Goal: Task Accomplishment & Management: Use online tool/utility

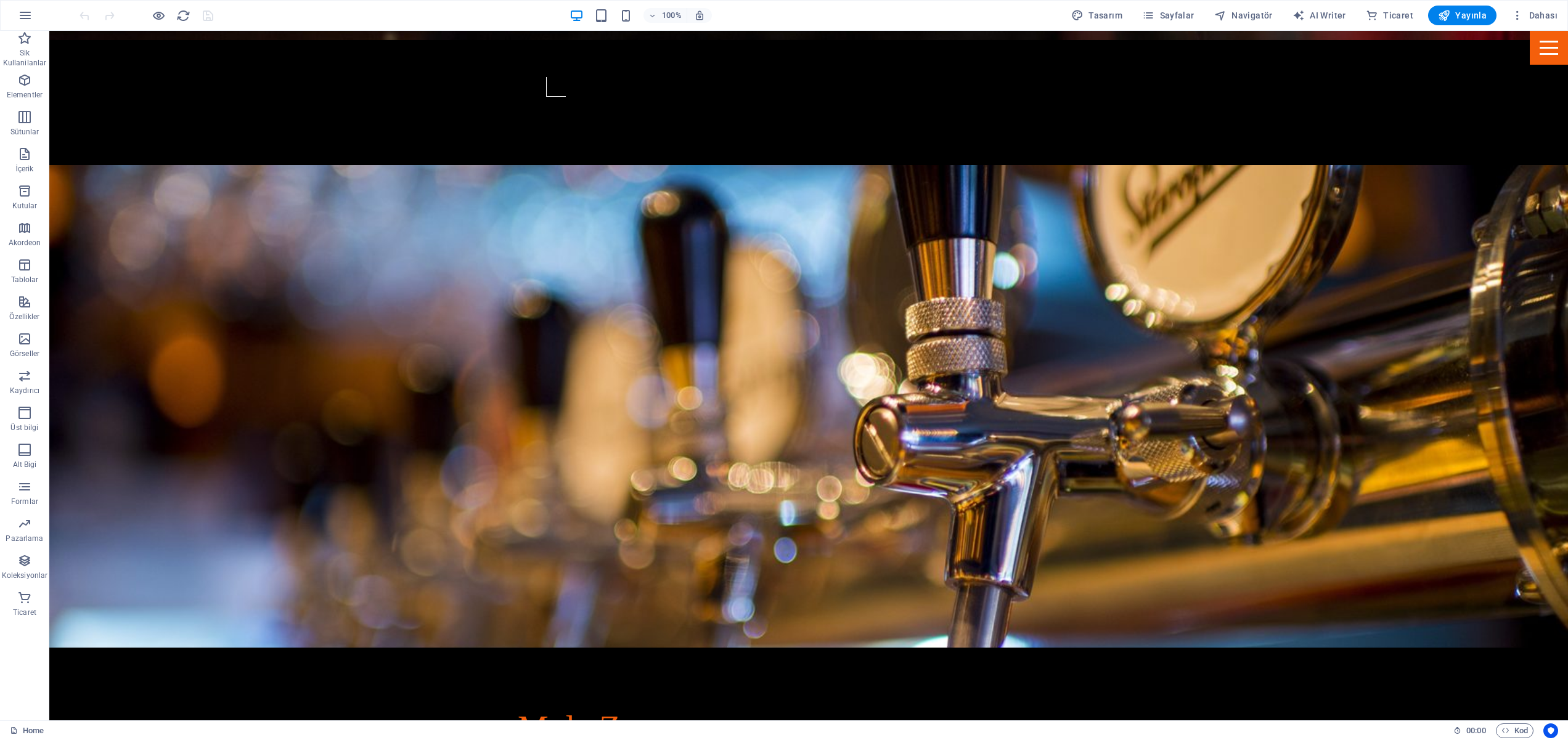
scroll to position [1354, 0]
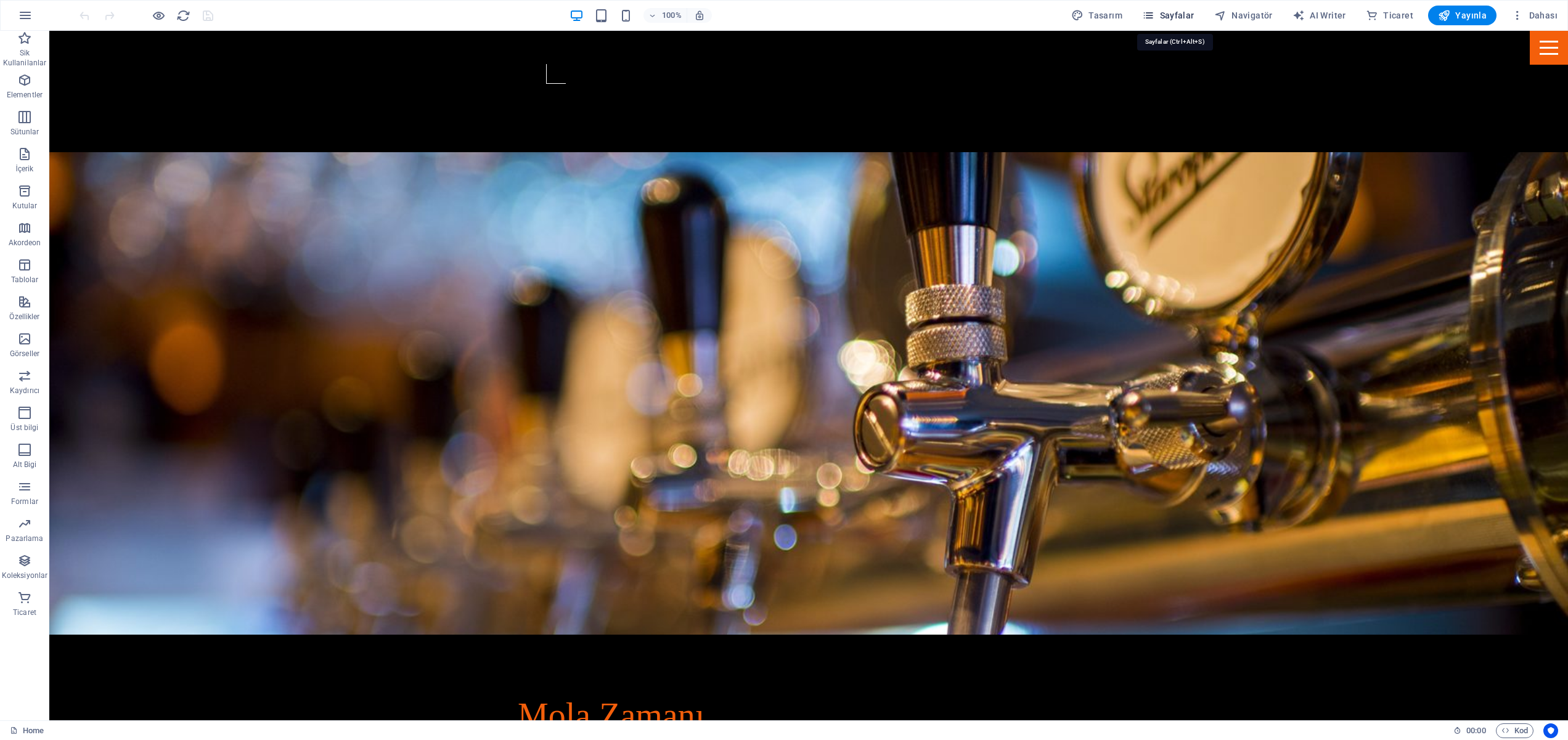
click at [1178, 14] on span "Sayfalar" at bounding box center [1169, 15] width 53 height 13
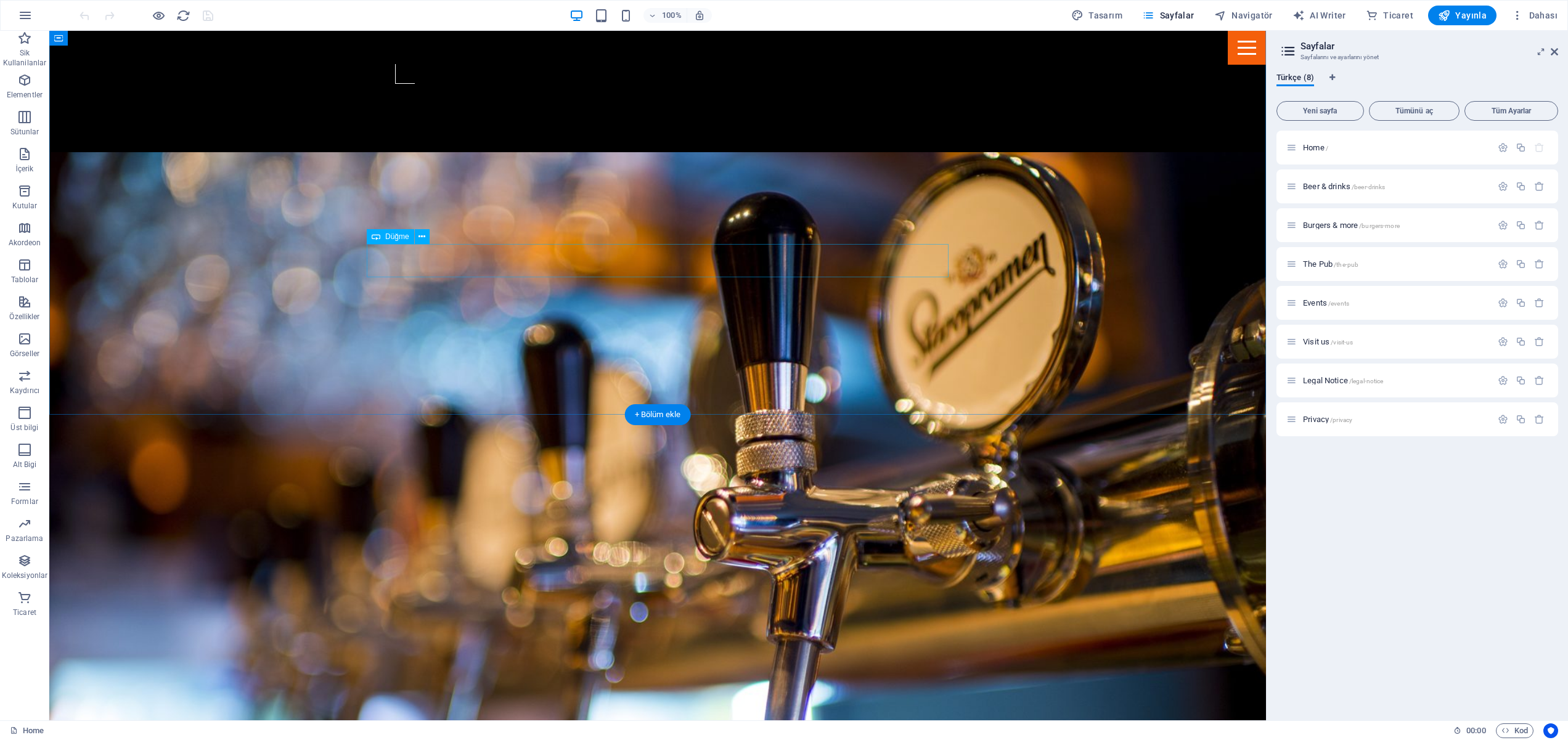
click at [1322, 226] on span "Burgers & more /burgers-more" at bounding box center [1351, 225] width 97 height 9
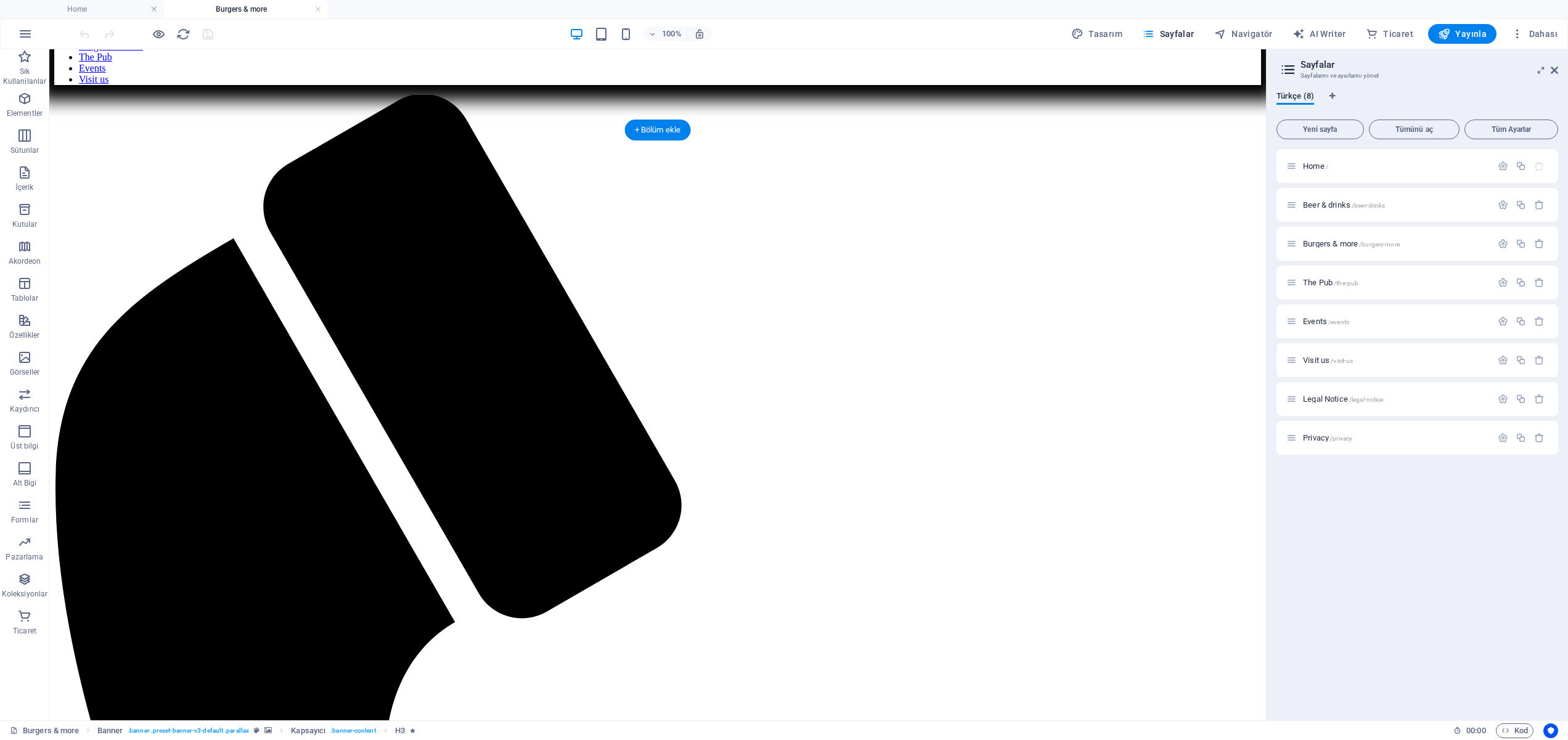
scroll to position [750, 0]
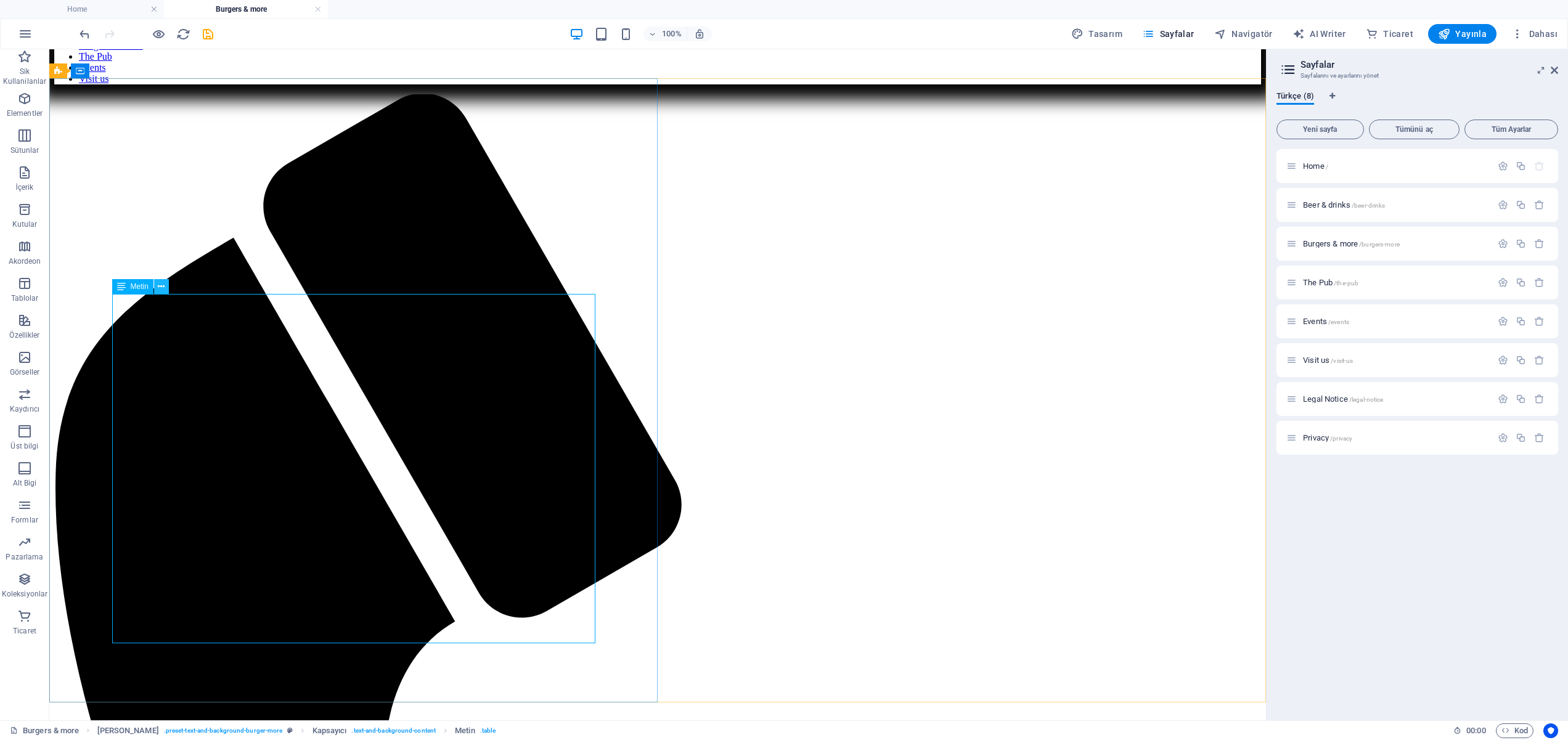
click at [163, 285] on icon at bounding box center [161, 287] width 7 height 13
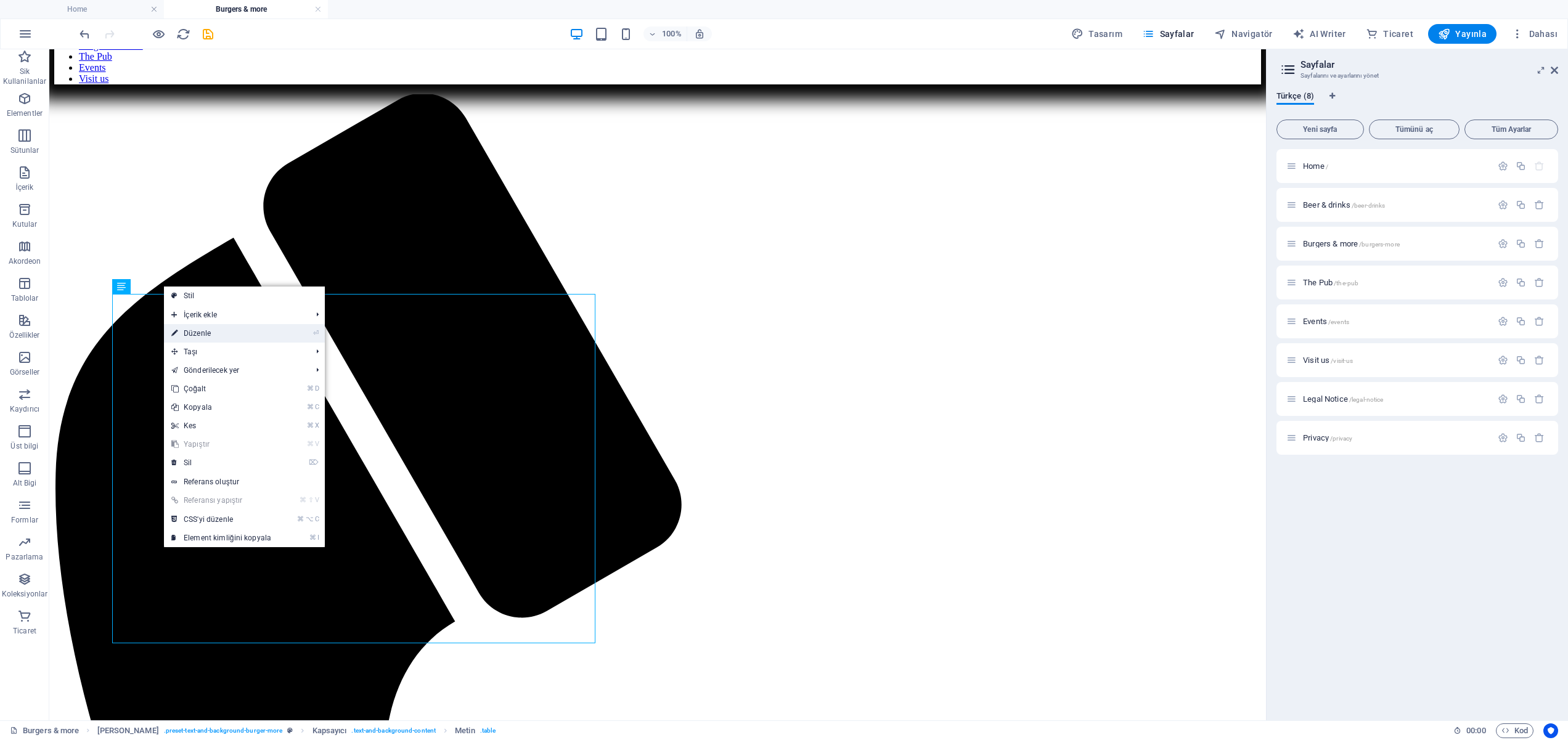
click at [223, 333] on link "⏎ Düzenle" at bounding box center [221, 333] width 115 height 18
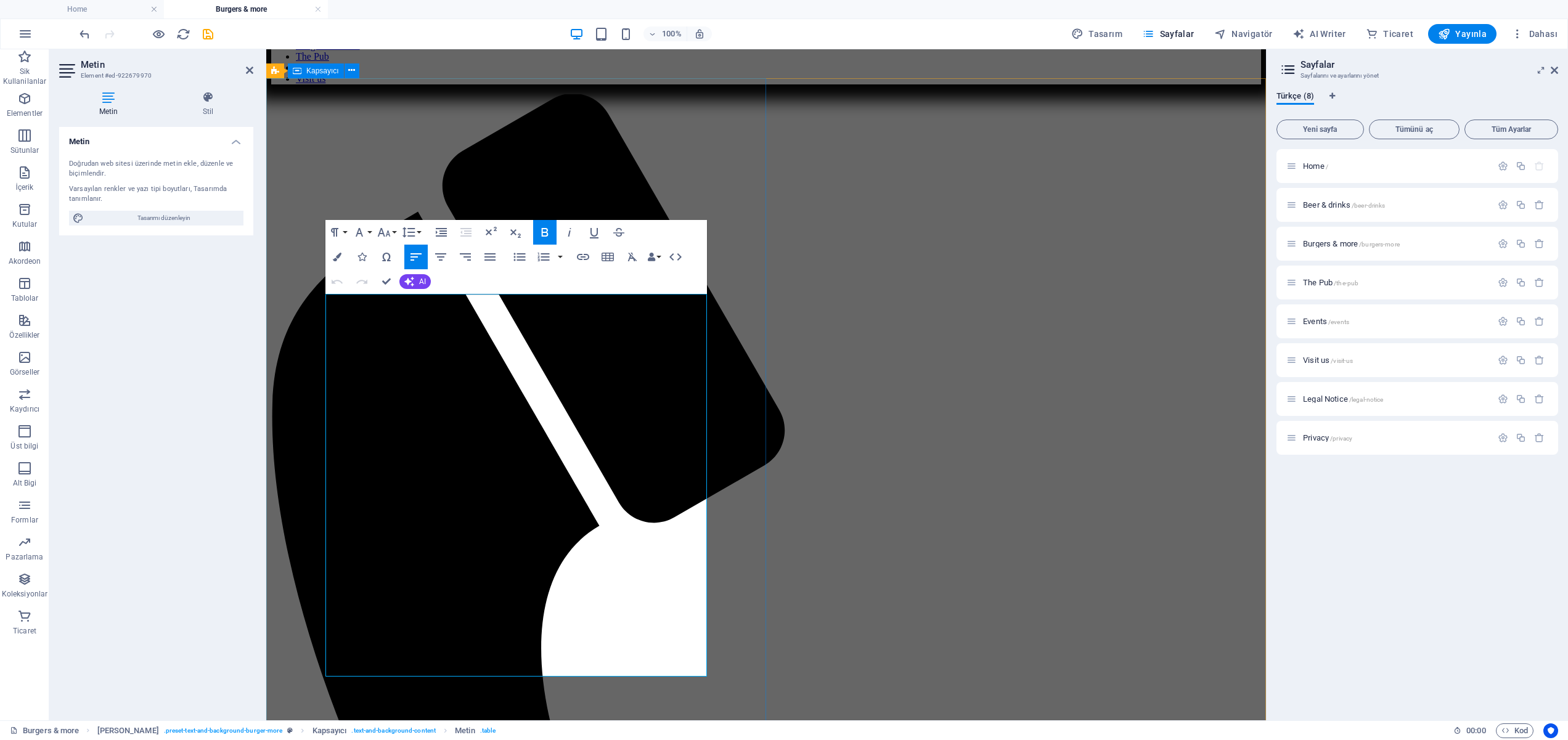
drag, startPoint x: 706, startPoint y: 322, endPoint x: 716, endPoint y: 323, distance: 10.0
click at [595, 266] on icon "button" at bounding box center [595, 265] width 13 height 9
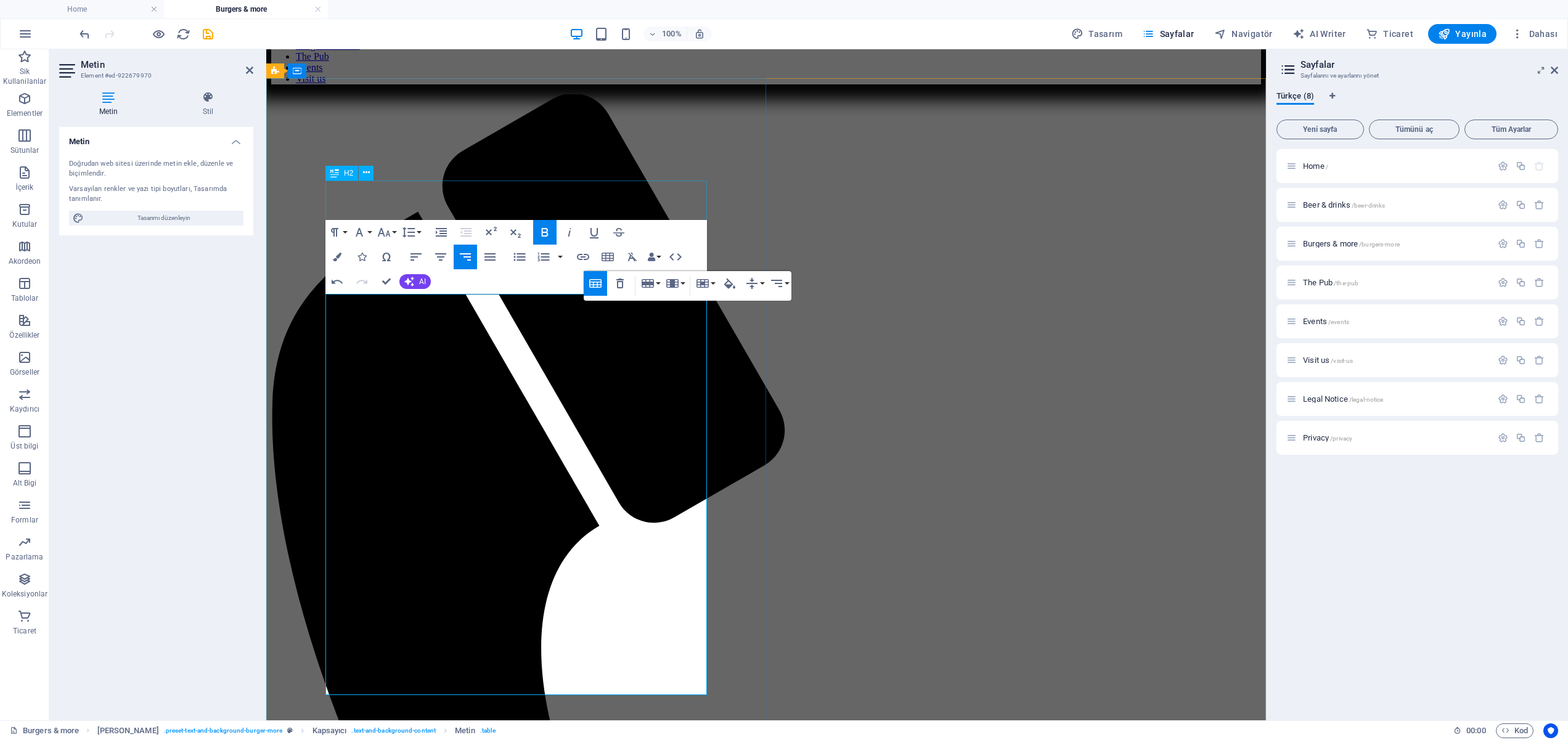
drag, startPoint x: 943, startPoint y: 279, endPoint x: 660, endPoint y: 184, distance: 298.5
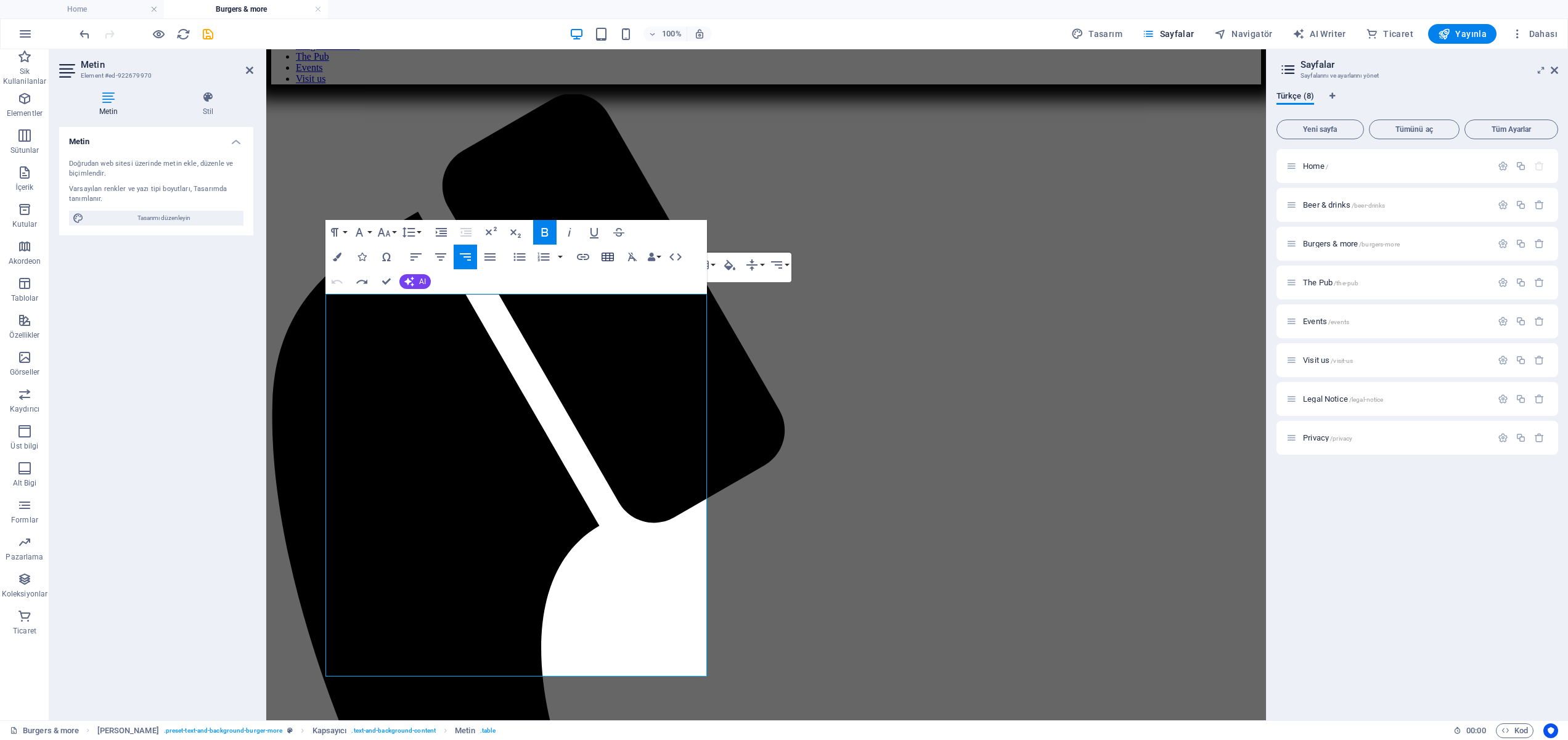
click at [604, 254] on icon "button" at bounding box center [608, 257] width 15 height 14
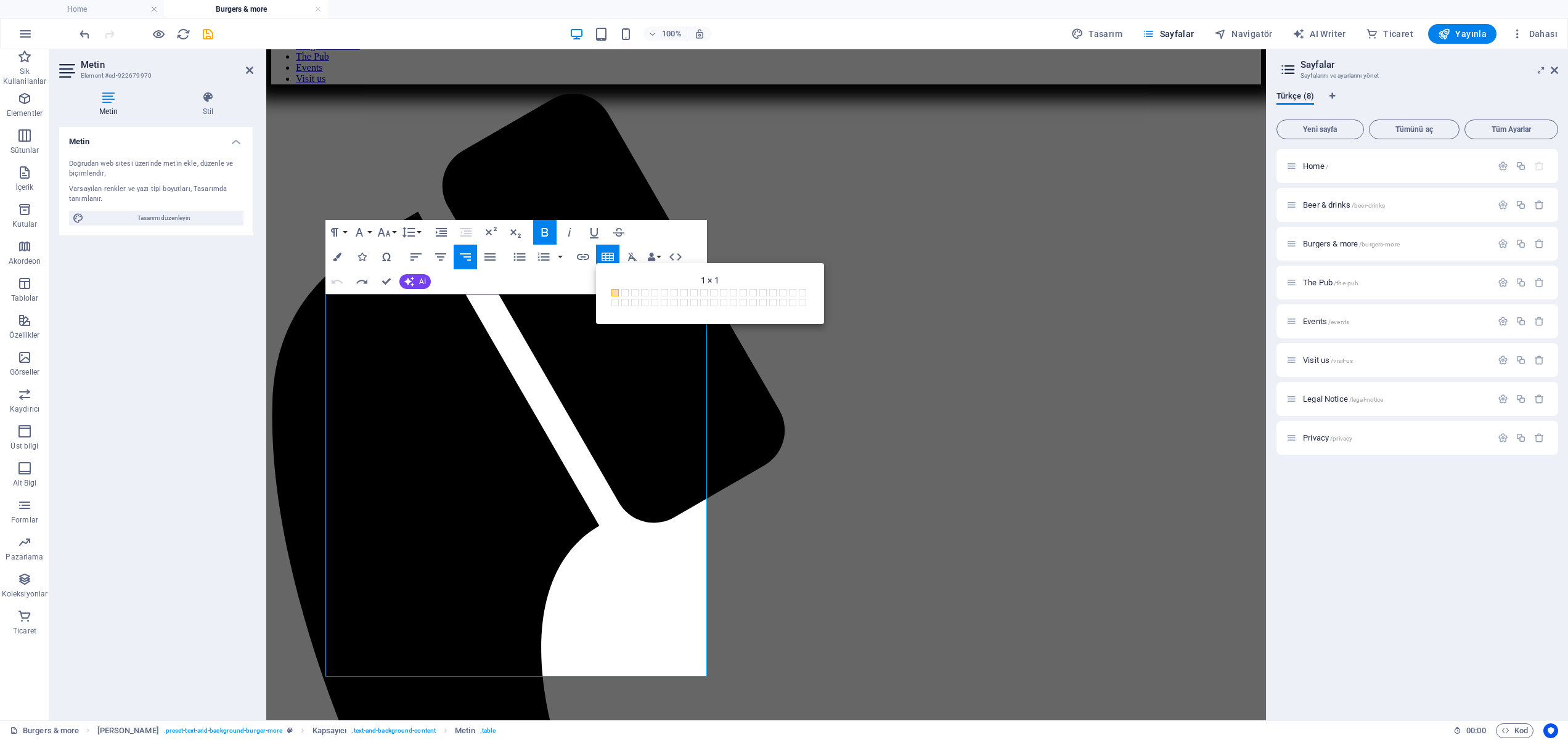
click at [691, 228] on div "Paragraph Format Normal Heading 1 Heading 2 Heading 3 Heading 4 Heading 5 Headi…" at bounding box center [516, 257] width 382 height 74
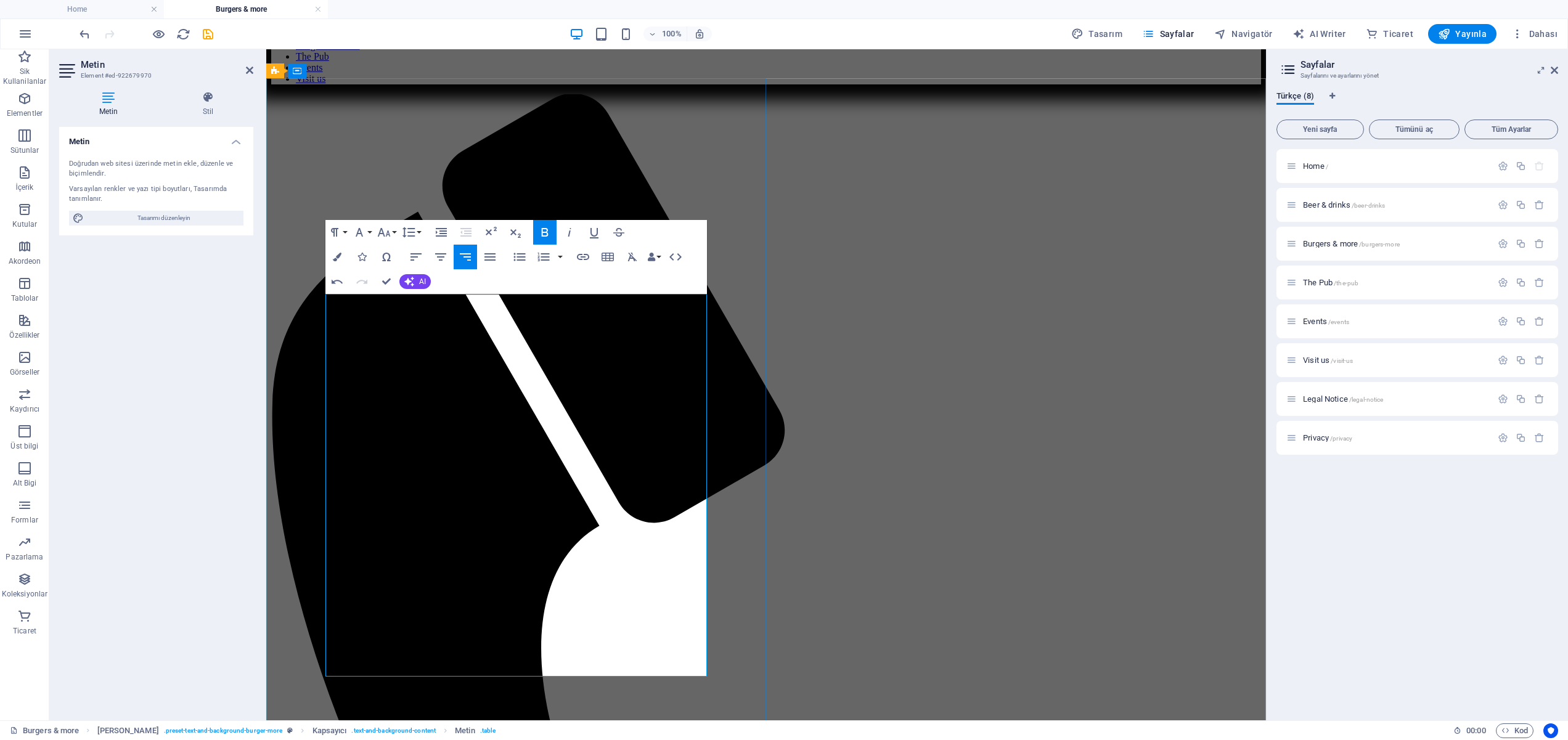
drag, startPoint x: 705, startPoint y: 454, endPoint x: 709, endPoint y: 471, distance: 17.5
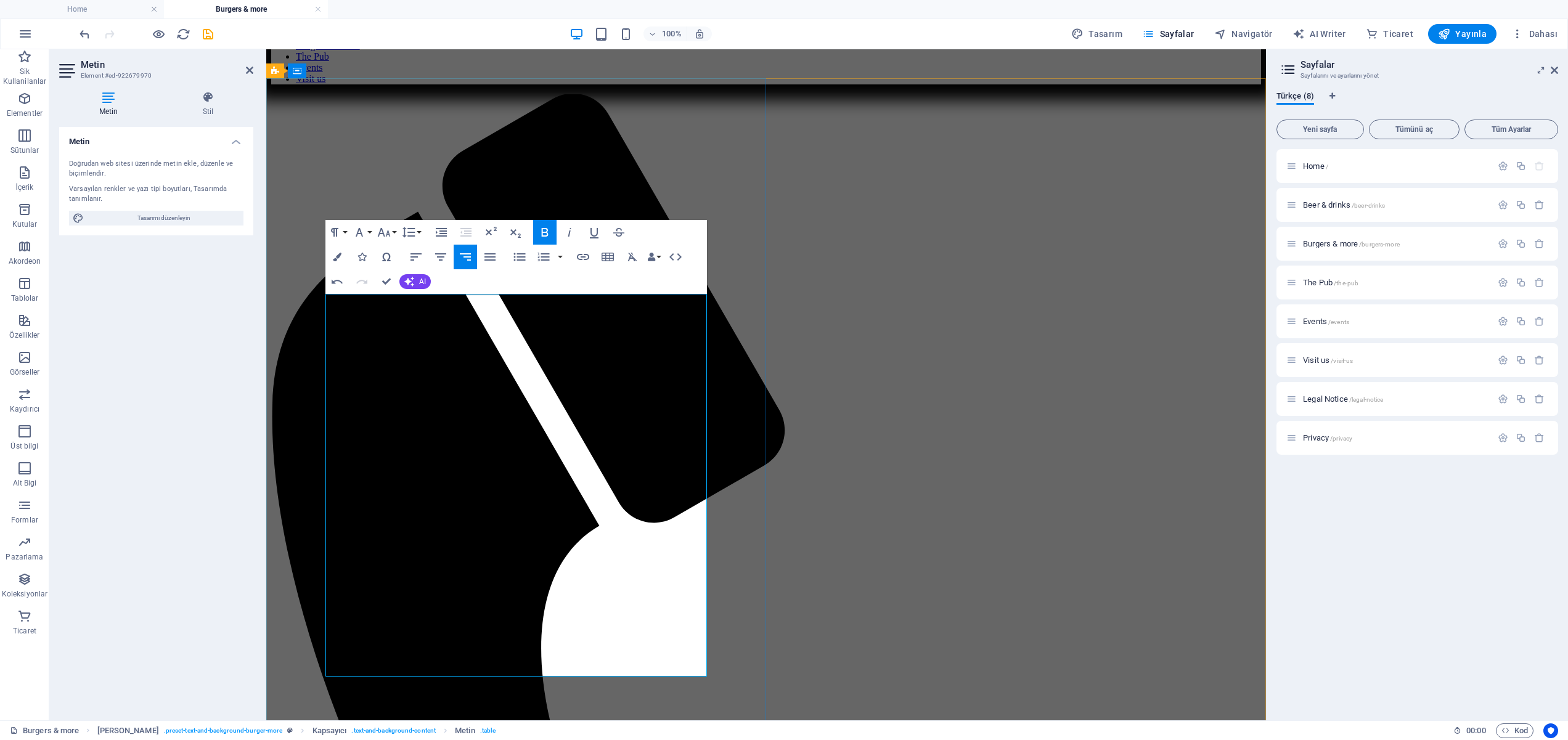
click at [419, 254] on icon "button" at bounding box center [416, 257] width 15 height 14
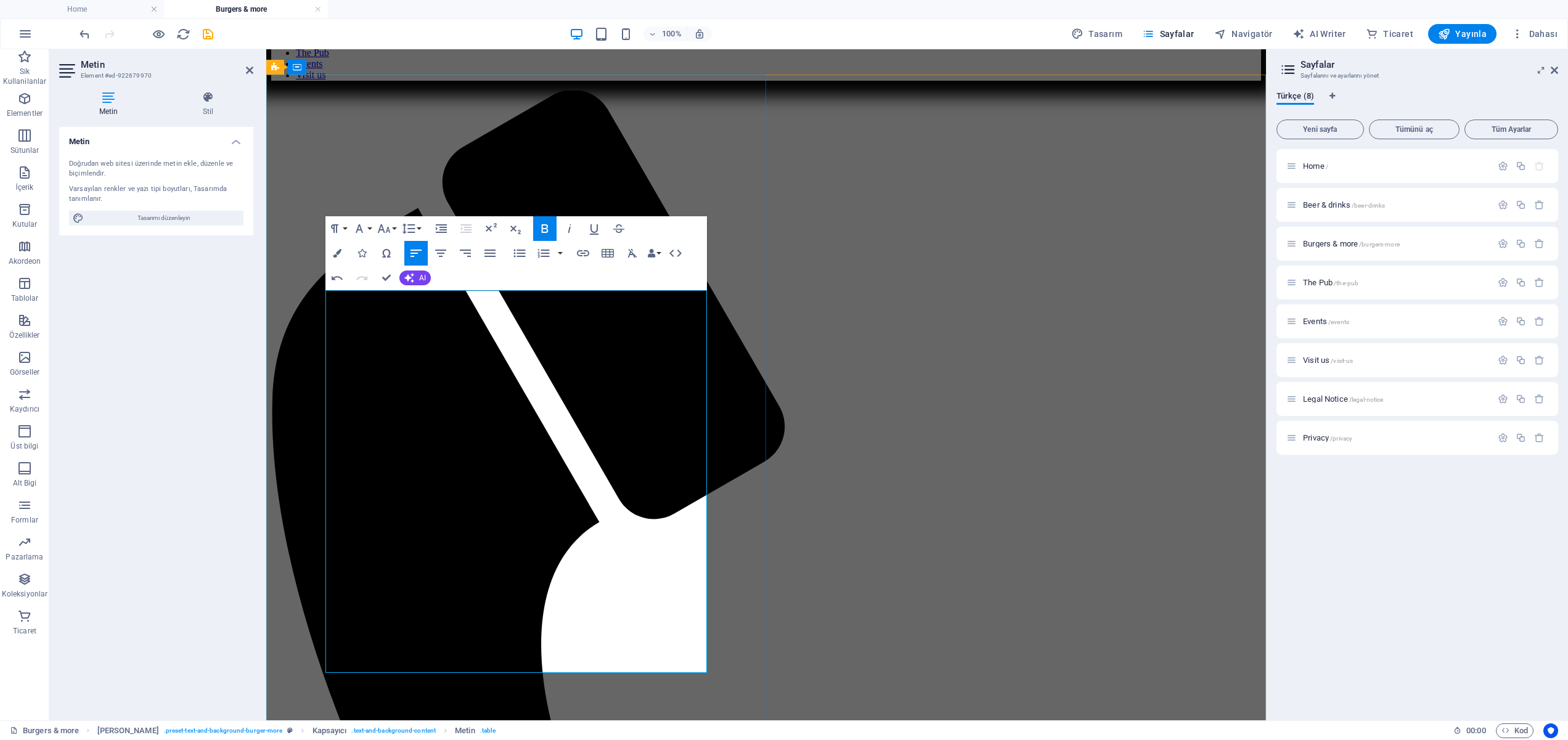
scroll to position [747, 0]
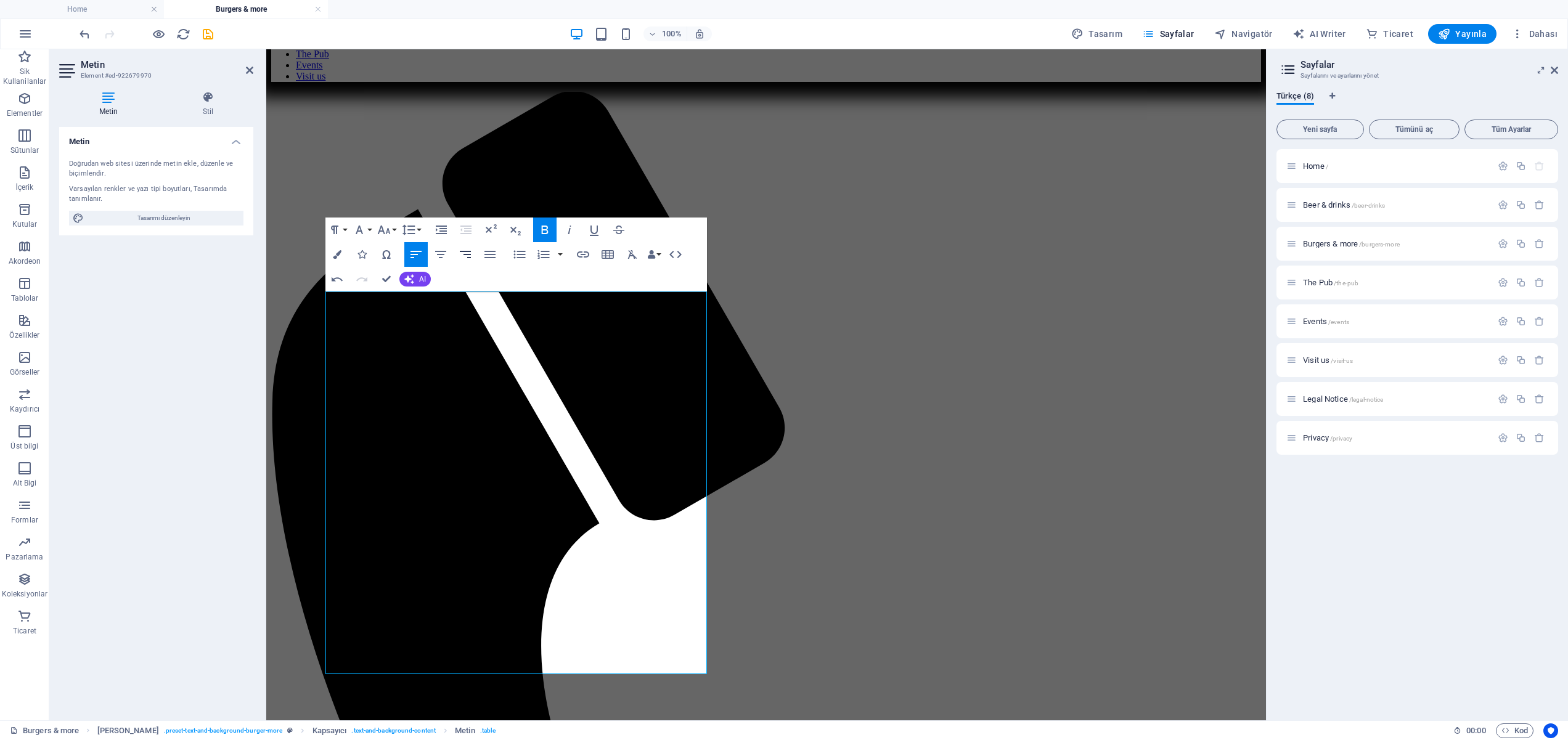
click at [468, 257] on icon "button" at bounding box center [465, 254] width 11 height 7
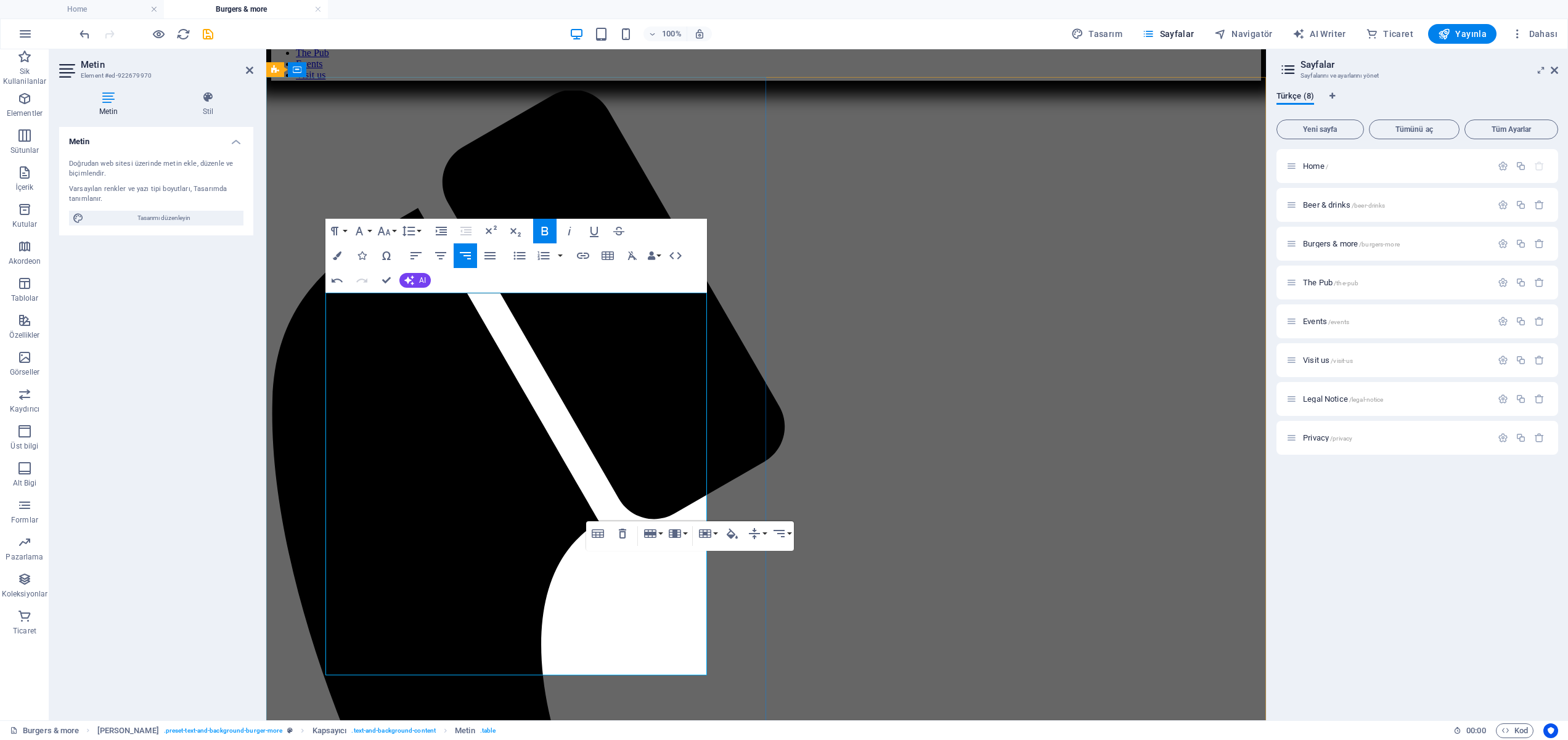
scroll to position [745, 0]
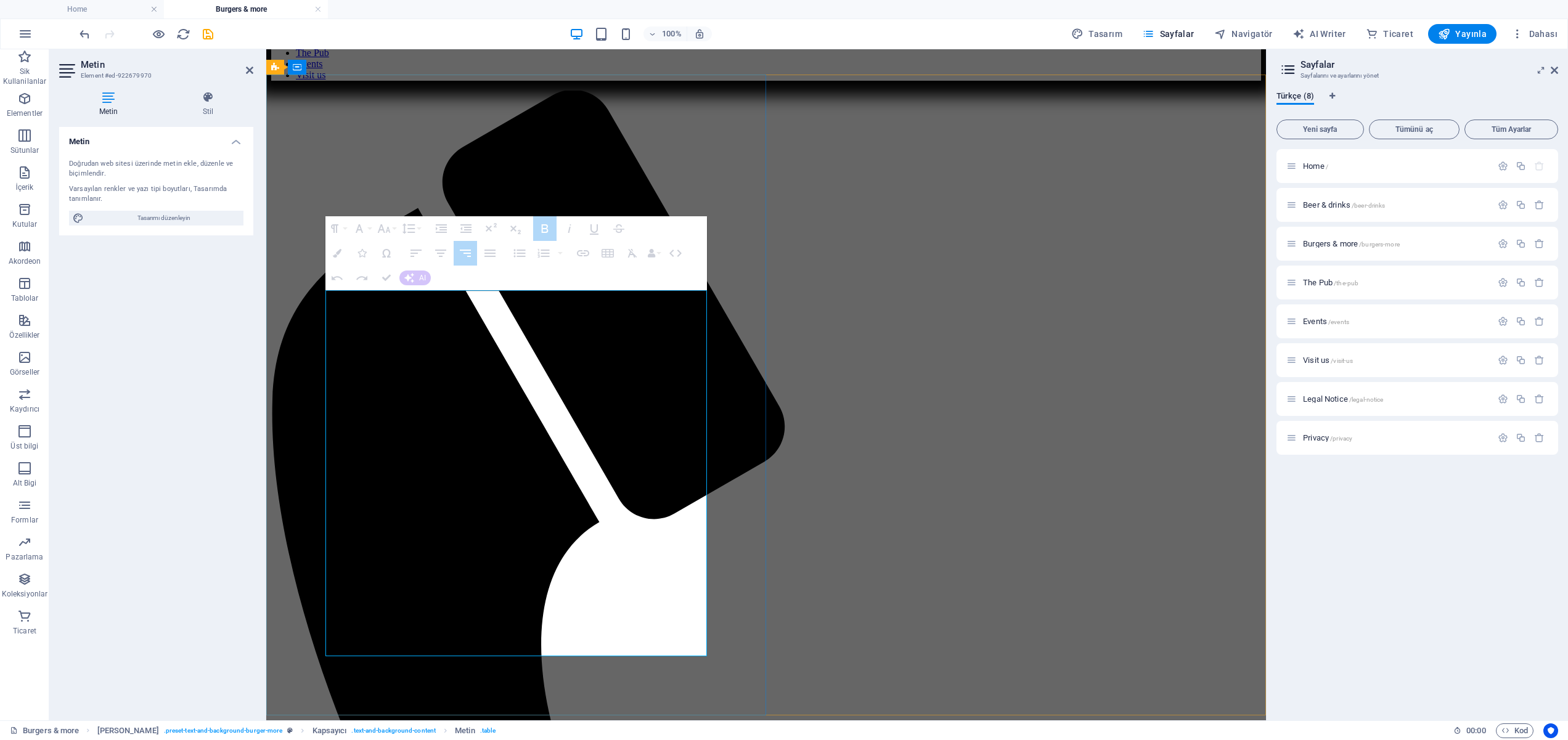
drag, startPoint x: 681, startPoint y: 635, endPoint x: 667, endPoint y: 635, distance: 14.0
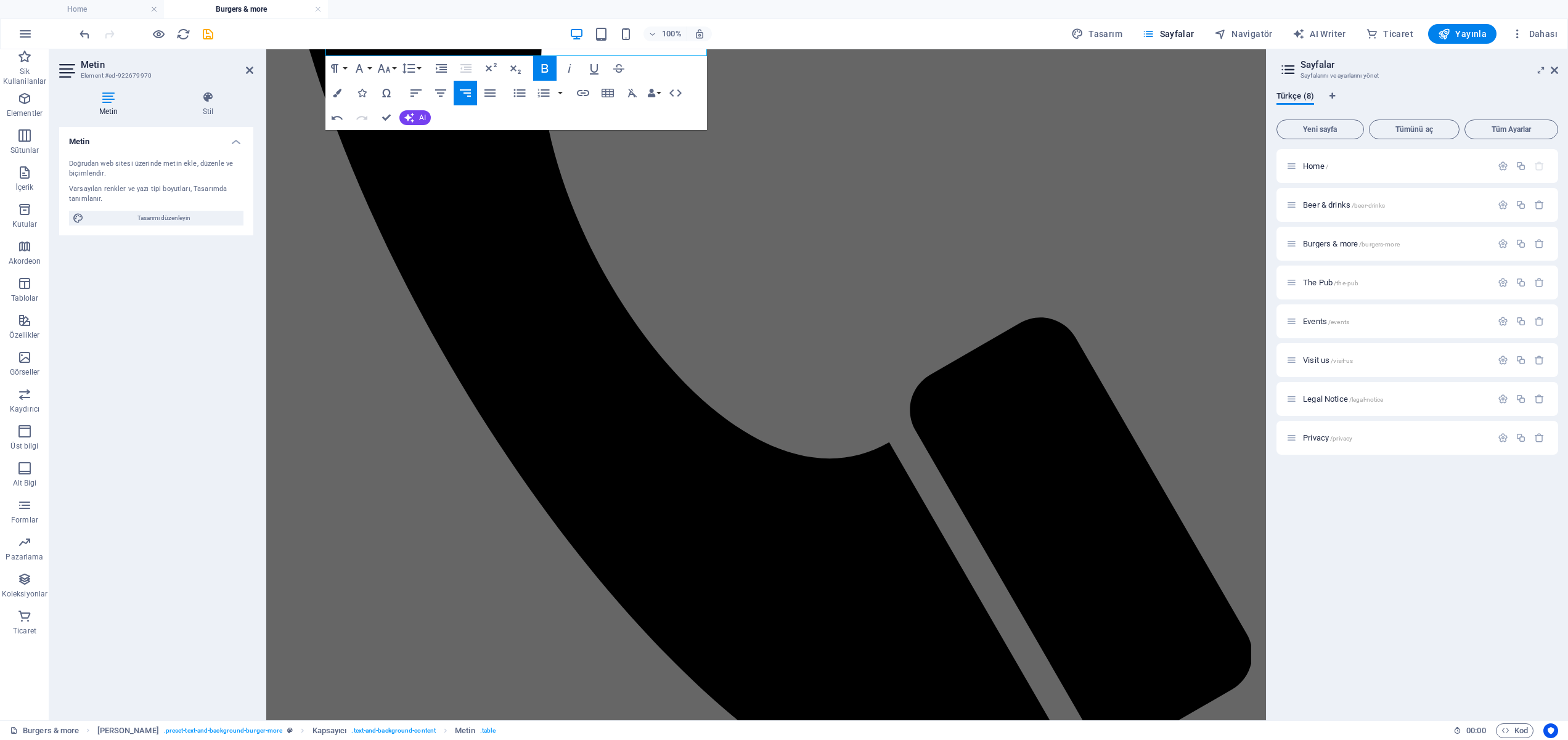
scroll to position [1386, 0]
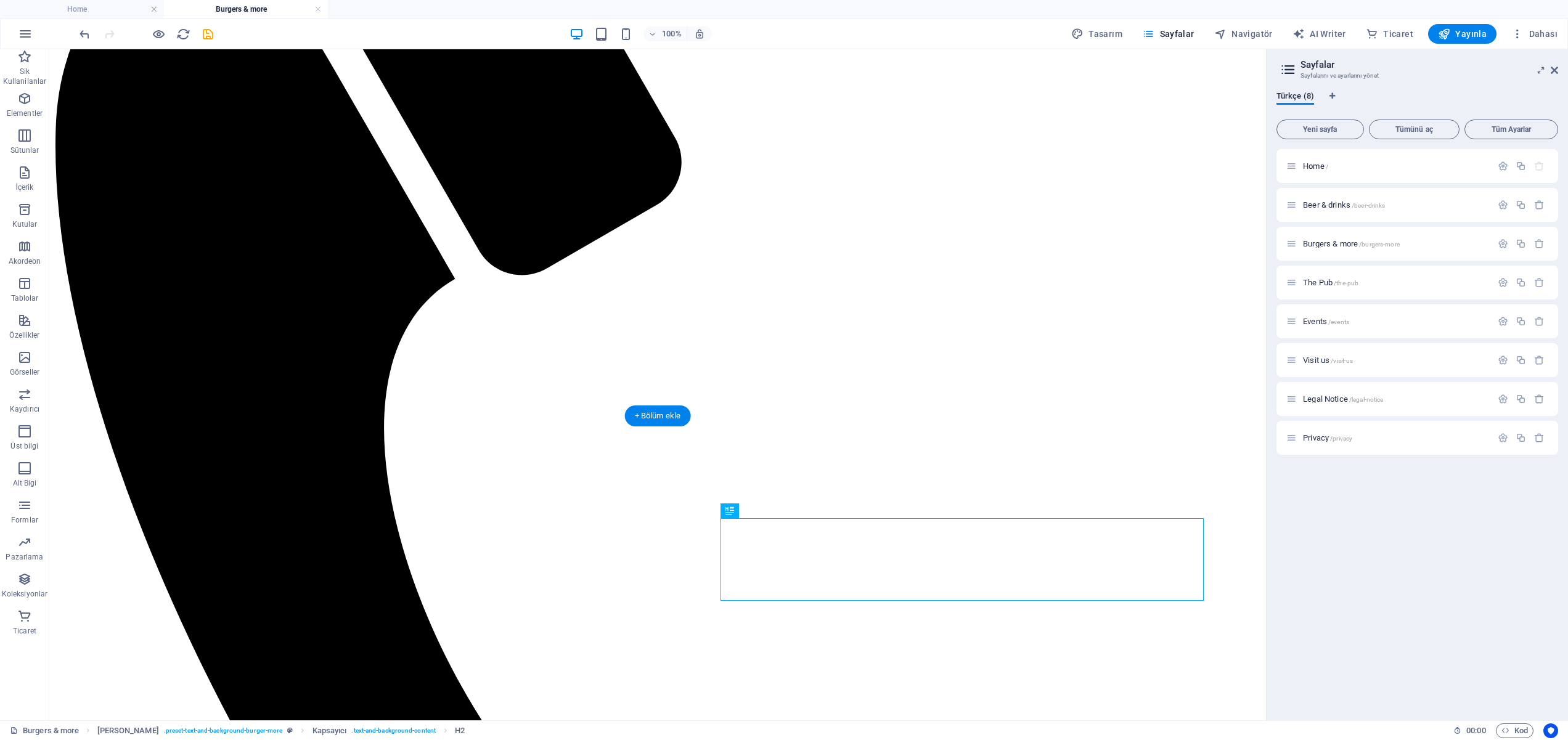
scroll to position [1166, 0]
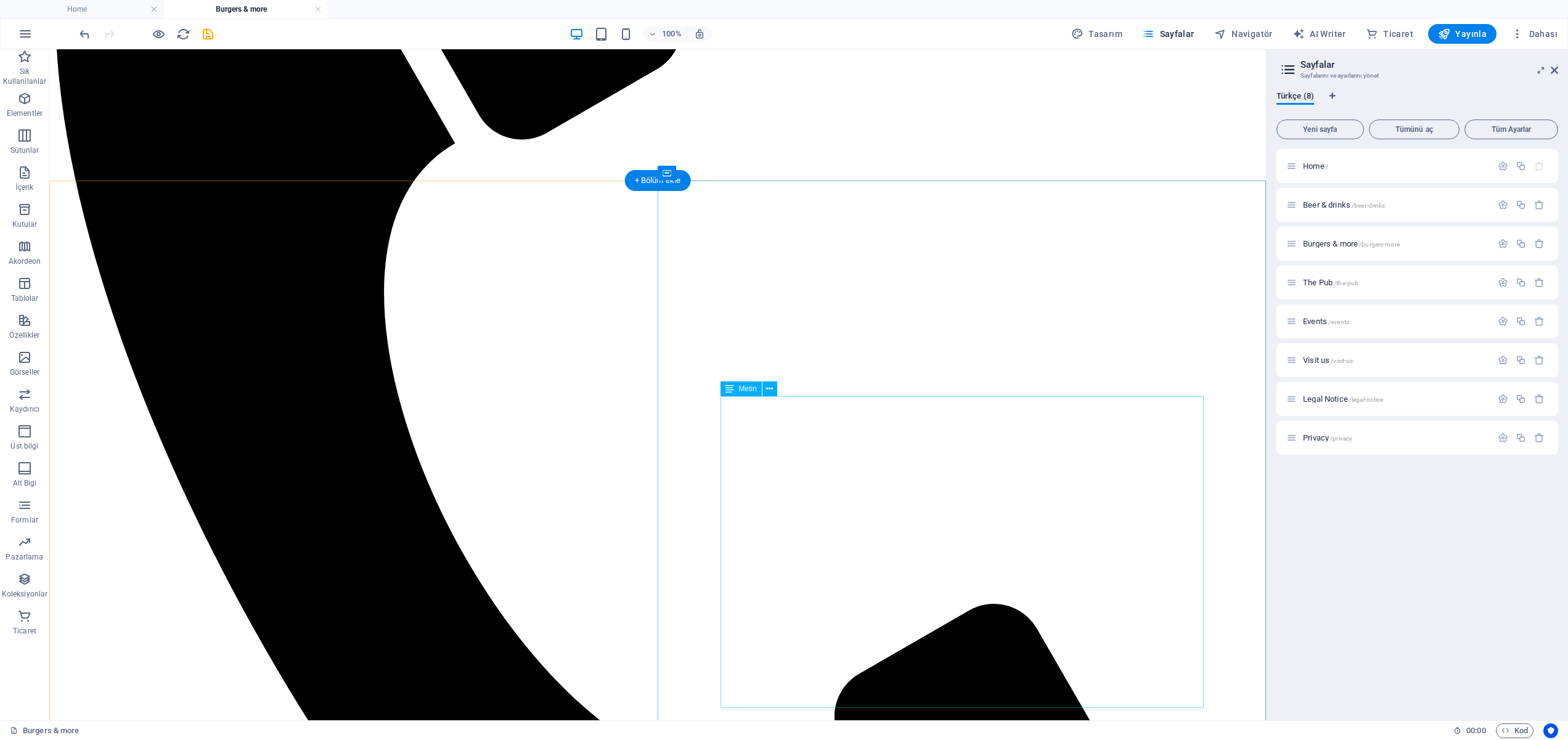
scroll to position [1250, 0]
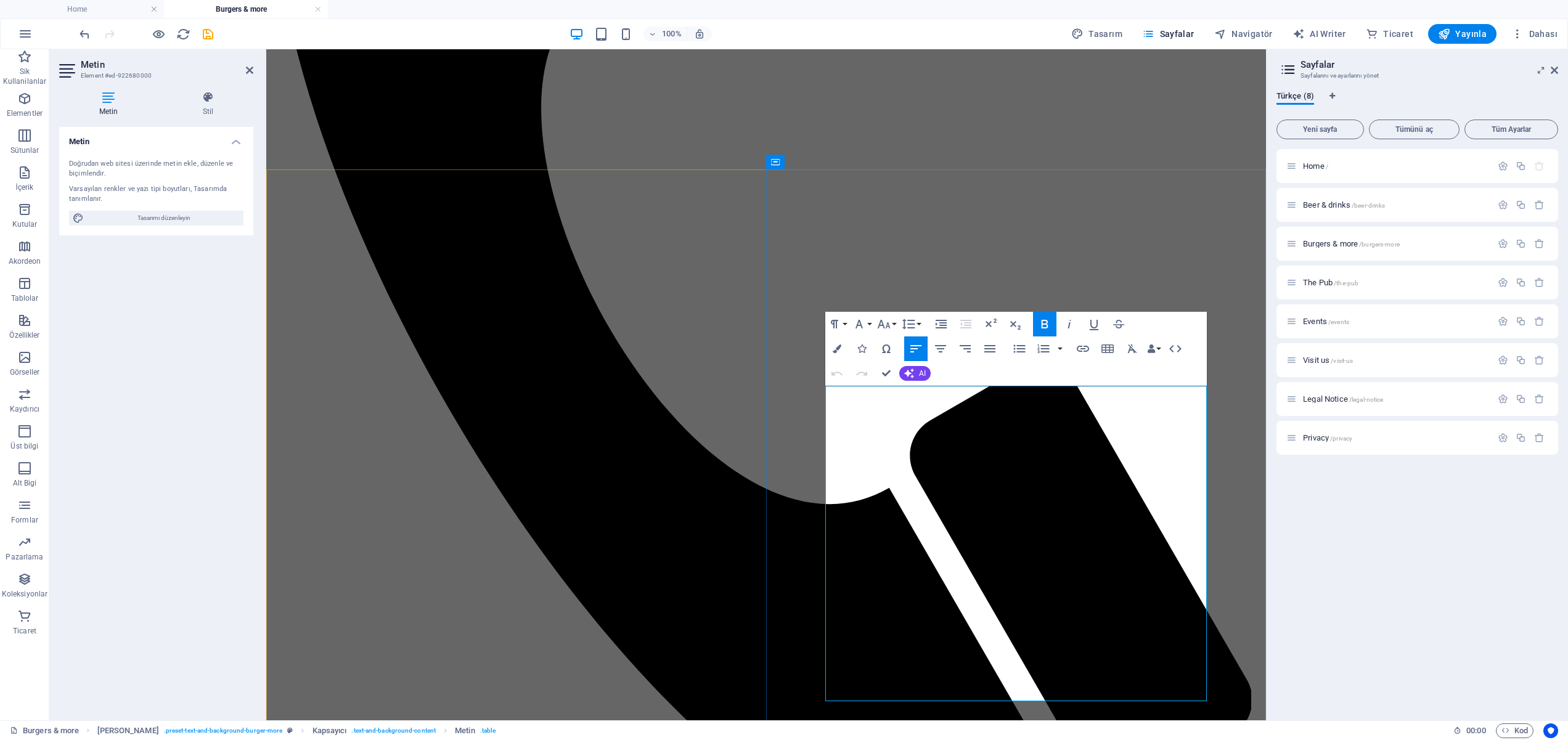
drag, startPoint x: 1194, startPoint y: 439, endPoint x: 1196, endPoint y: 450, distance: 11.2
drag, startPoint x: 1196, startPoint y: 694, endPoint x: 1186, endPoint y: 368, distance: 326.2
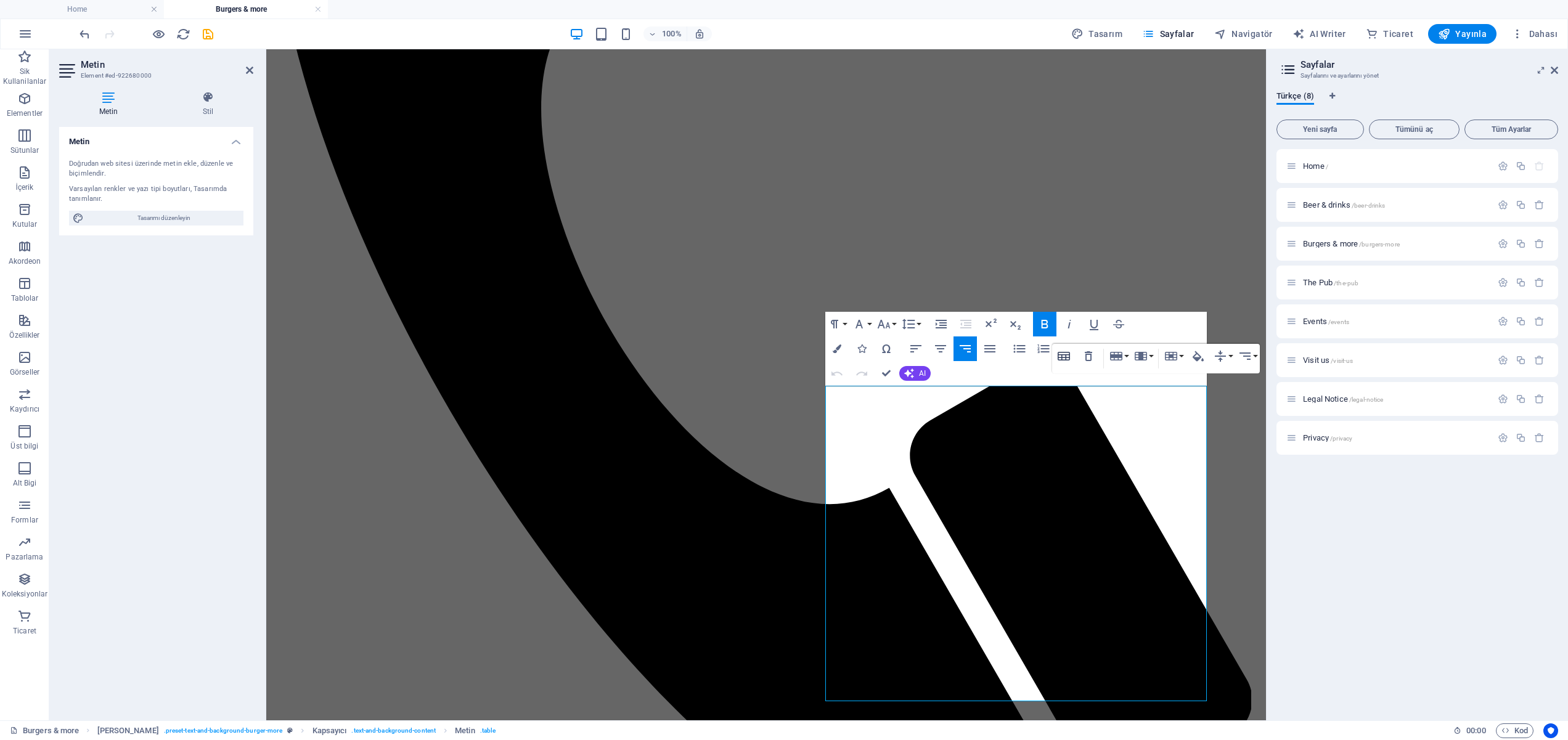
click at [1068, 354] on icon "button" at bounding box center [1064, 356] width 15 height 14
drag, startPoint x: 1463, startPoint y: 414, endPoint x: 1208, endPoint y: 304, distance: 277.7
click at [1070, 376] on icon "button" at bounding box center [1064, 374] width 13 height 9
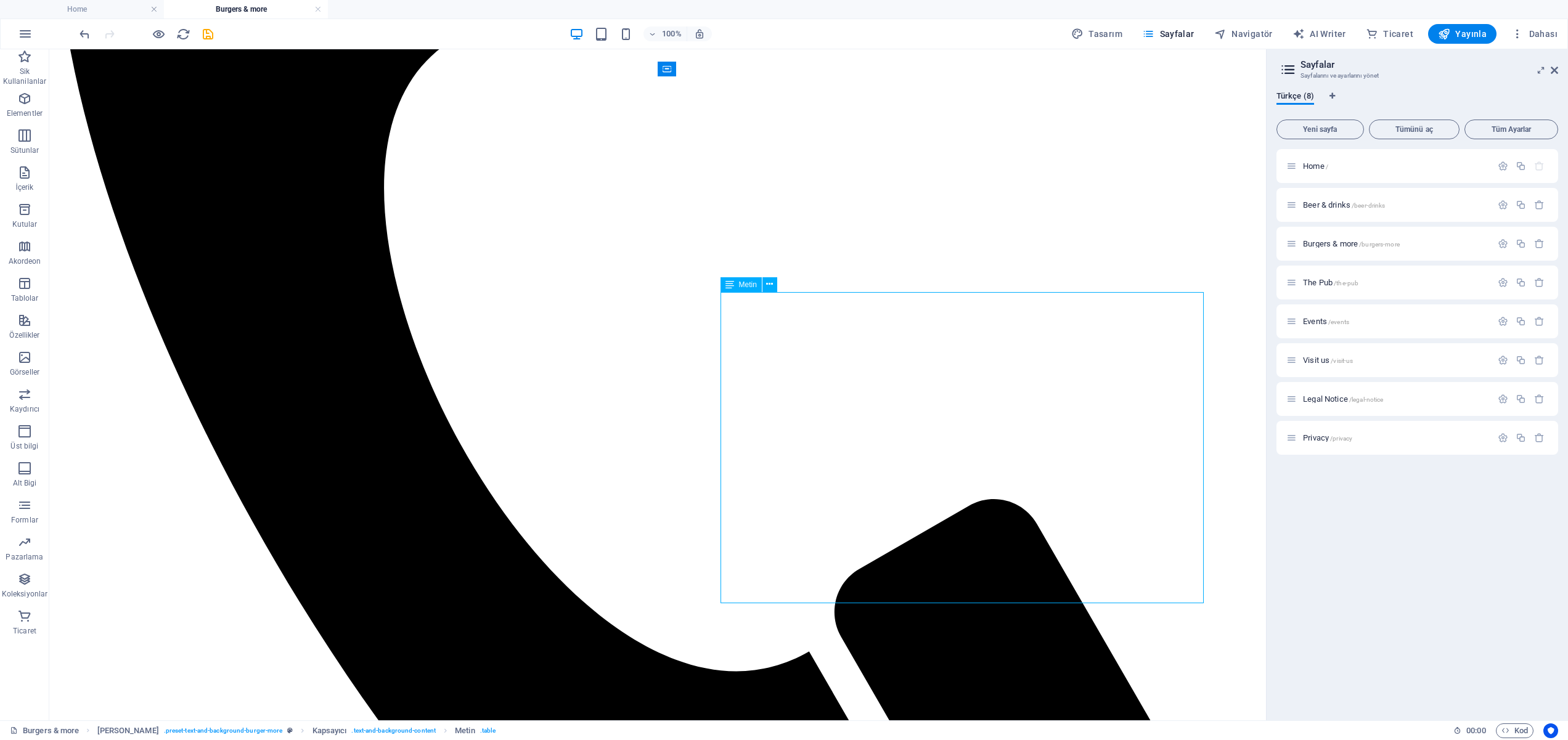
click at [726, 282] on icon at bounding box center [730, 285] width 9 height 14
click at [771, 285] on icon at bounding box center [770, 285] width 7 height 13
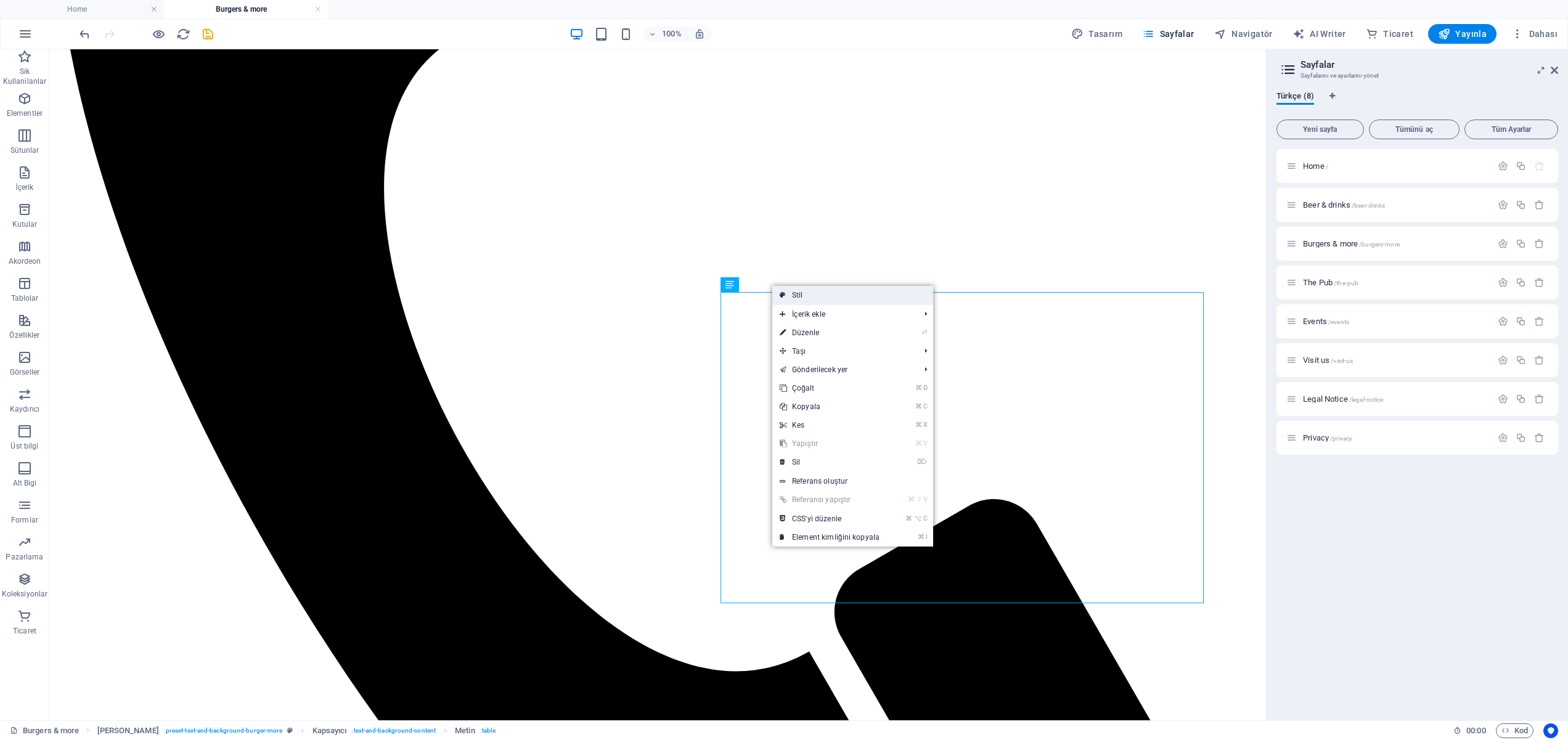
drag, startPoint x: 810, startPoint y: 294, endPoint x: 544, endPoint y: 244, distance: 270.7
click at [810, 294] on link "Stil" at bounding box center [853, 295] width 161 height 18
select select "px"
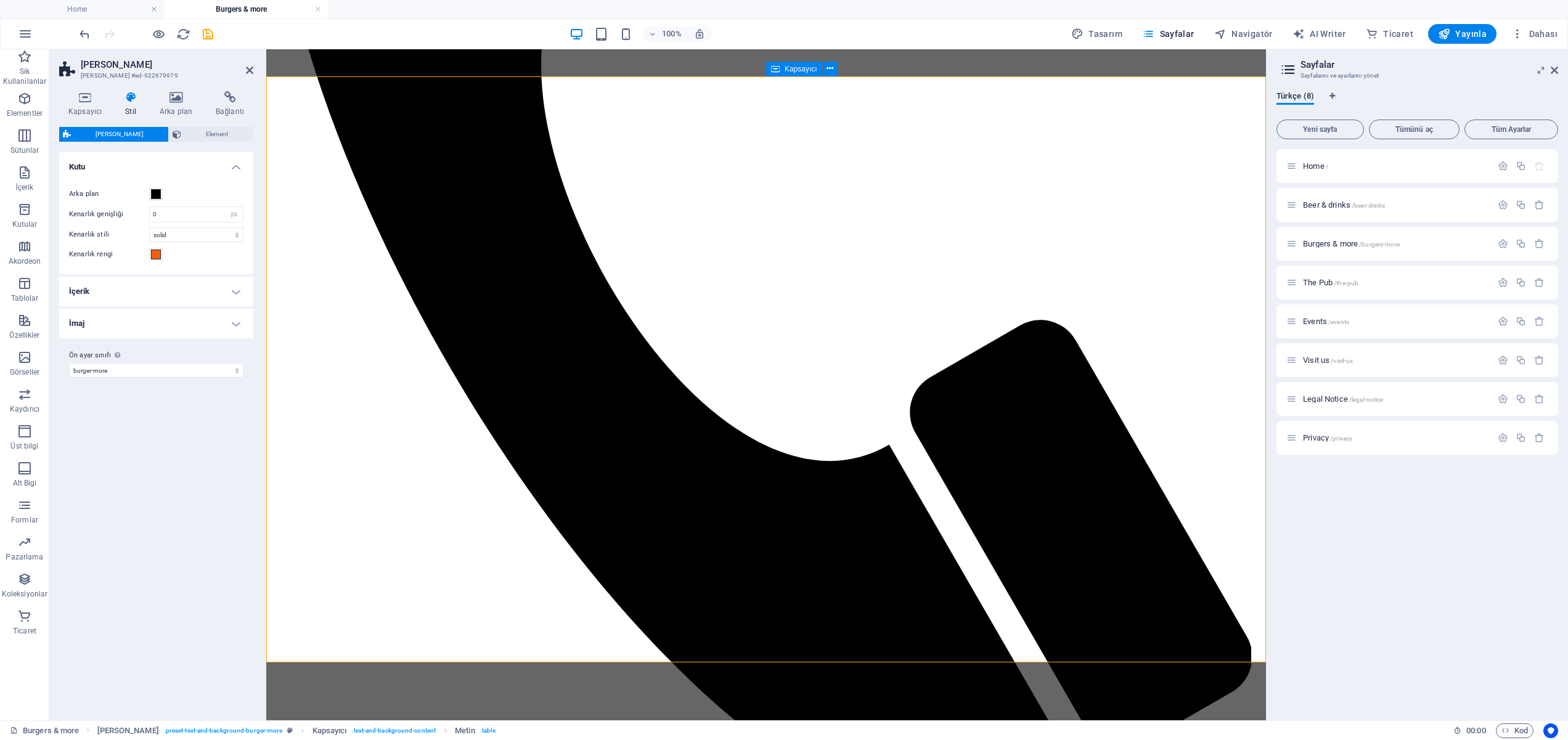
scroll to position [1377, 0]
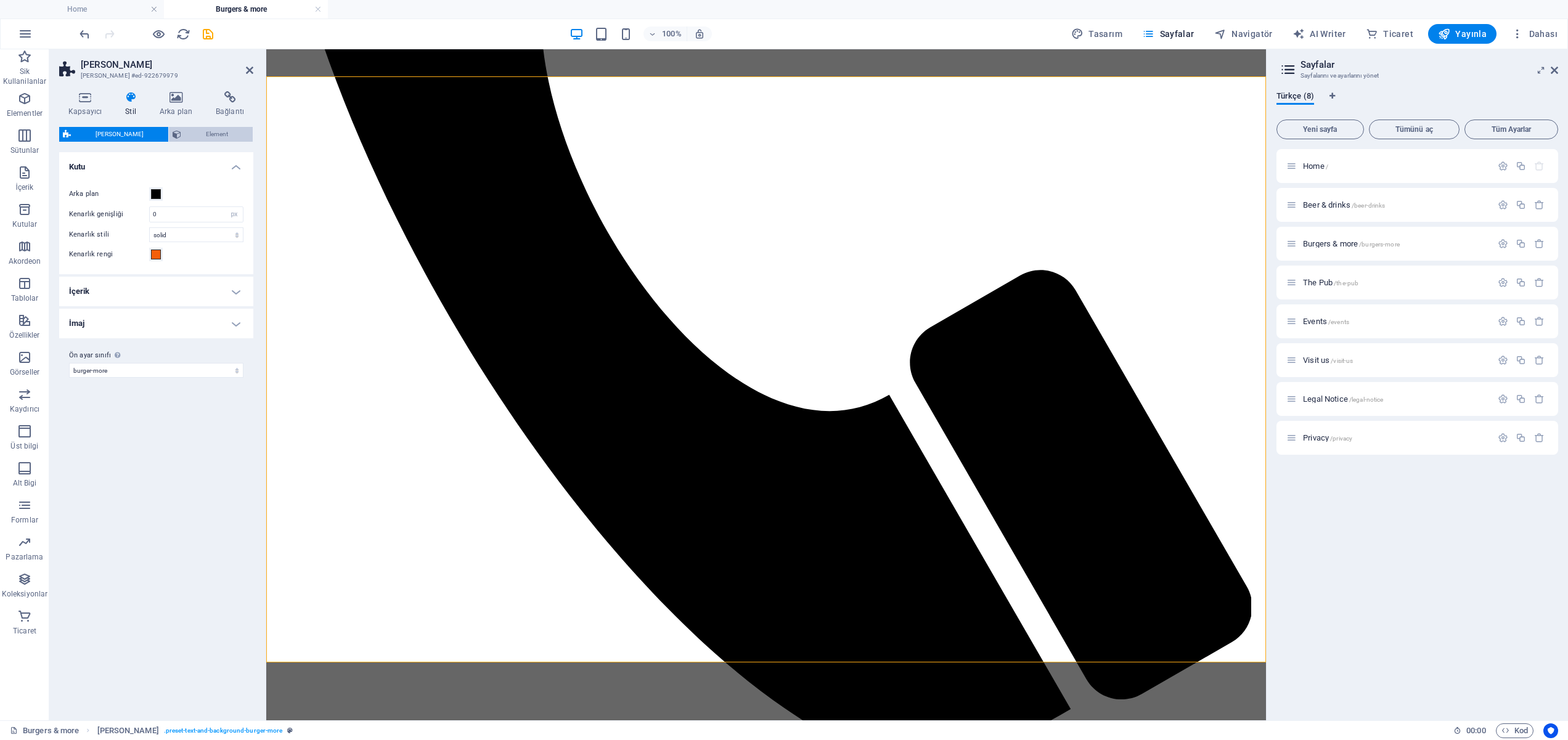
click at [173, 132] on icon at bounding box center [177, 134] width 9 height 14
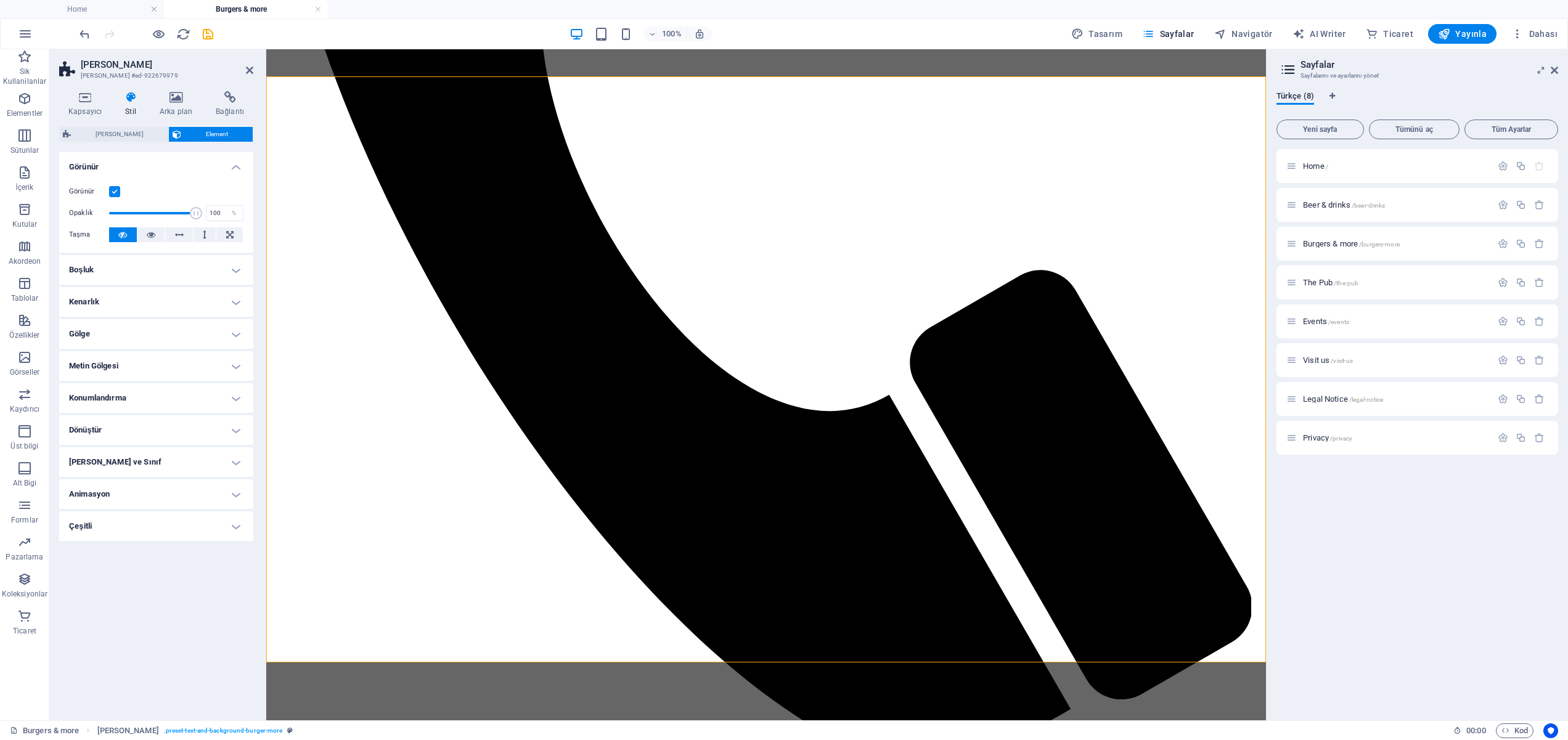
click at [233, 303] on h4 "Kenarlık" at bounding box center [156, 302] width 194 height 30
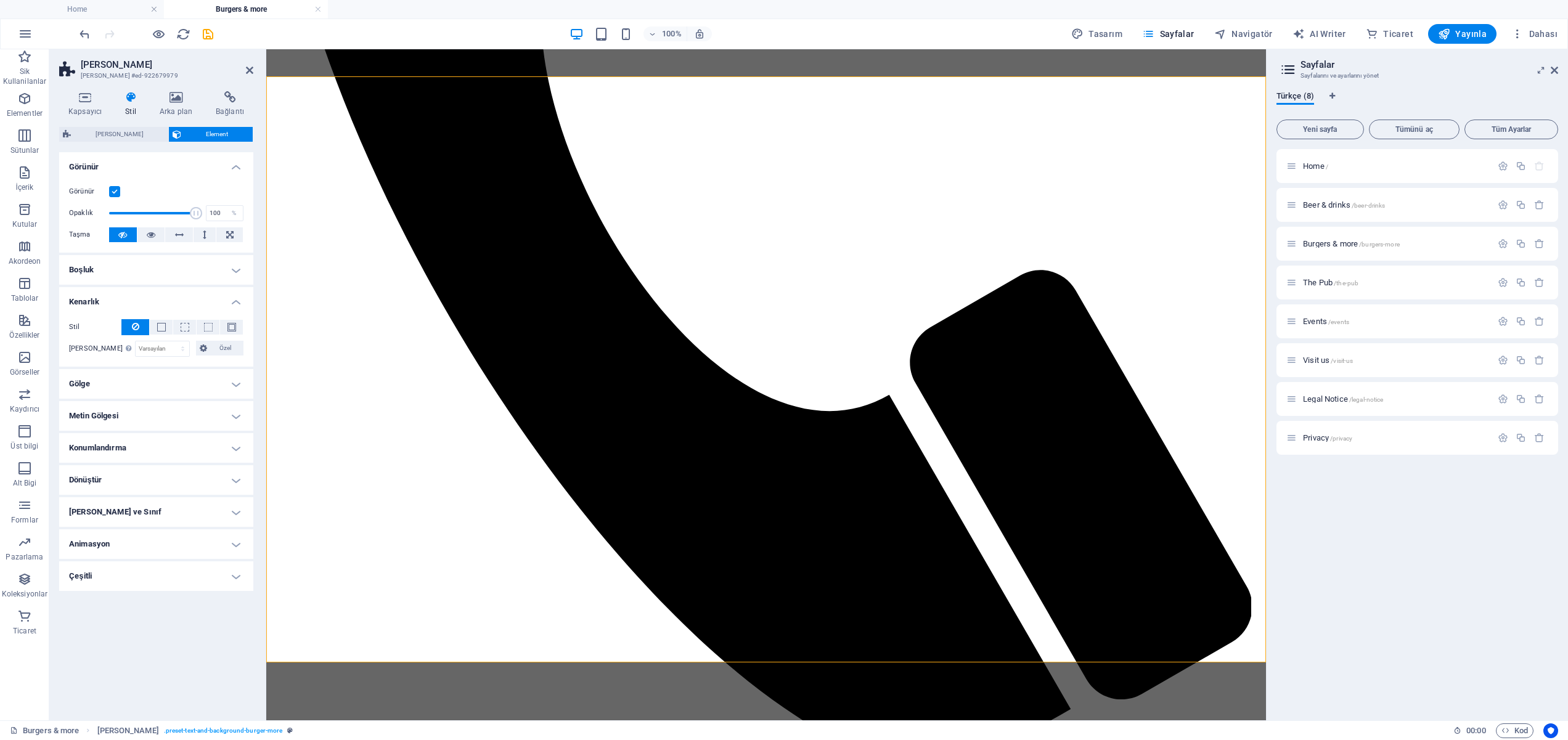
click at [235, 302] on h4 "Kenarlık" at bounding box center [156, 299] width 194 height 22
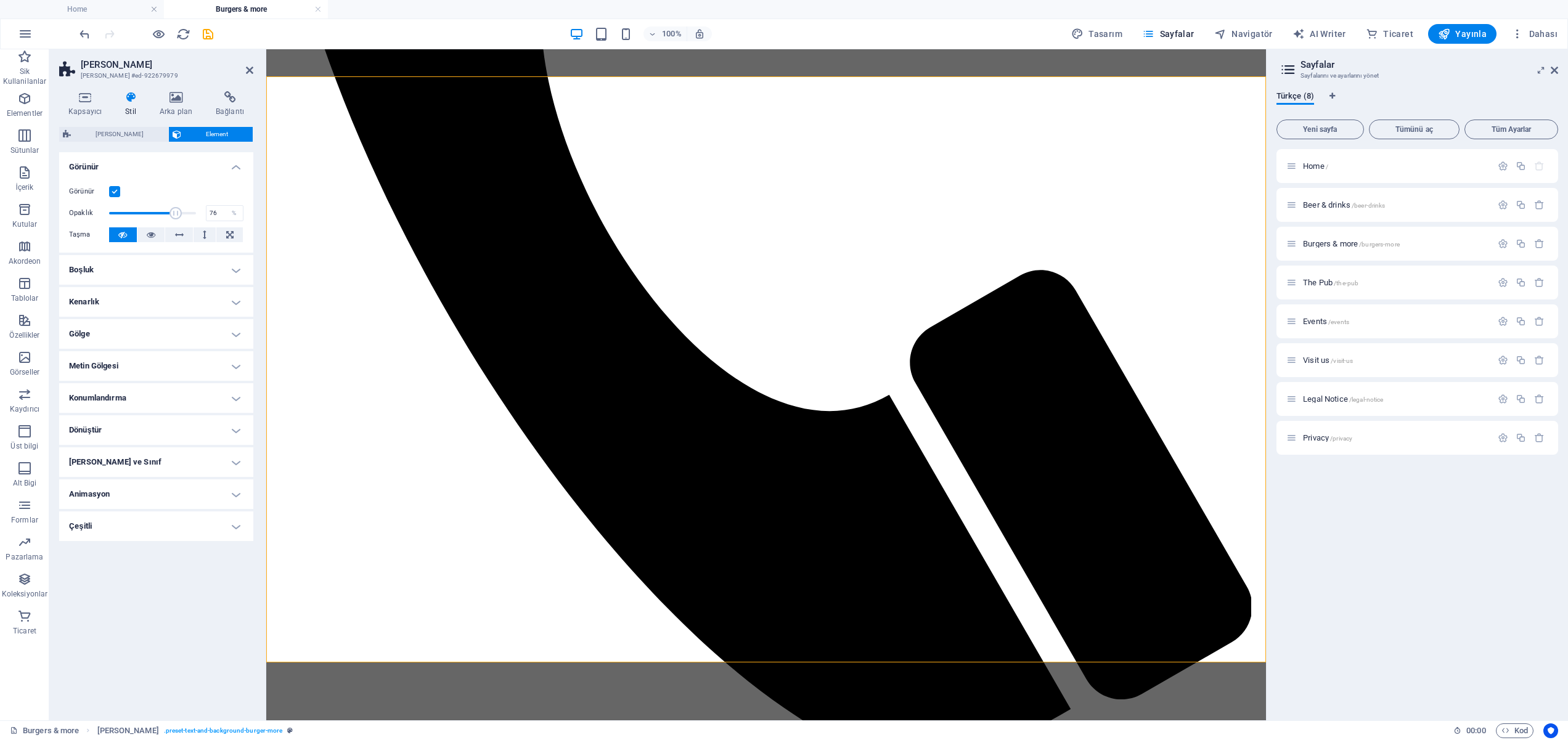
drag, startPoint x: 195, startPoint y: 213, endPoint x: 175, endPoint y: 213, distance: 20.0
click at [175, 213] on span at bounding box center [175, 213] width 13 height 13
type input "100"
drag, startPoint x: 189, startPoint y: 213, endPoint x: 214, endPoint y: 214, distance: 25.0
click at [214, 214] on div "Opaklık 100 %" at bounding box center [156, 213] width 175 height 18
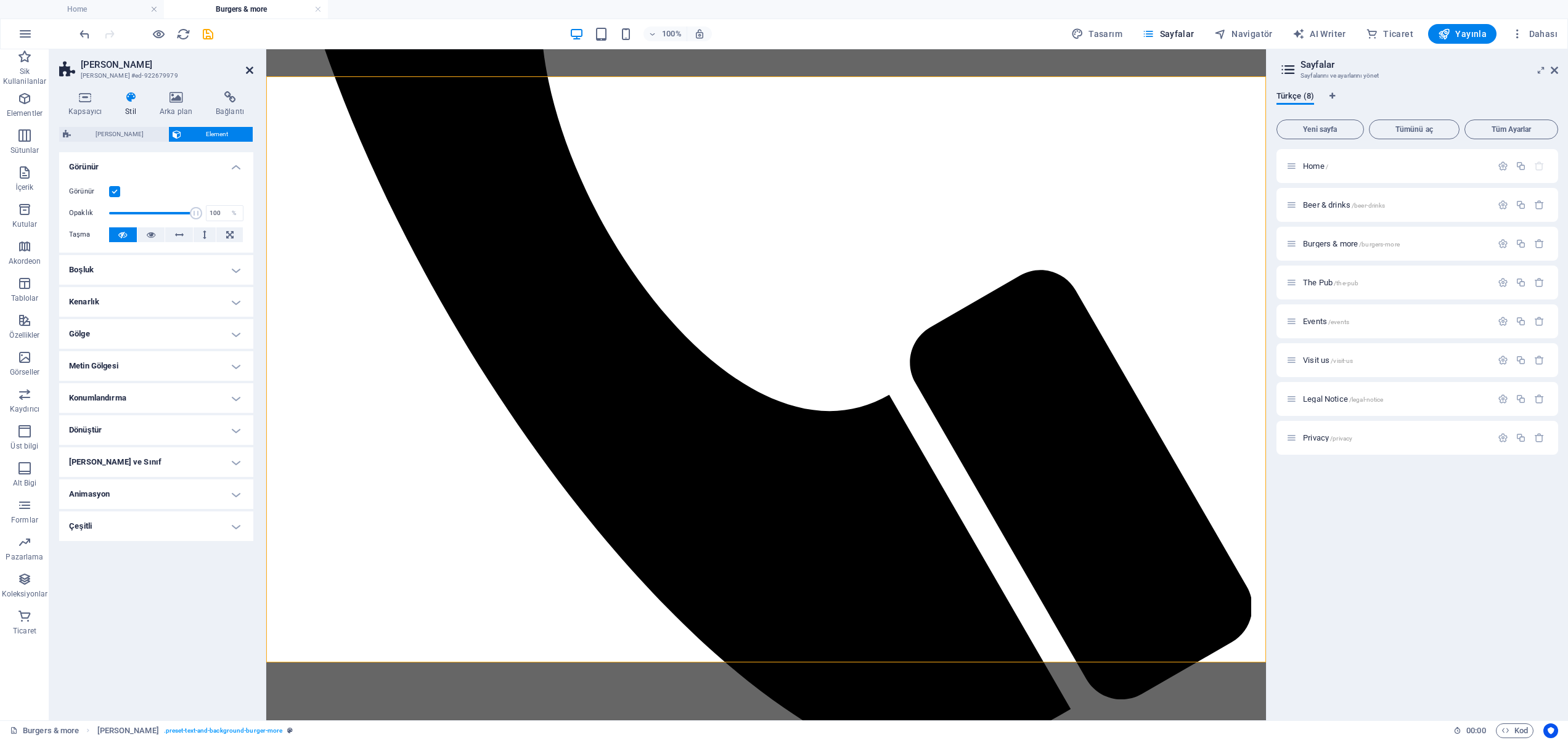
drag, startPoint x: 252, startPoint y: 72, endPoint x: 205, endPoint y: 53, distance: 50.7
click at [252, 72] on icon at bounding box center [249, 70] width 7 height 10
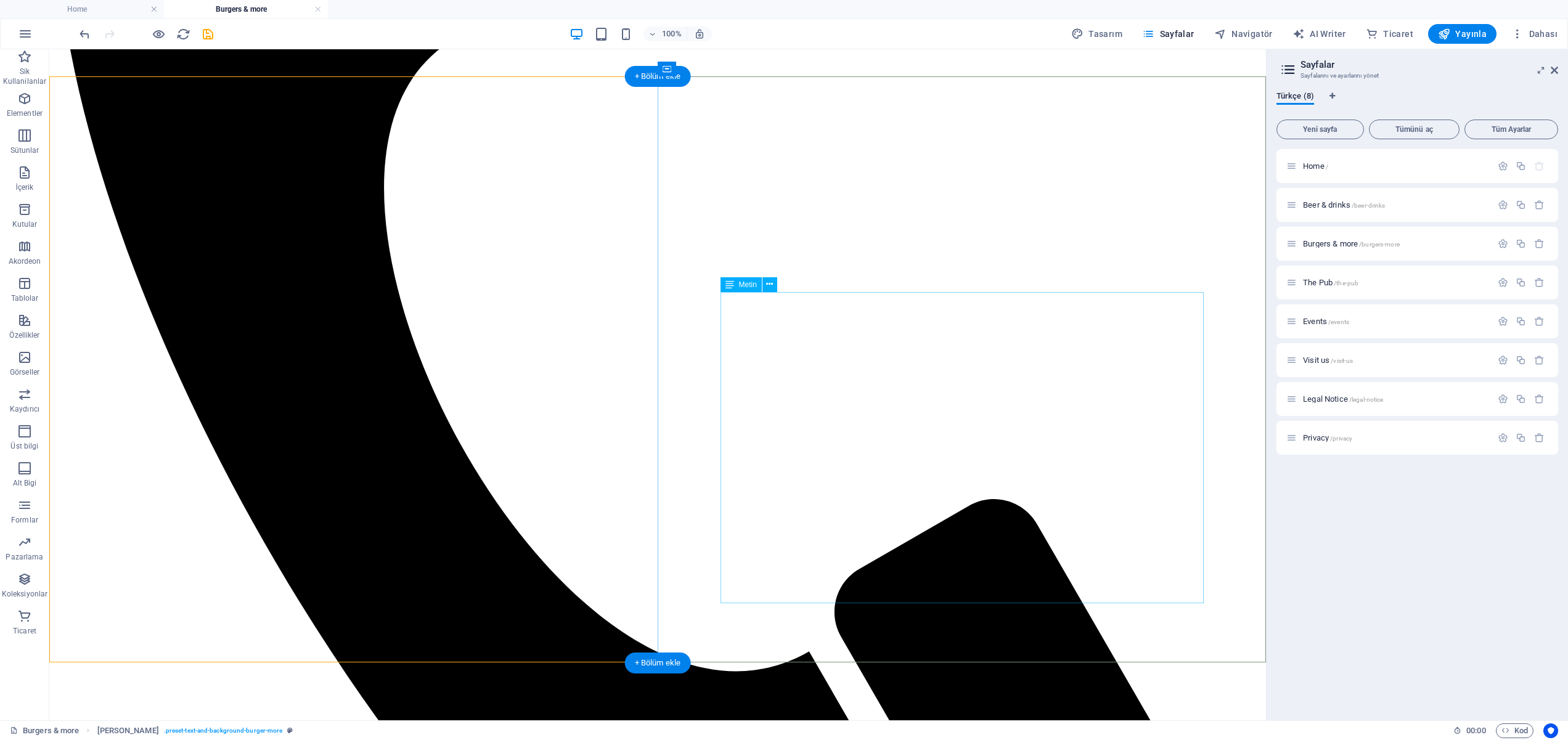
click at [767, 285] on icon at bounding box center [770, 285] width 7 height 13
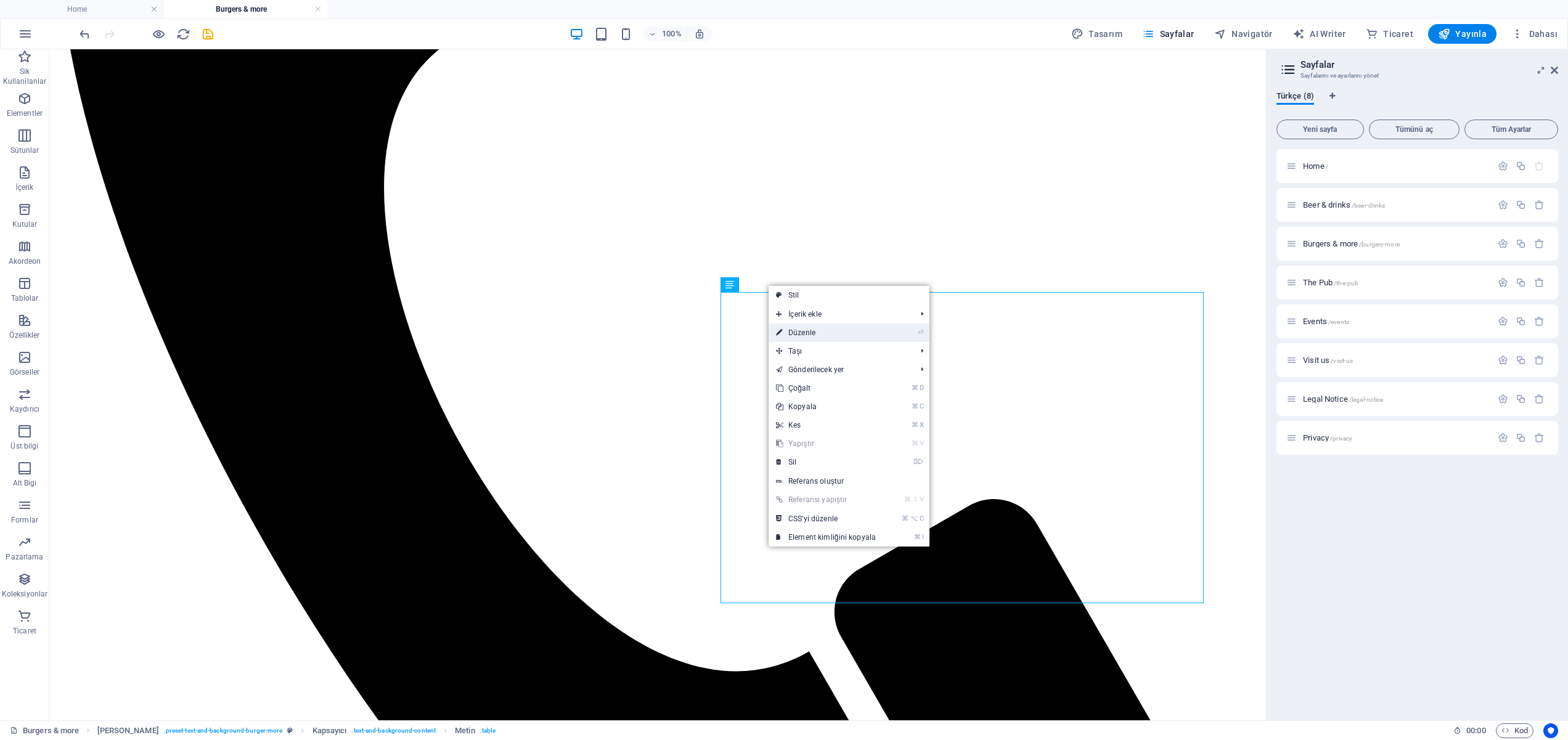
click at [839, 336] on link "⏎ Düzenle" at bounding box center [826, 333] width 115 height 18
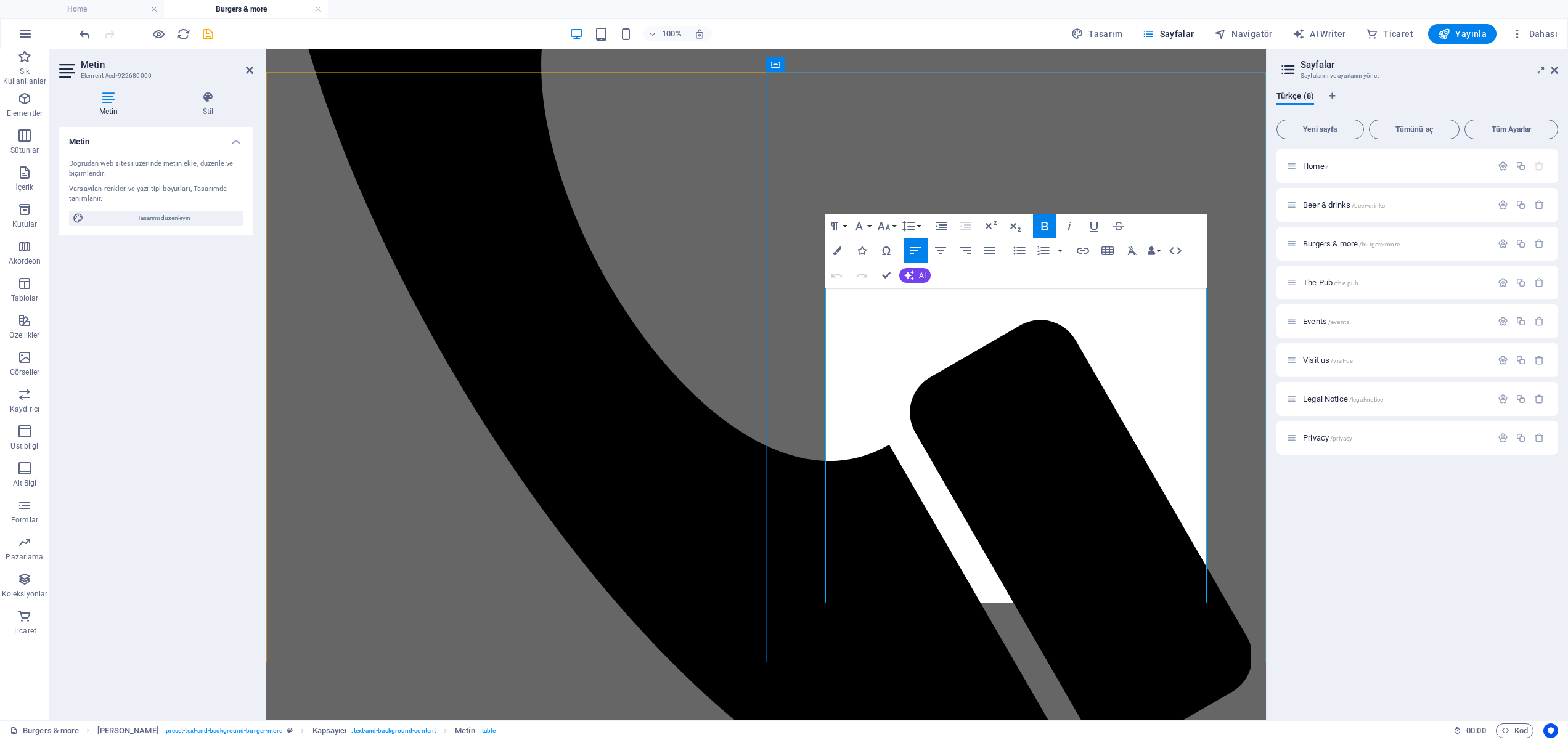
scroll to position [1381, 0]
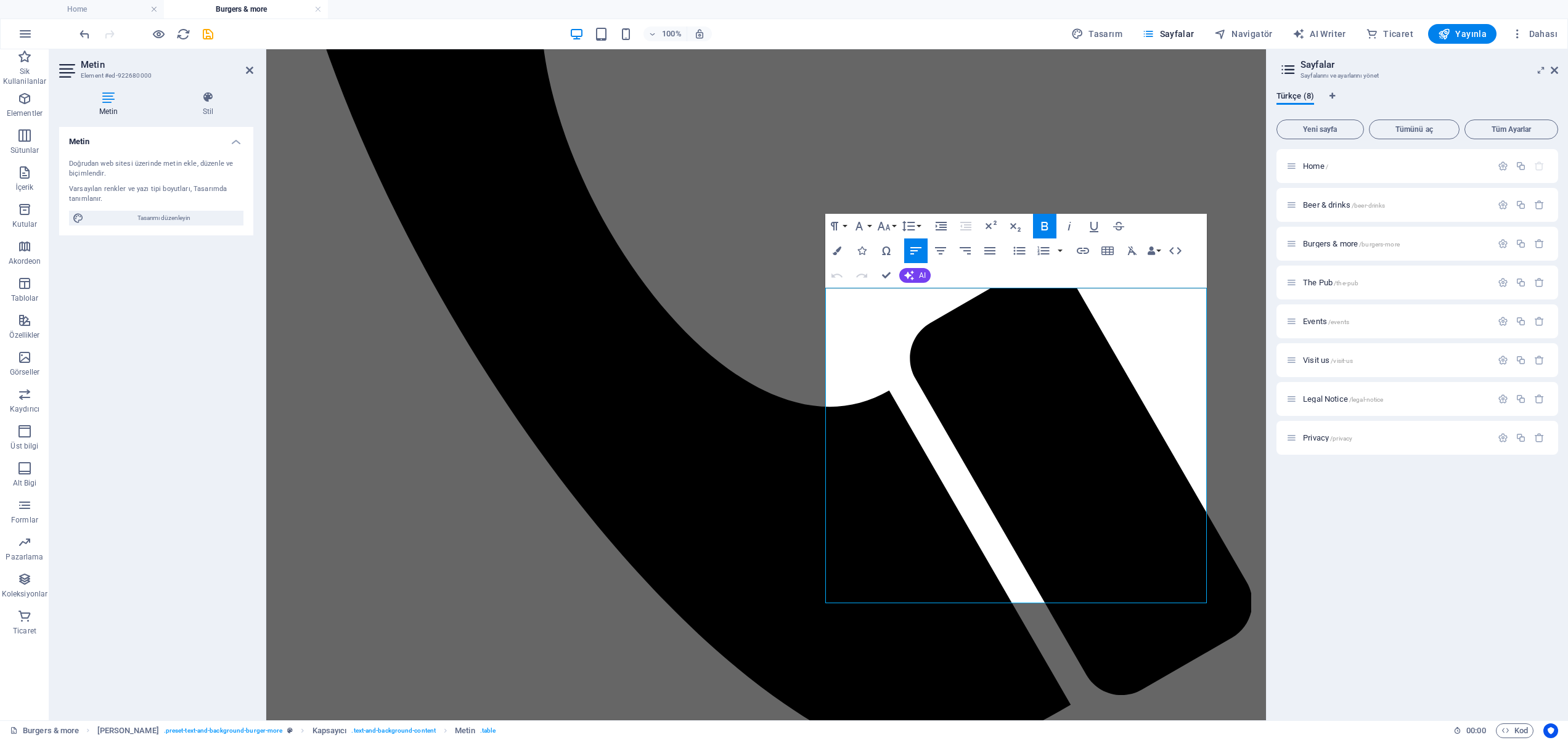
click at [1180, 272] on div "Paragraph Format Normal Heading 1 Heading 2 Heading 3 Heading 4 Heading 5 Headi…" at bounding box center [1016, 251] width 382 height 74
click at [1181, 252] on icon "button" at bounding box center [1175, 250] width 15 height 14
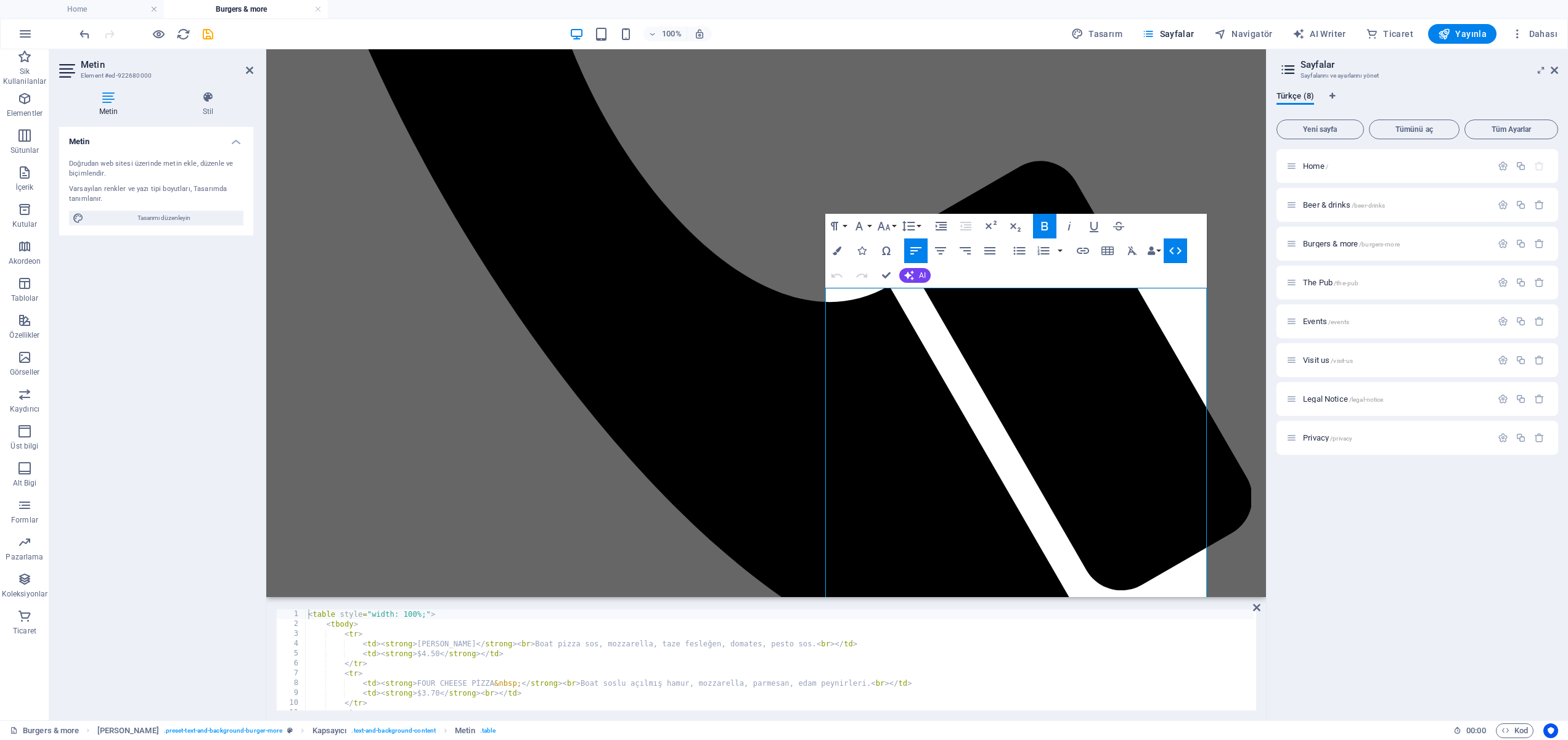
click at [1169, 249] on icon "button" at bounding box center [1175, 250] width 15 height 14
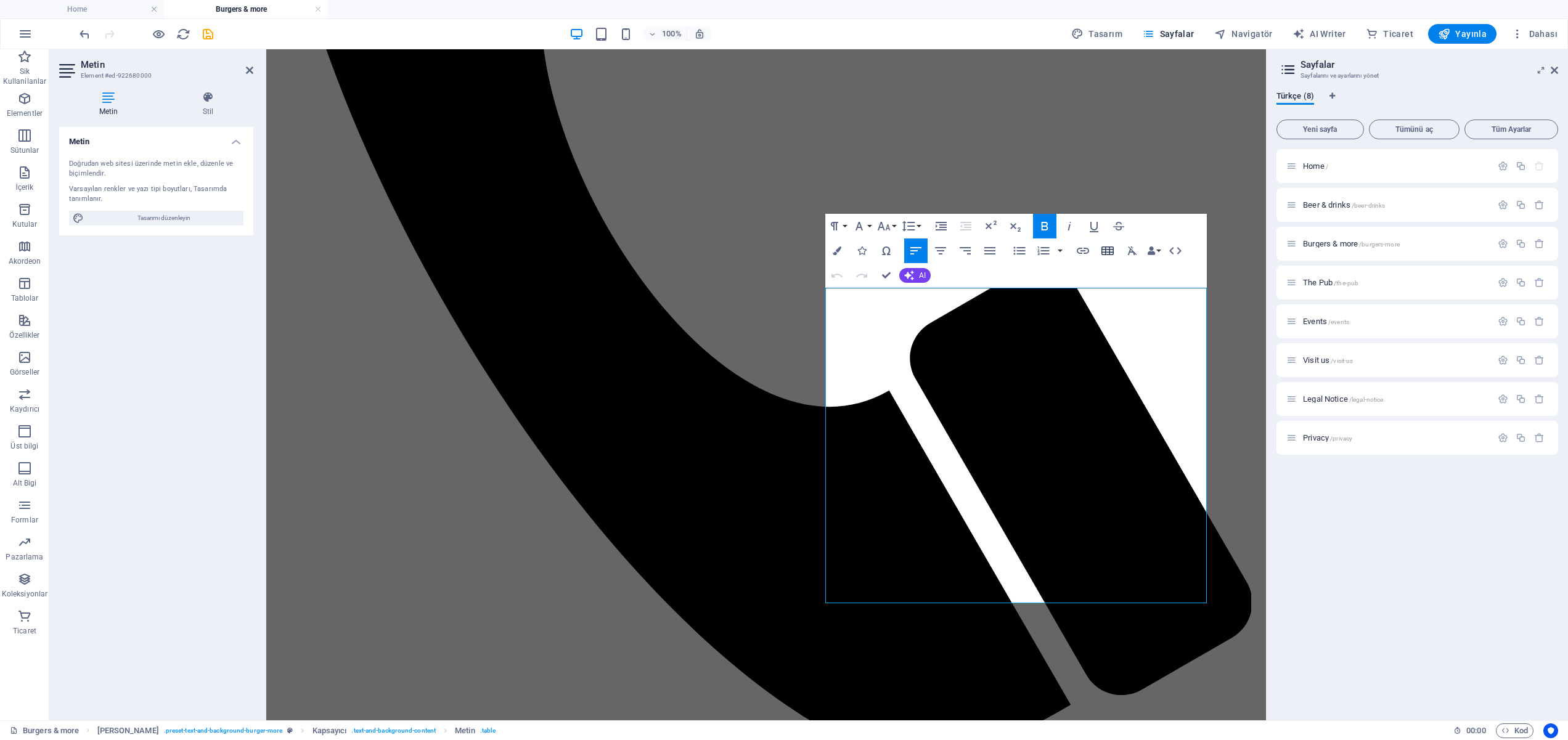
click at [1105, 248] on icon "button" at bounding box center [1108, 250] width 15 height 14
click at [1066, 285] on span at bounding box center [1066, 286] width 7 height 7
click at [1377, 540] on div "Home / Beer & drinks /beer-drinks Burgers & more /burgers-more The Pub /the-pub…" at bounding box center [1417, 430] width 281 height 561
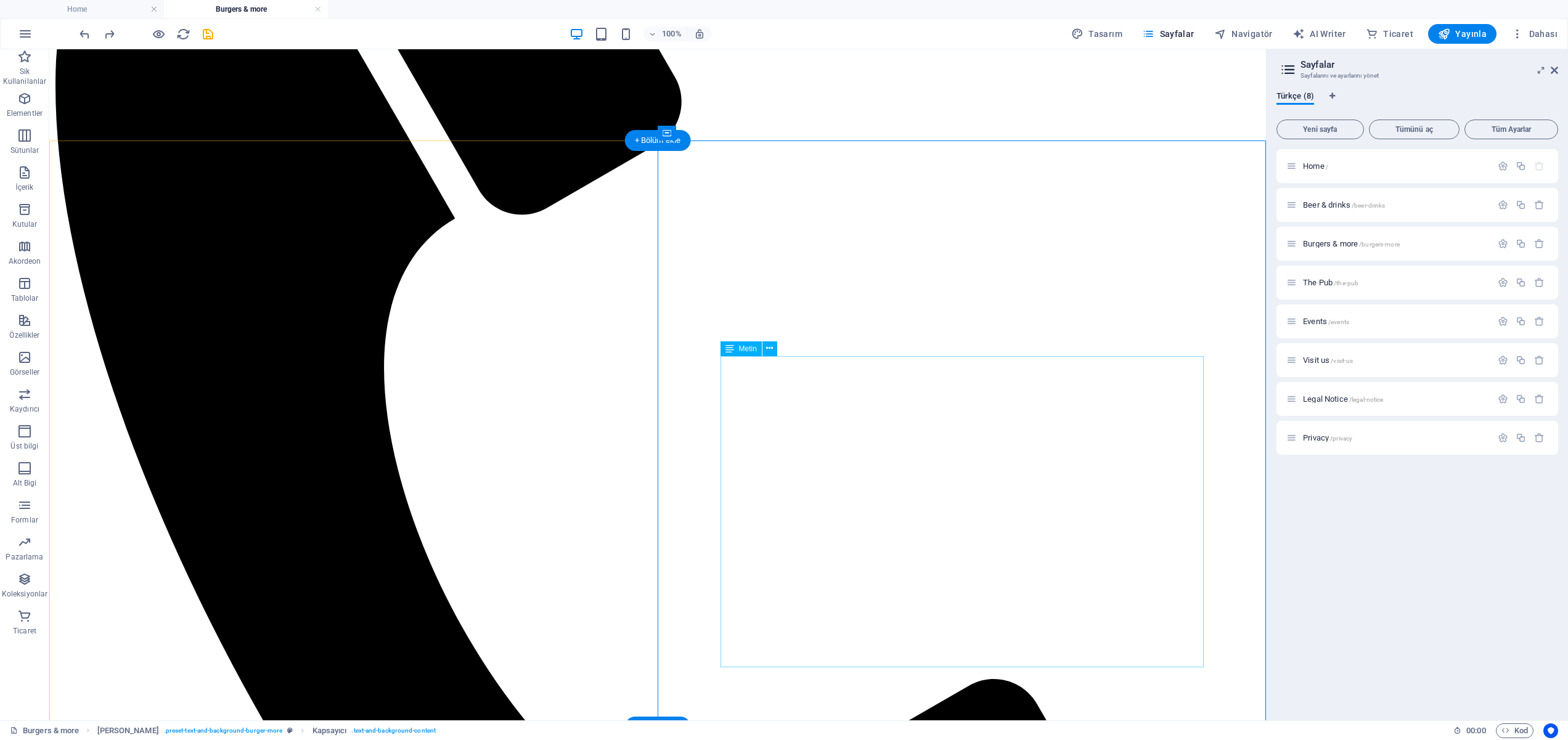
scroll to position [1263, 0]
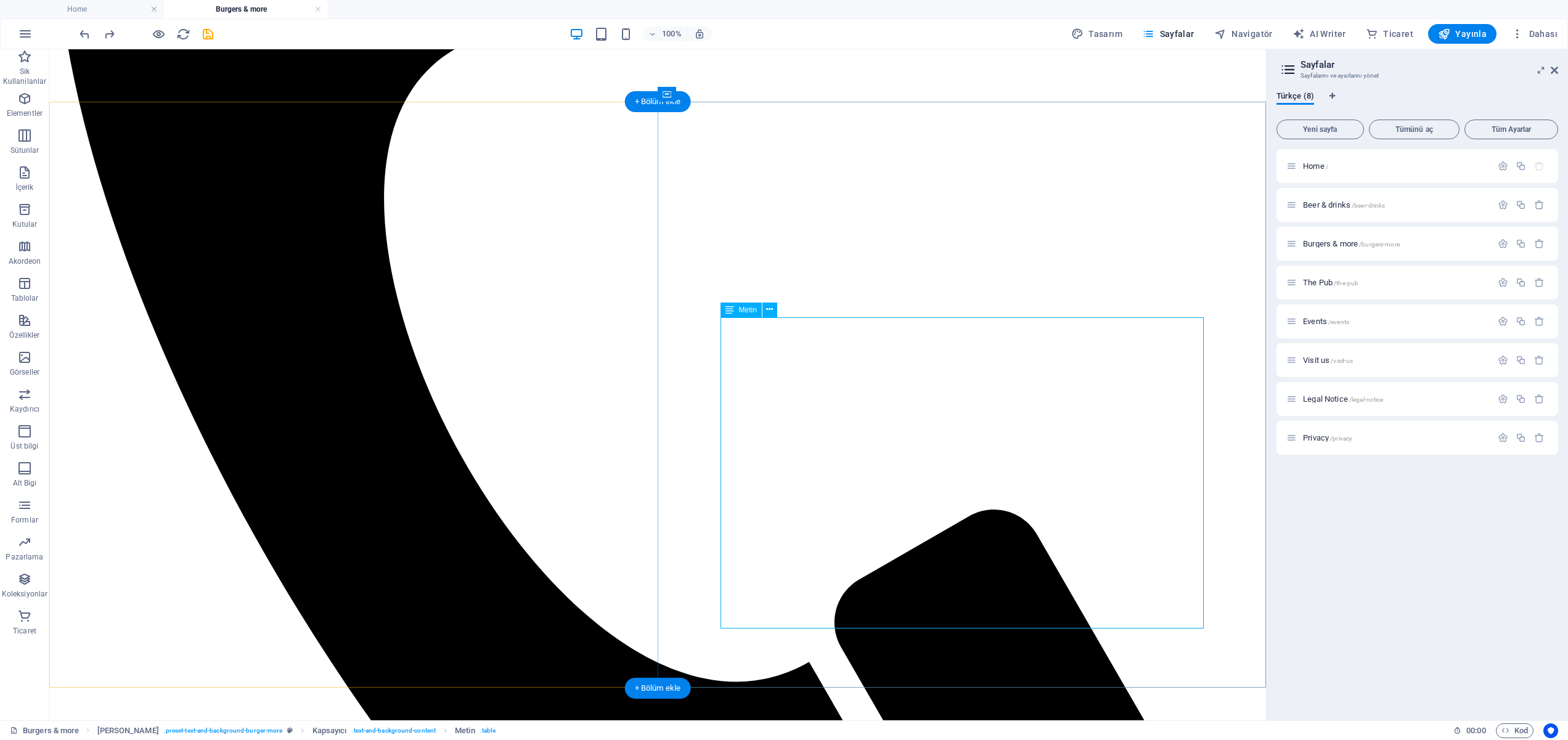
scroll to position [1327, 0]
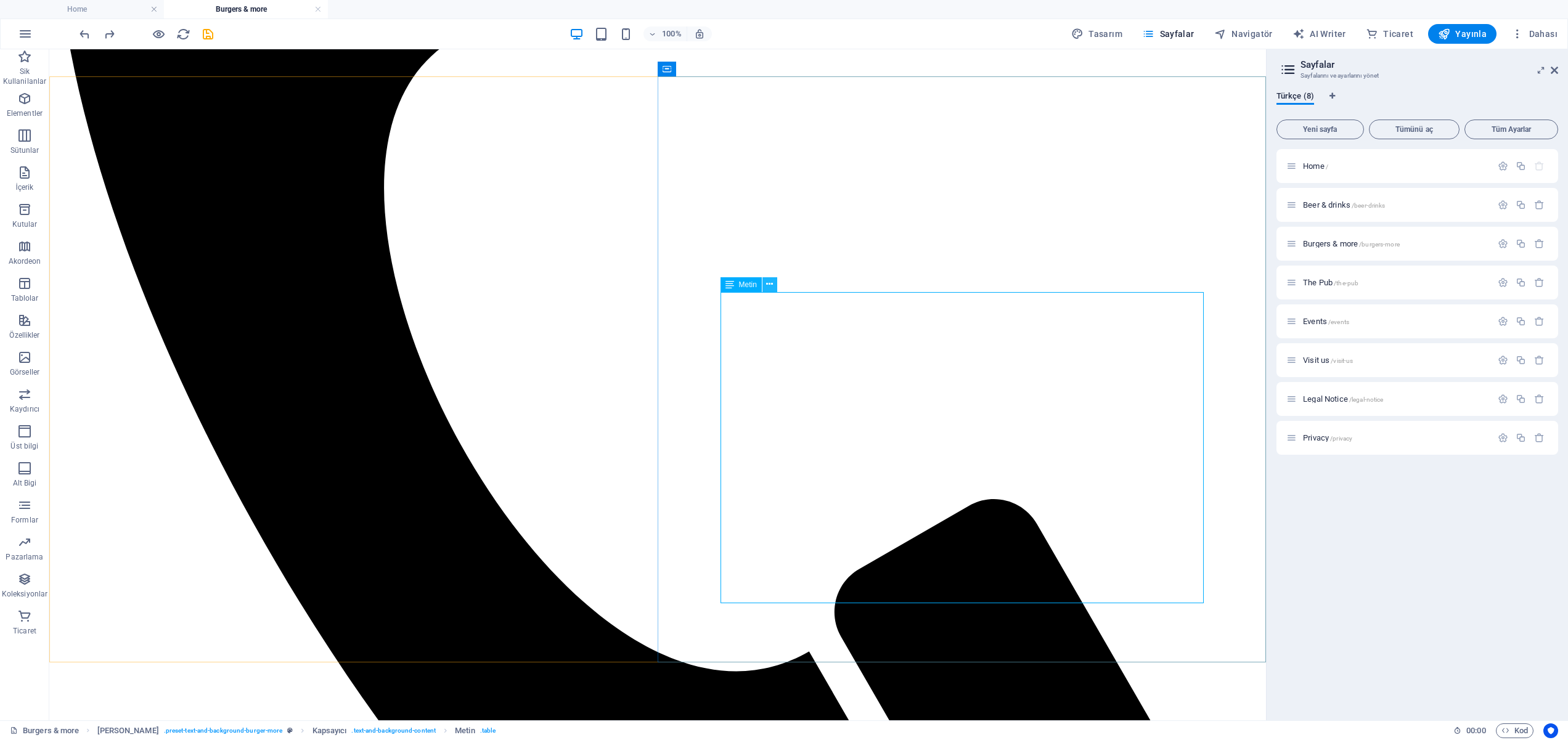
click at [772, 287] on icon at bounding box center [770, 285] width 7 height 13
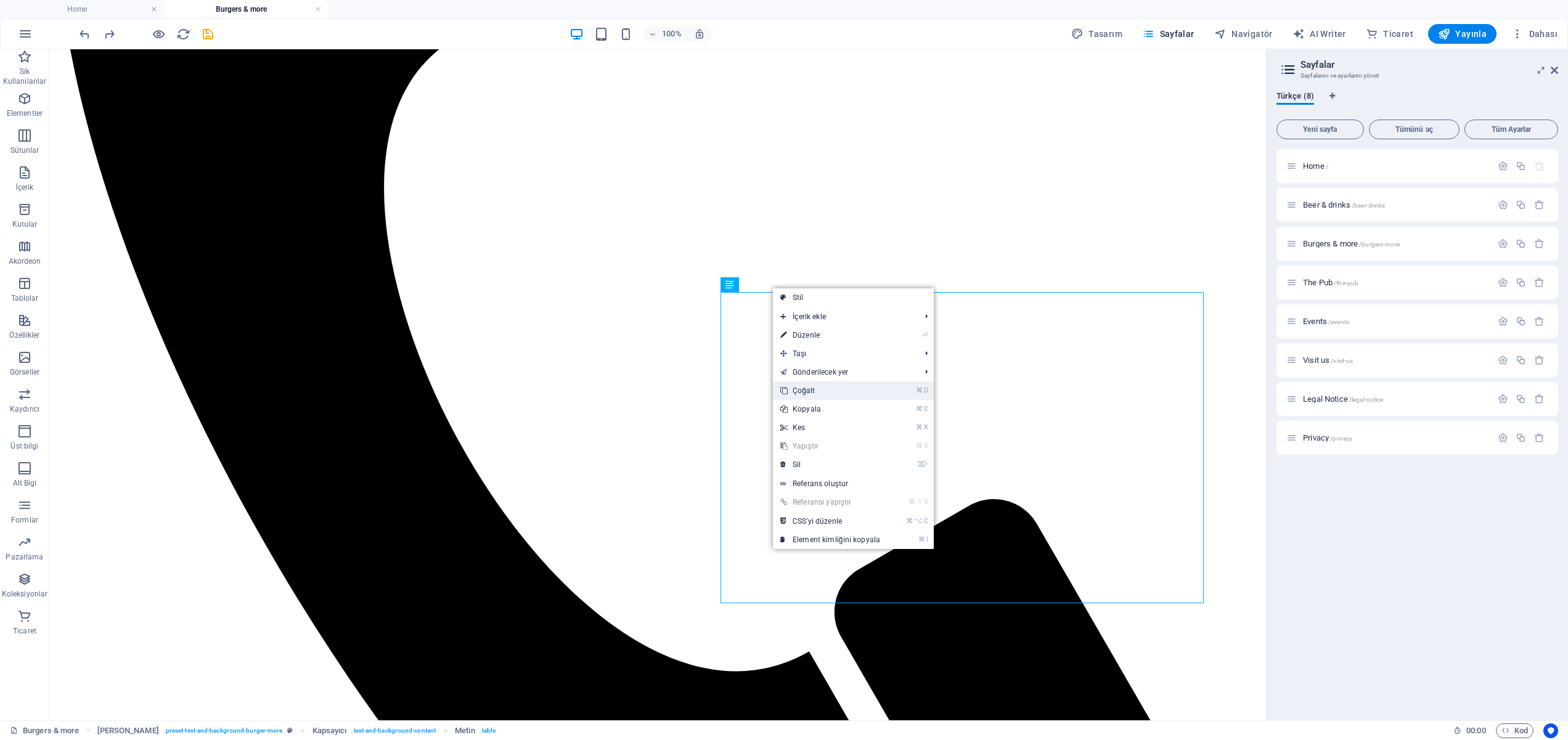
click at [829, 389] on link "⌘ D Çoğalt" at bounding box center [830, 391] width 115 height 18
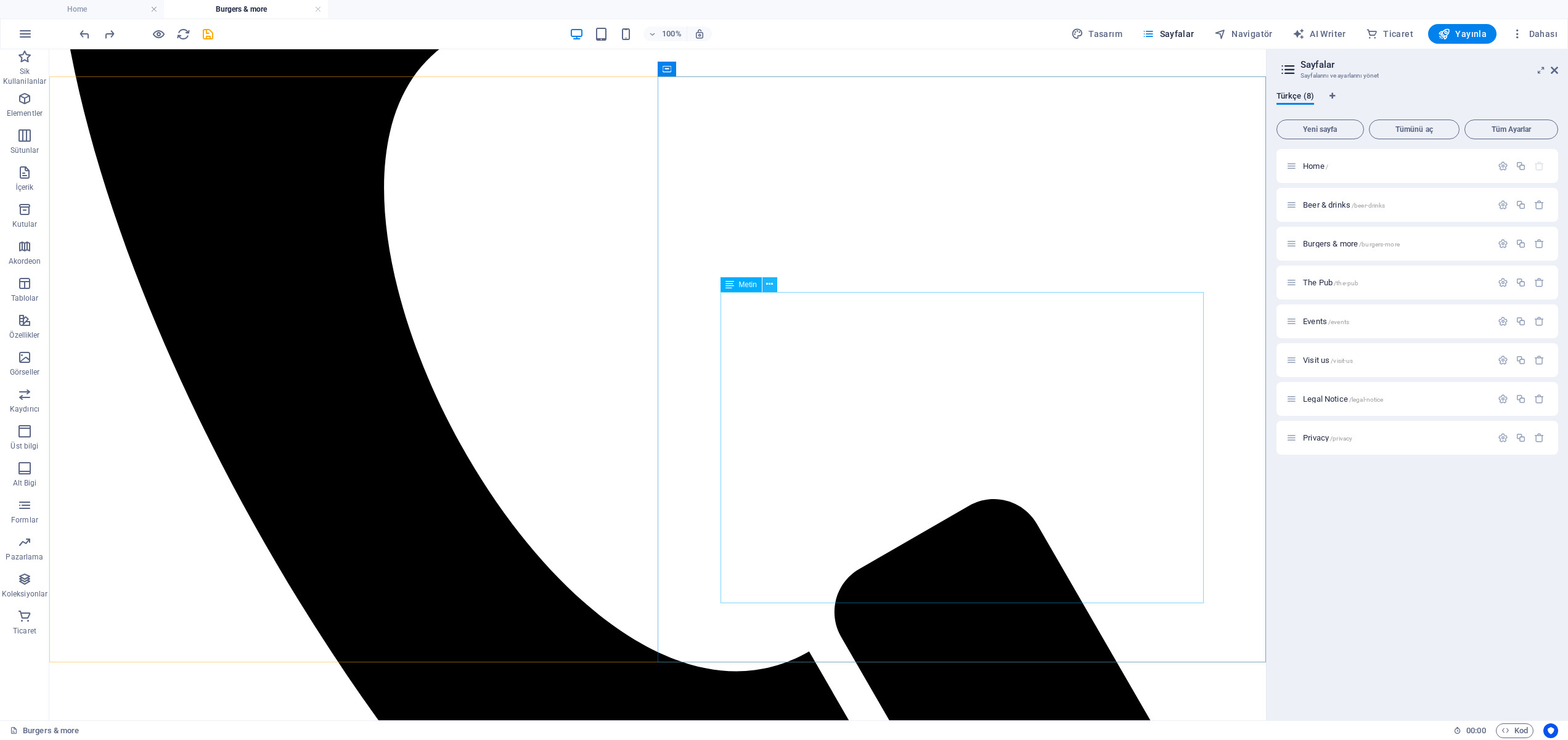
click at [768, 283] on icon at bounding box center [770, 285] width 7 height 13
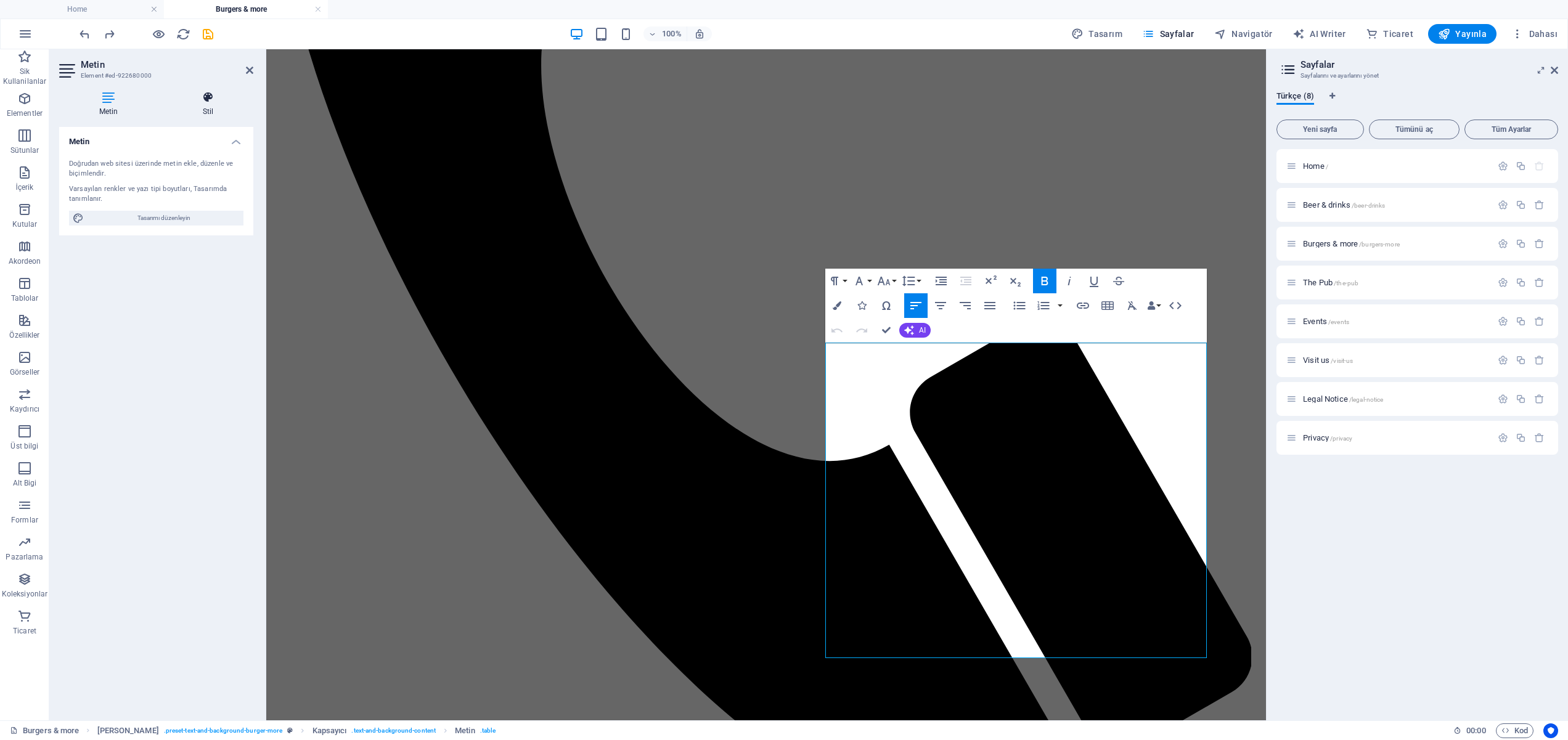
click at [213, 97] on icon at bounding box center [208, 97] width 90 height 13
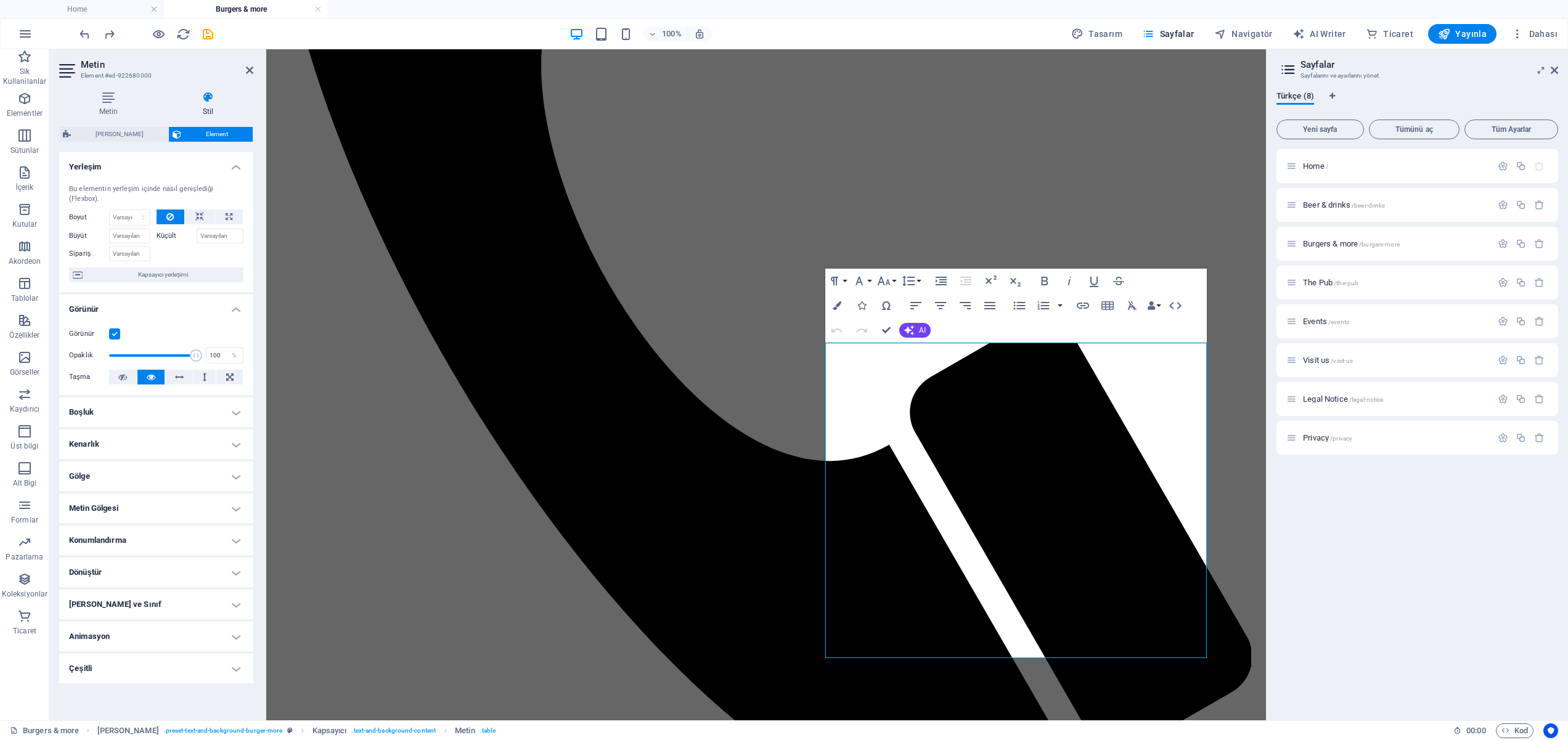
click at [236, 397] on h4 "Boşluk" at bounding box center [156, 412] width 194 height 30
click at [233, 408] on h4 "Boşluk" at bounding box center [156, 409] width 194 height 22
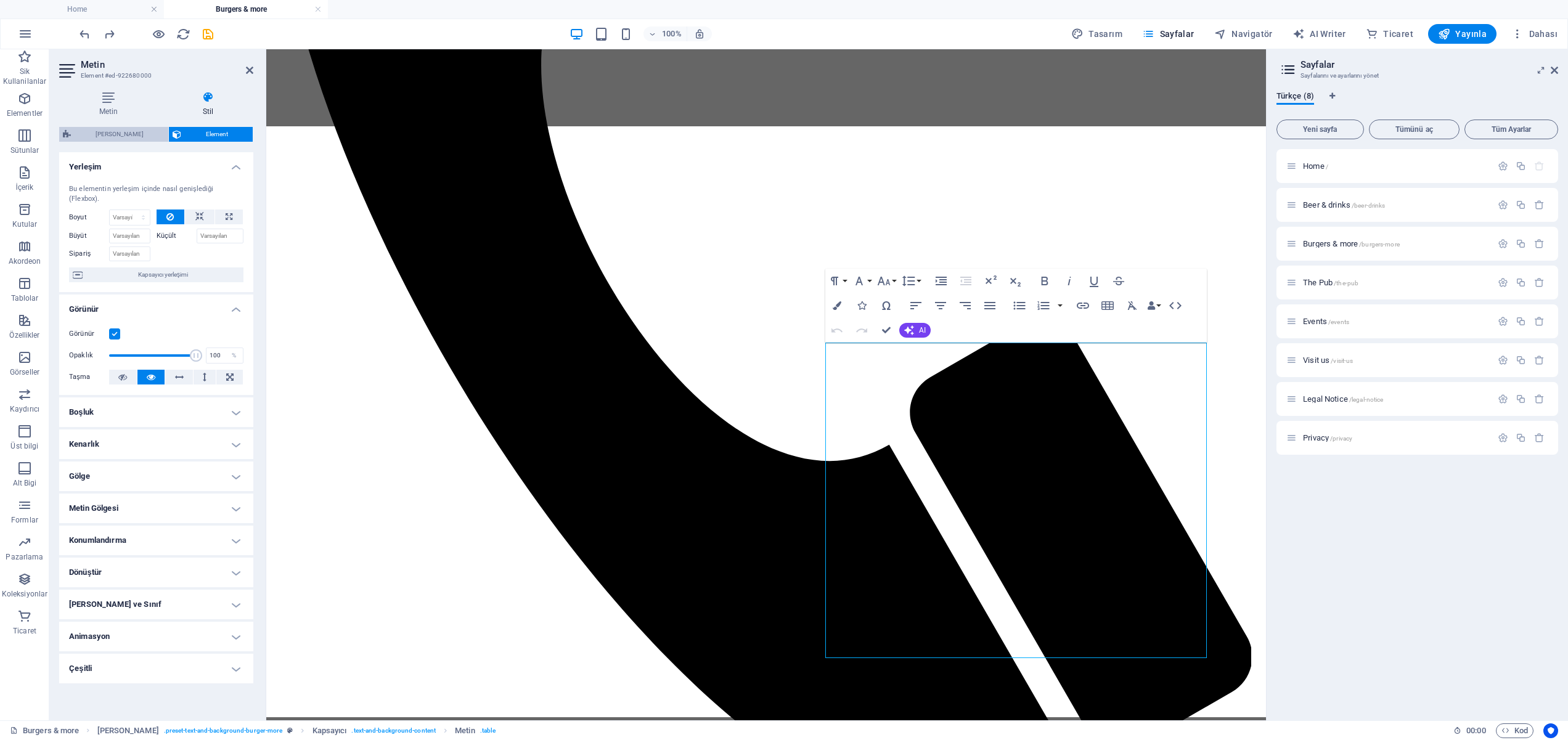
click at [112, 137] on span "[PERSON_NAME]" at bounding box center [119, 134] width 90 height 14
select select "px"
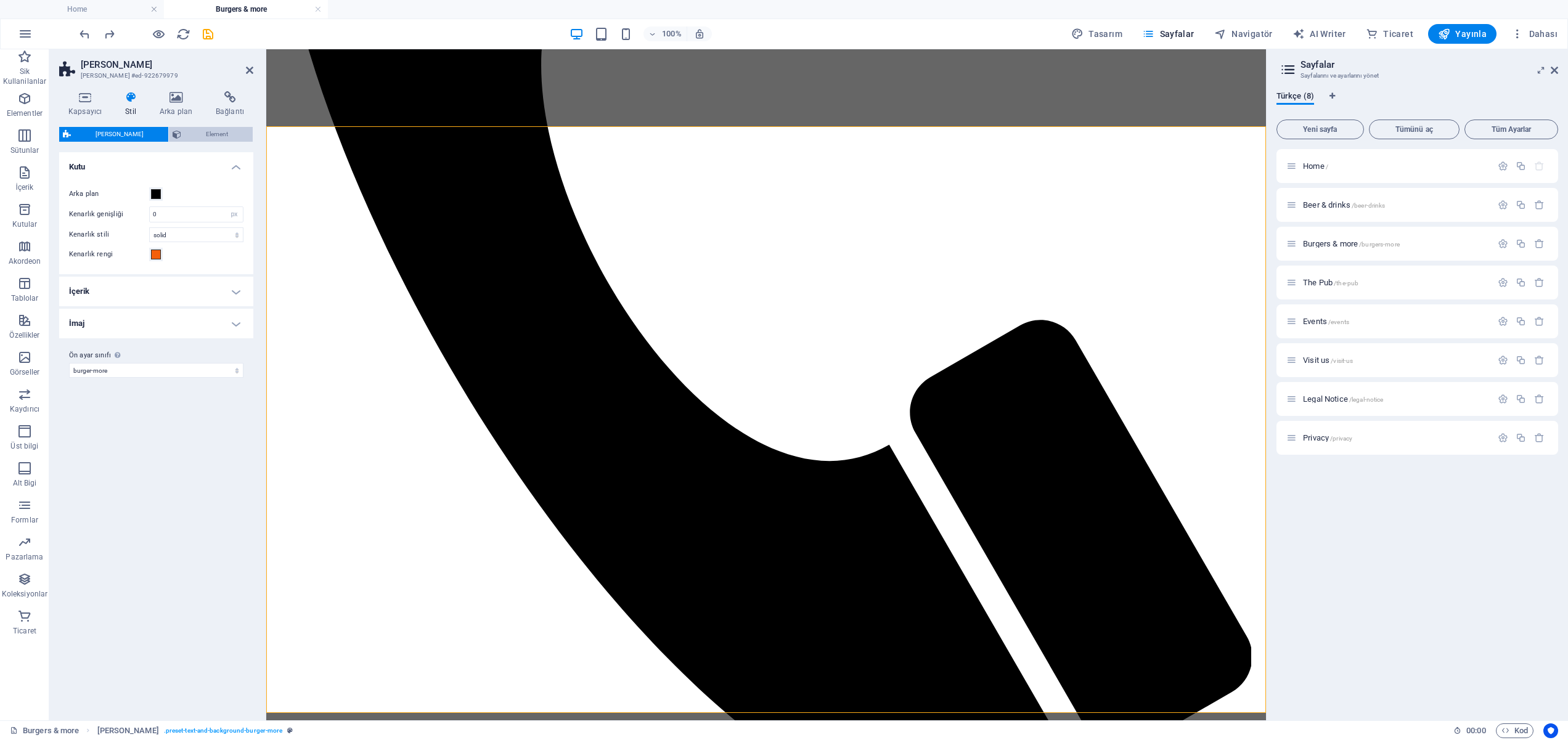
click at [192, 137] on span "Element" at bounding box center [217, 134] width 64 height 14
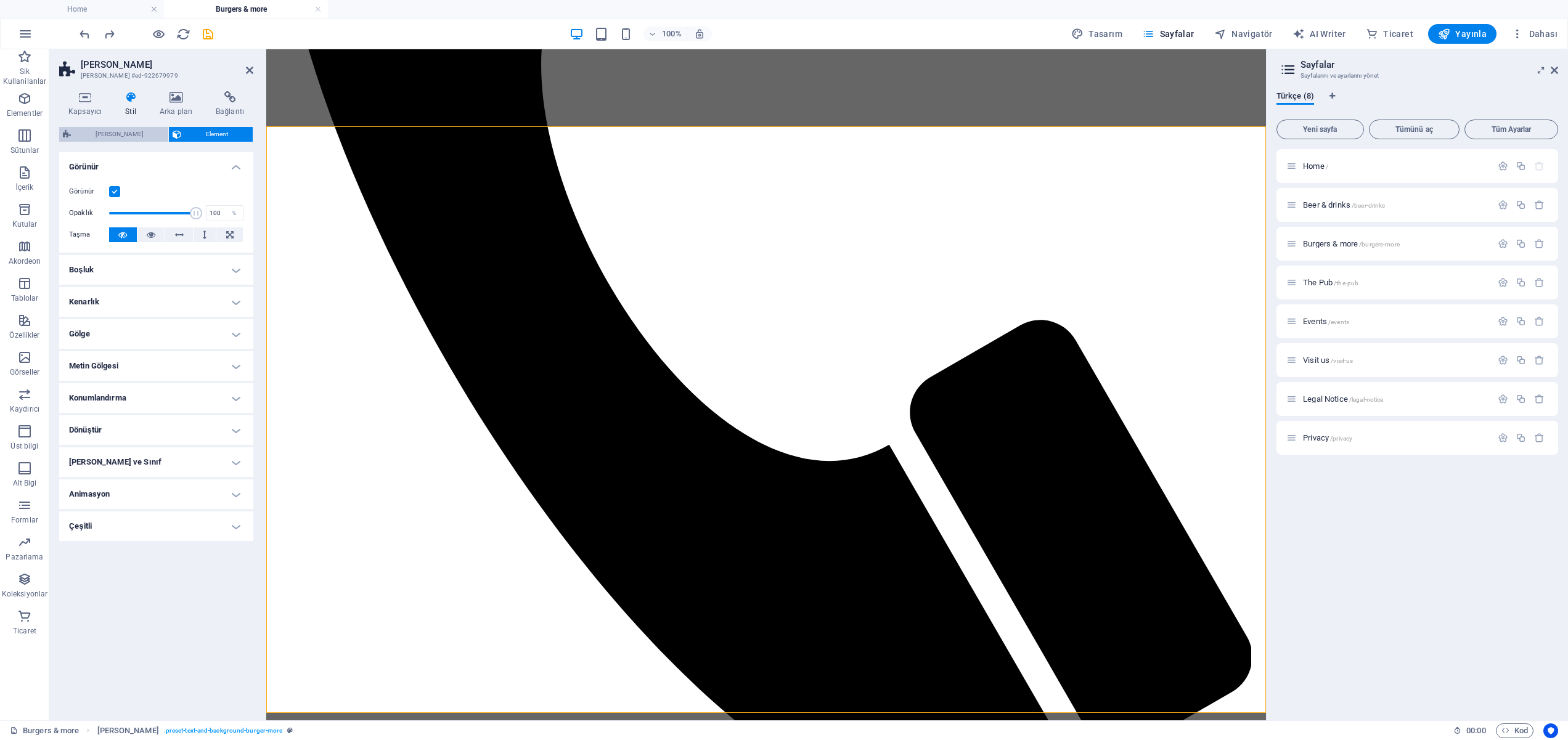
click at [119, 131] on span "[PERSON_NAME]" at bounding box center [119, 134] width 90 height 14
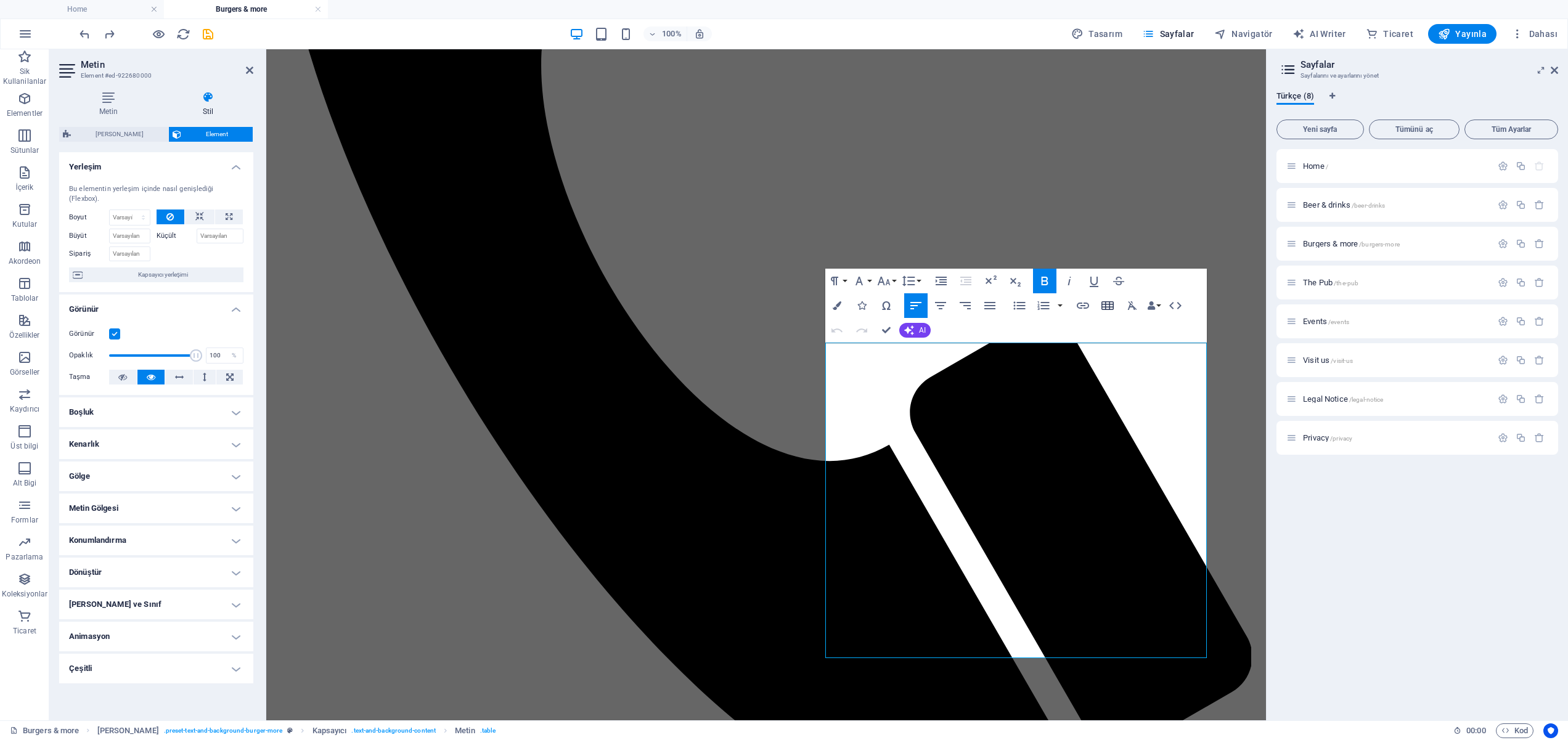
click at [1109, 306] on icon "button" at bounding box center [1107, 305] width 13 height 9
click at [1188, 283] on div "Paragraph Format Normal Heading 1 Heading 2 Heading 3 Heading 4 Heading 5 Headi…" at bounding box center [1016, 306] width 382 height 74
click at [991, 332] on div "Paragraph Format Normal Heading 1 Heading 2 Heading 3 Heading 4 Heading 5 Headi…" at bounding box center [1016, 306] width 382 height 74
click at [1014, 320] on div "Paragraph Format Normal Heading 1 Heading 2 Heading 3 Heading 4 Heading 5 Headi…" at bounding box center [1016, 306] width 382 height 74
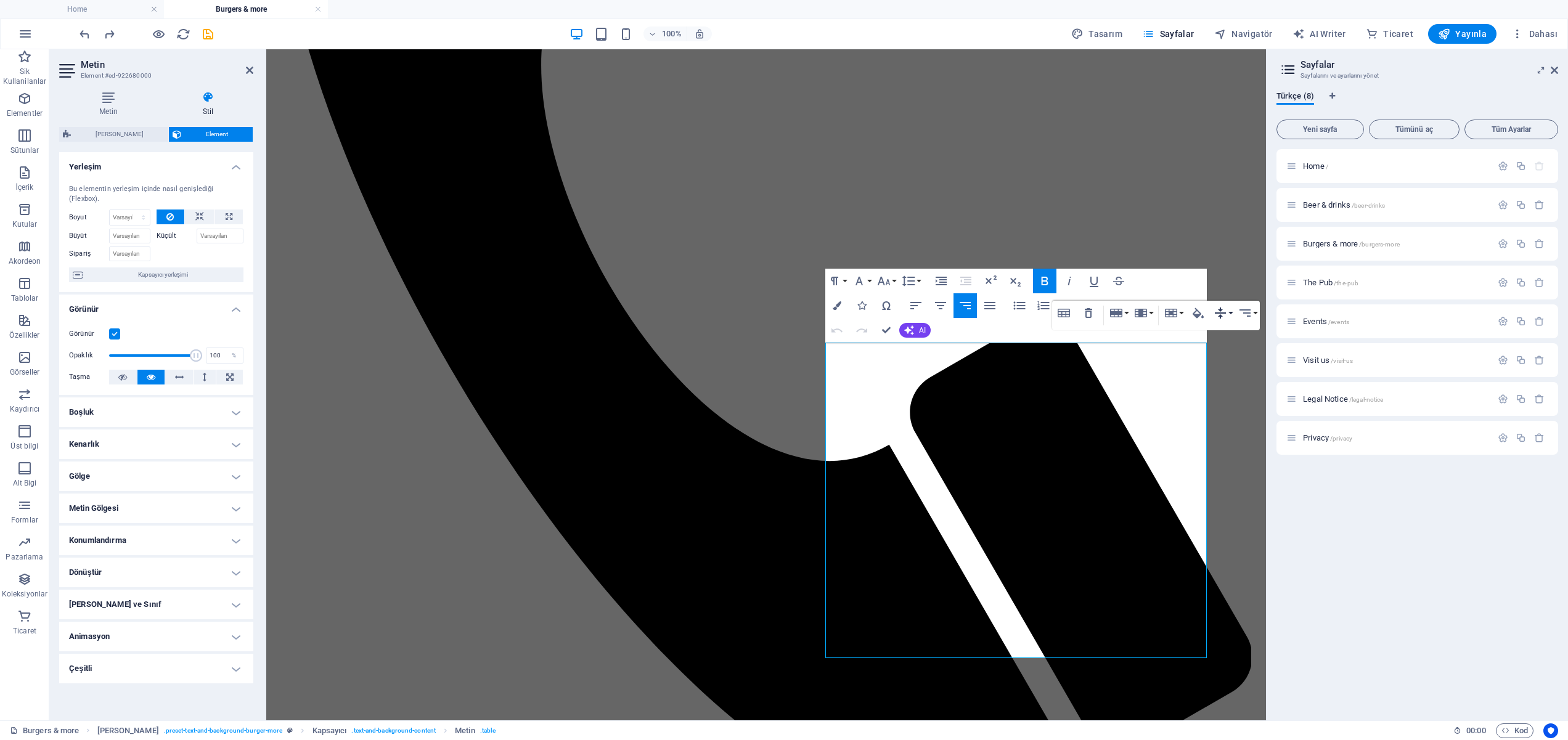
click at [1231, 314] on button "Vertical Align" at bounding box center [1223, 312] width 24 height 24
click at [1257, 310] on button "Horizontal Align" at bounding box center [1248, 312] width 24 height 24
click at [1229, 310] on button "Vertical Align" at bounding box center [1223, 312] width 24 height 24
click at [1236, 355] on link "Middle" at bounding box center [1238, 356] width 56 height 18
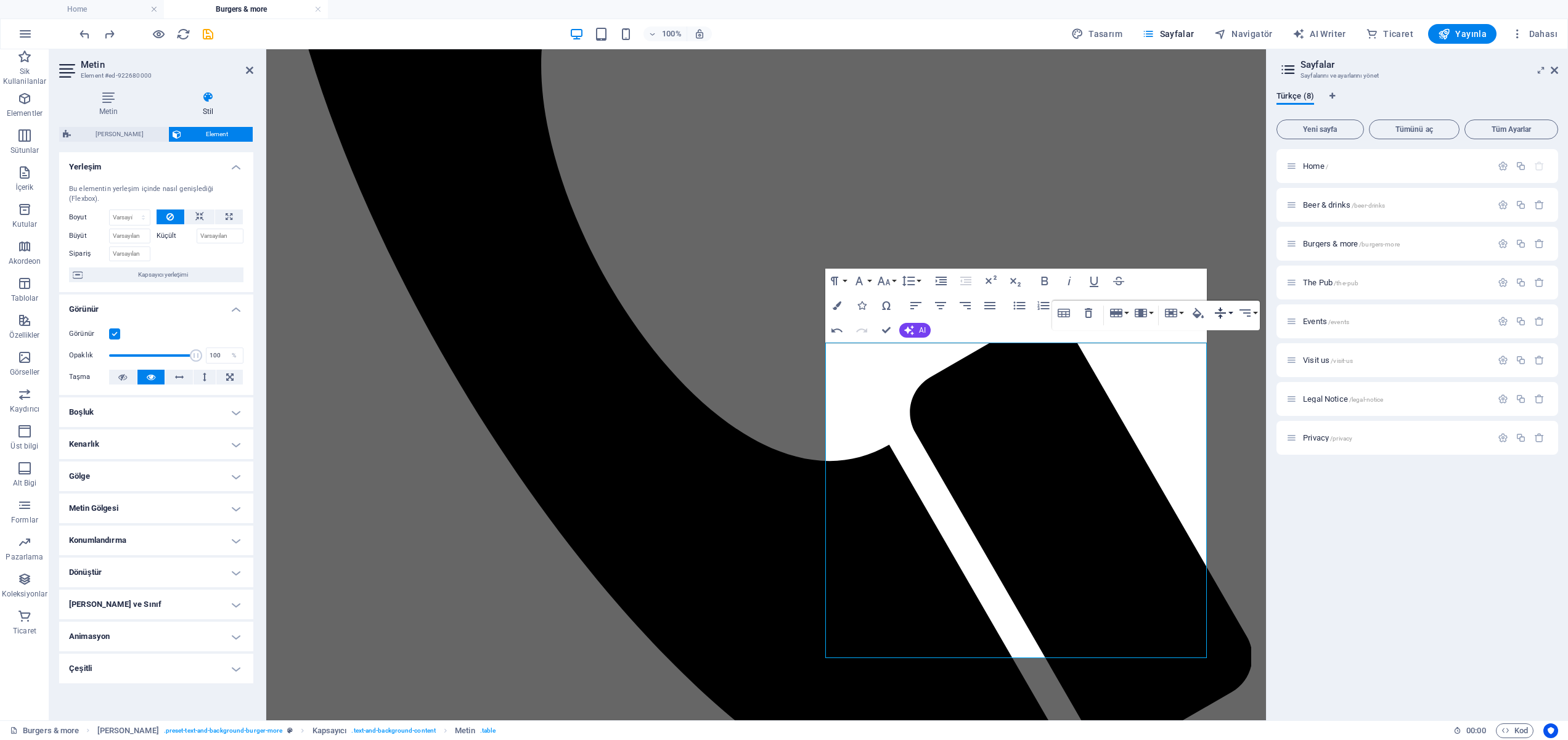
click at [1233, 312] on button "Vertical Align" at bounding box center [1223, 312] width 24 height 24
click at [1237, 337] on link "Top" at bounding box center [1238, 337] width 56 height 18
click at [1202, 314] on icon "button" at bounding box center [1198, 313] width 15 height 14
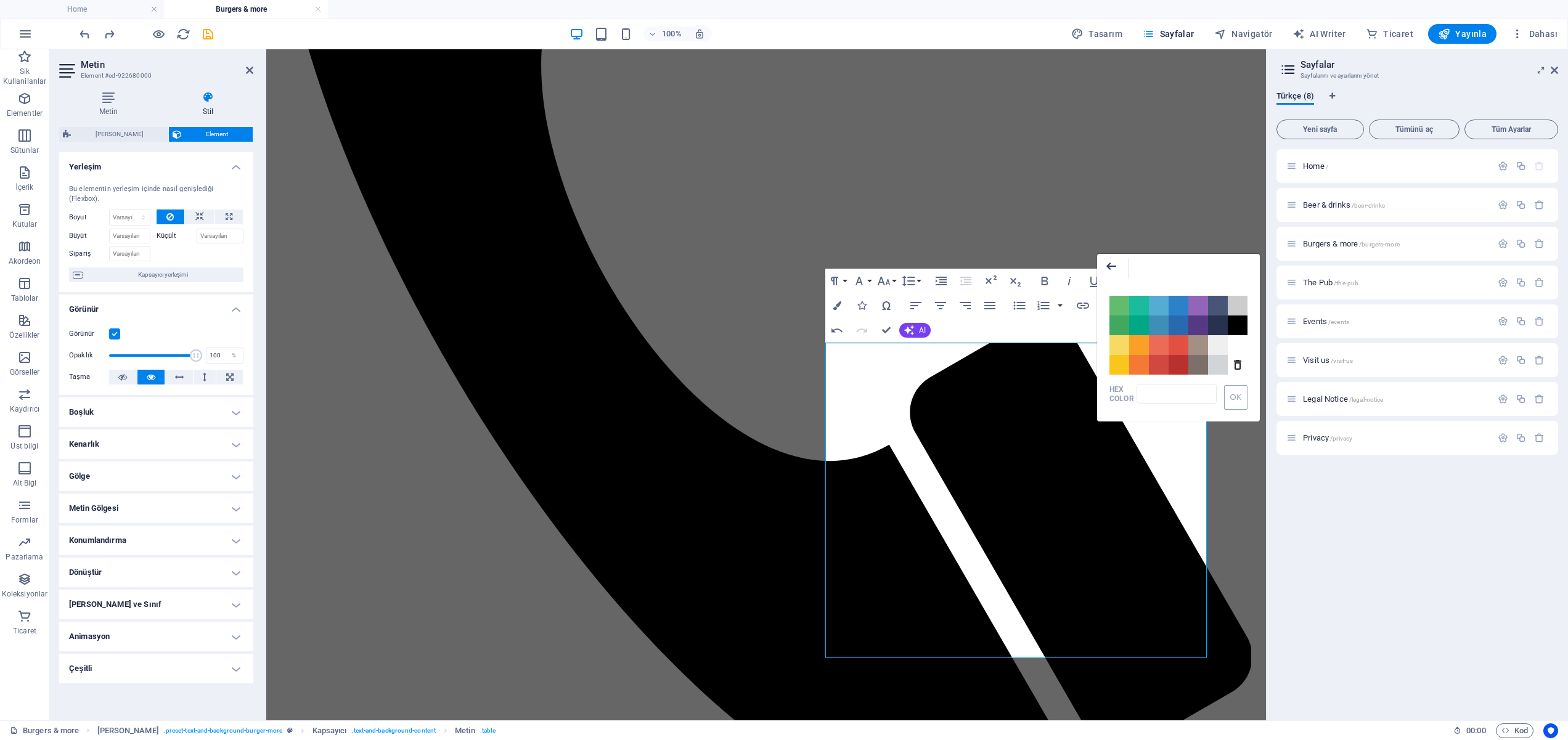
click at [1116, 267] on icon "button" at bounding box center [1111, 266] width 15 height 14
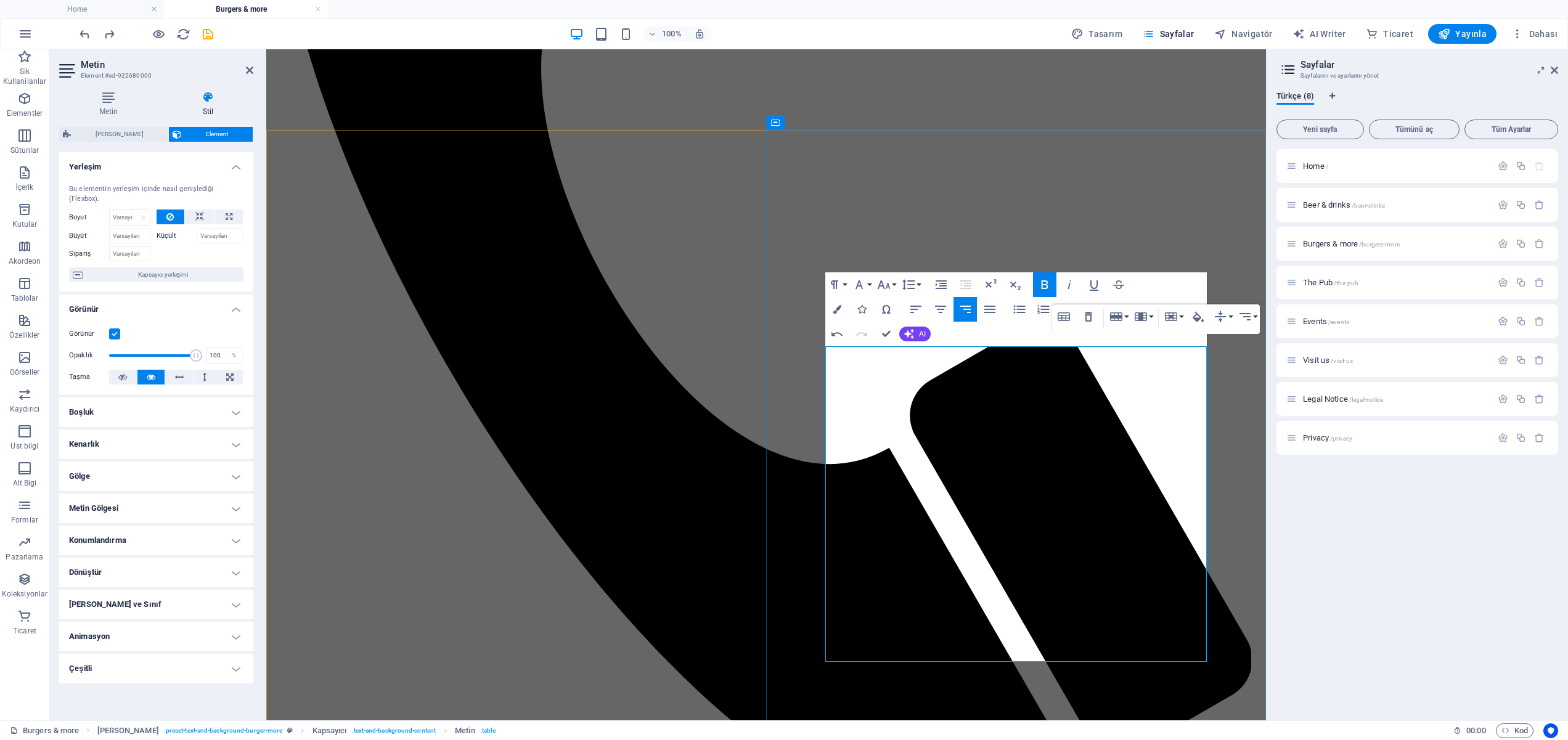
scroll to position [1323, 0]
click at [1182, 318] on button "Cell" at bounding box center [1174, 316] width 24 height 24
click at [1146, 316] on icon "button" at bounding box center [1141, 316] width 13 height 9
click at [1153, 372] on button "Column" at bounding box center [1144, 371] width 24 height 24
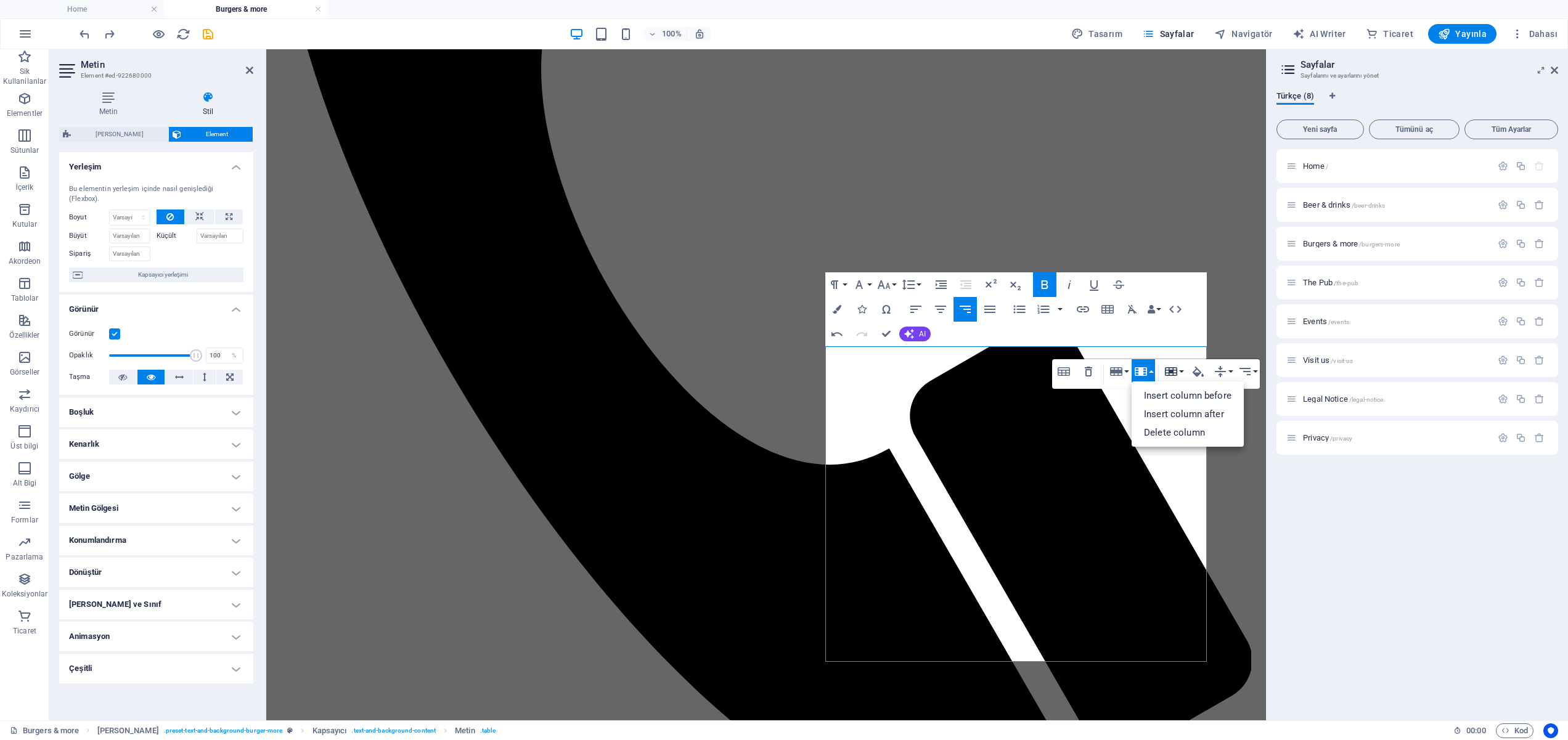
click at [1165, 393] on link "Insert column before" at bounding box center [1188, 395] width 112 height 18
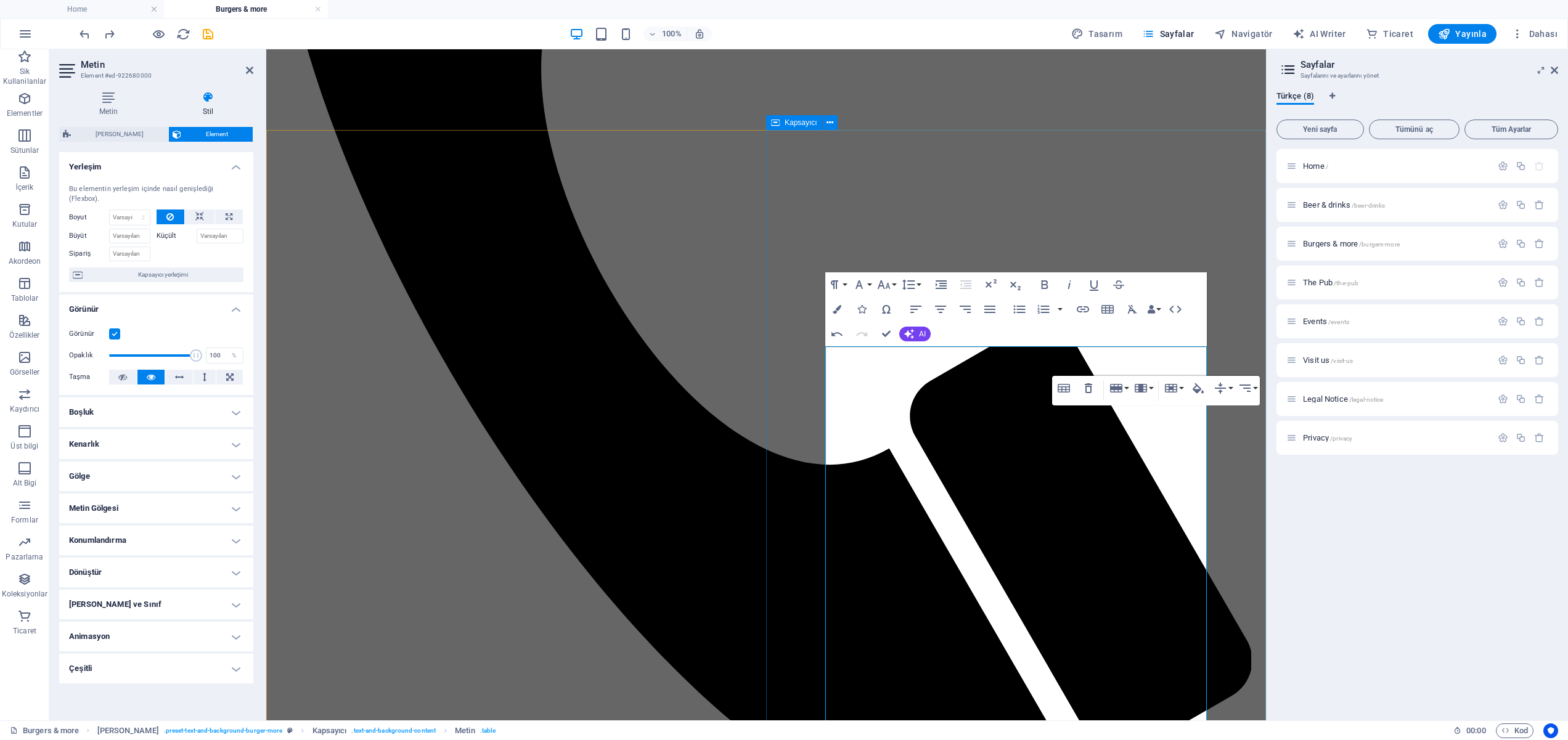
scroll to position [1330, 0]
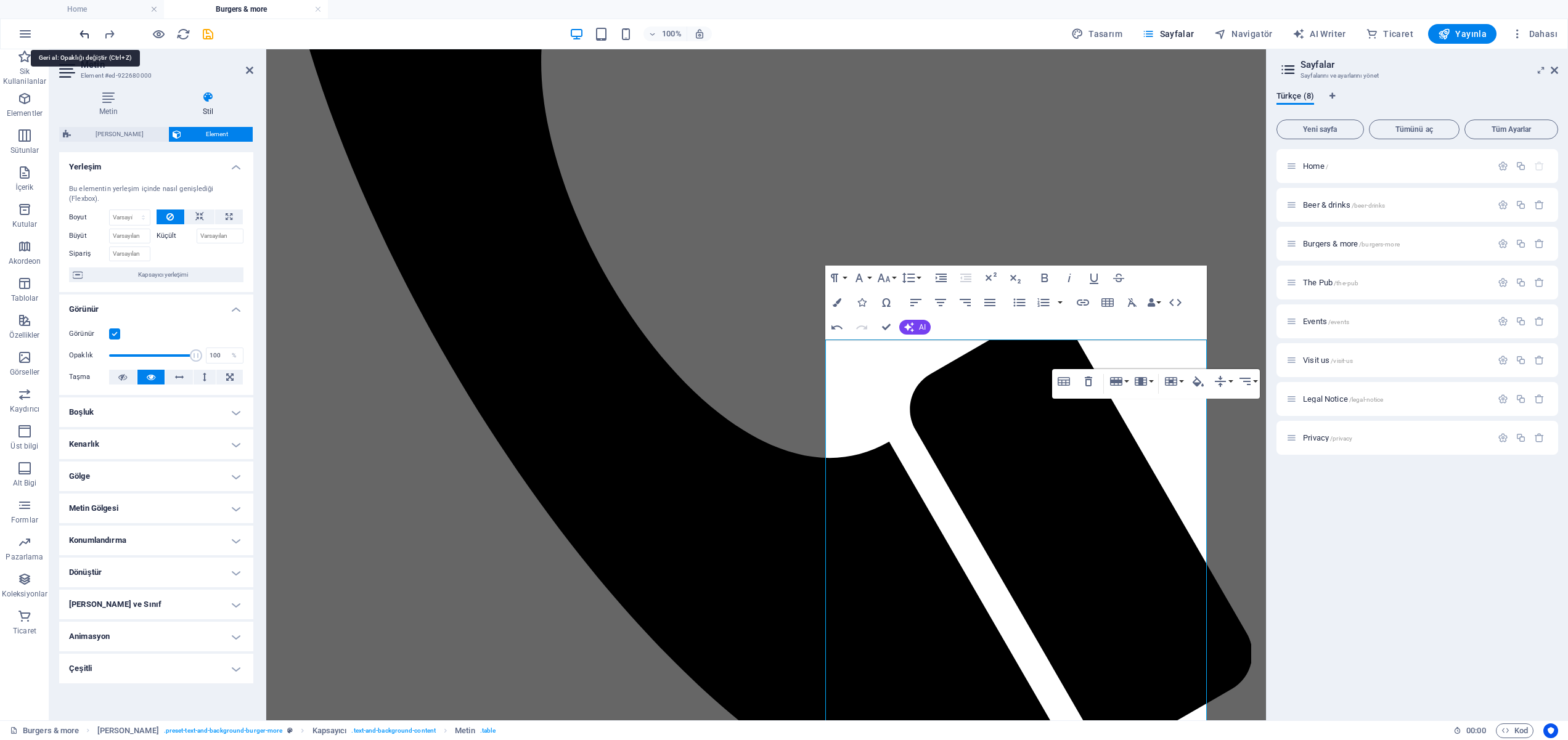
click at [88, 29] on icon "undo" at bounding box center [85, 34] width 15 height 14
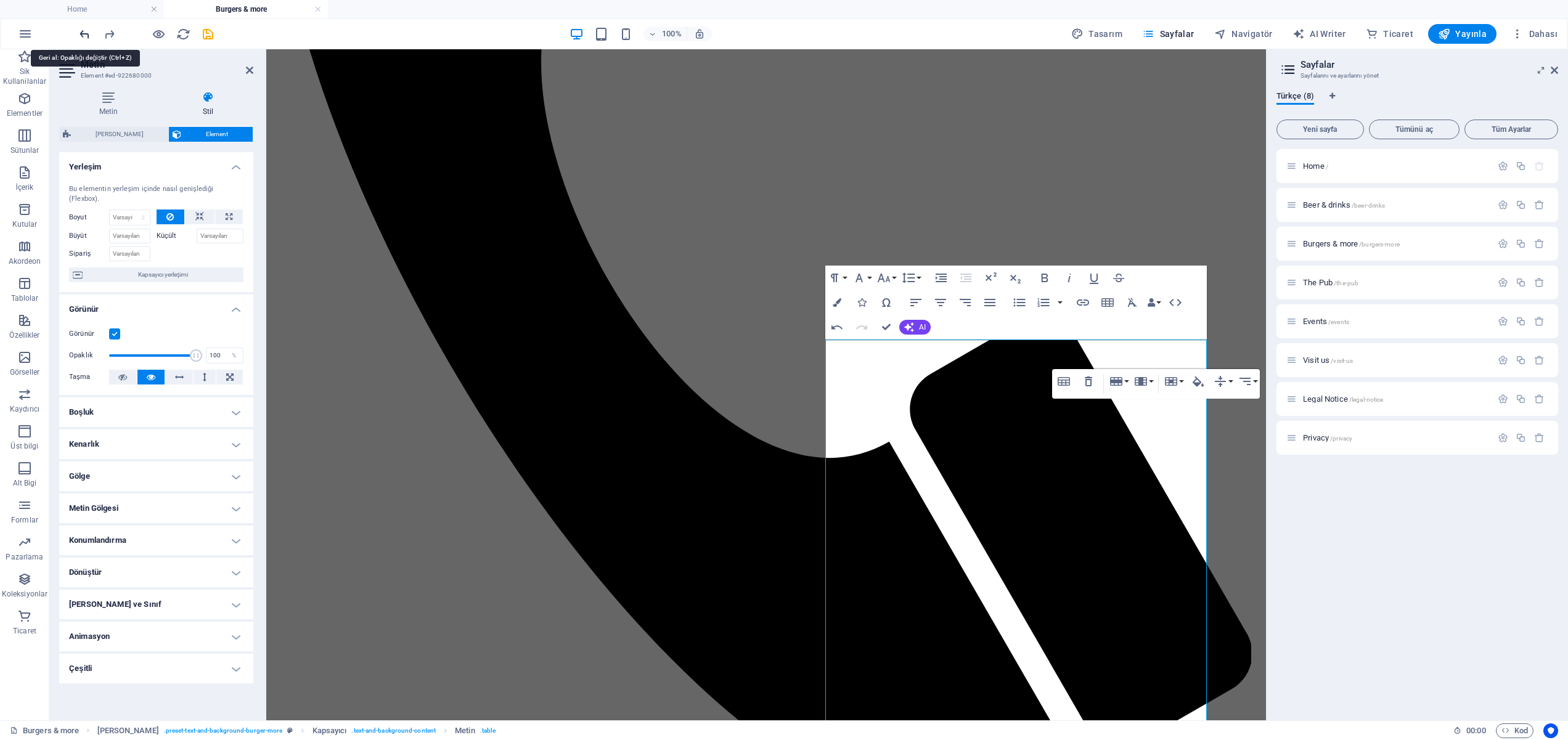
click at [88, 29] on icon "undo" at bounding box center [85, 34] width 15 height 14
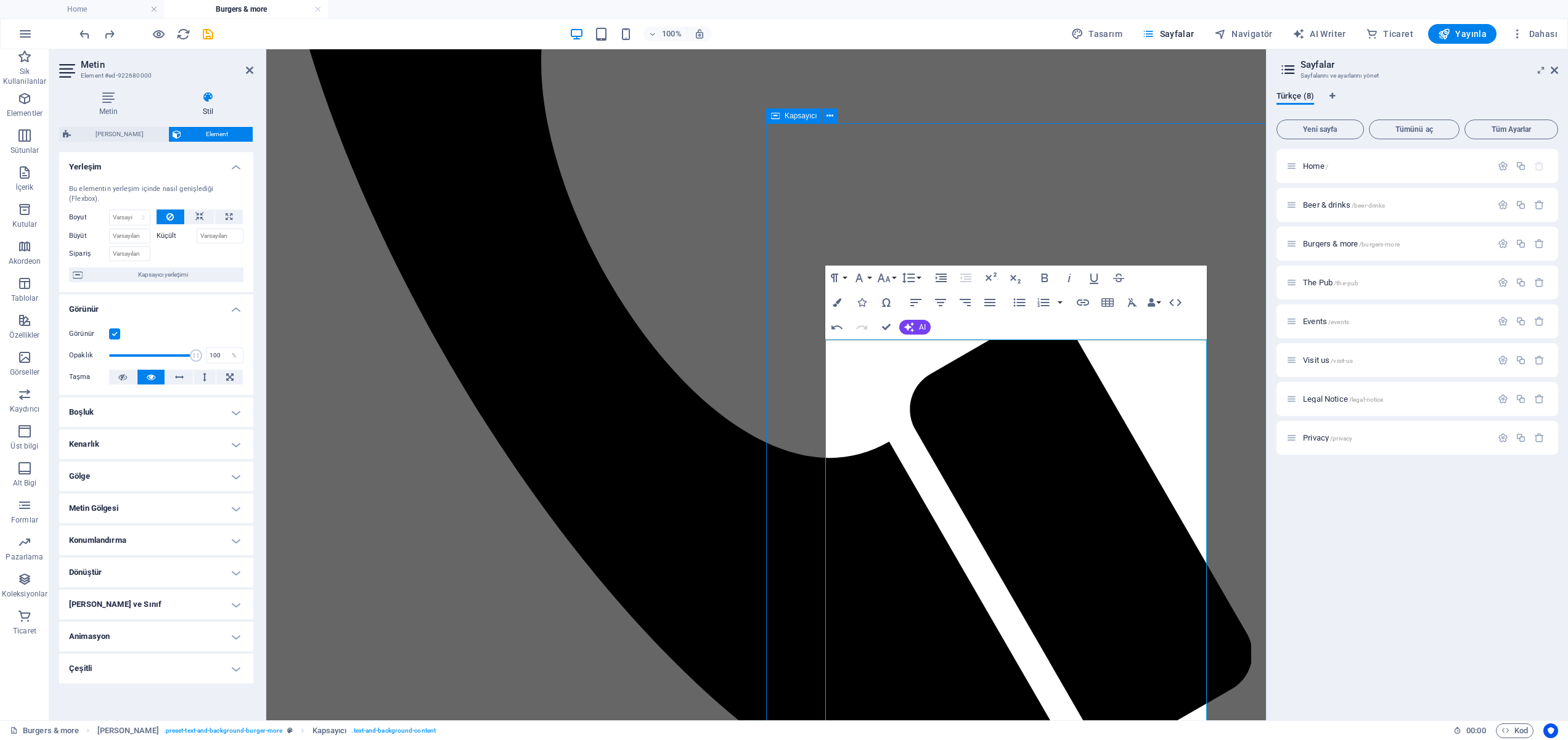
scroll to position [1280, 0]
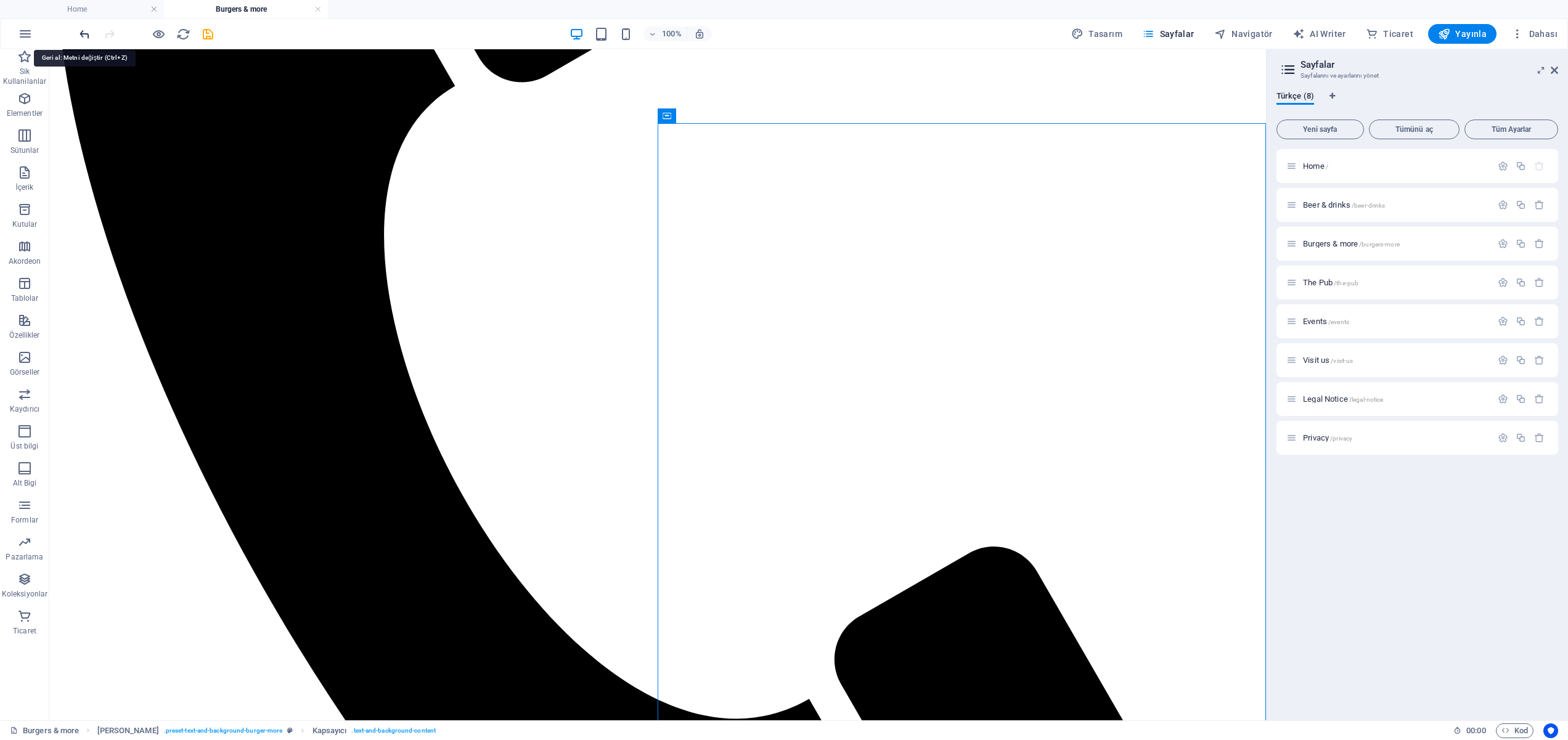
click at [82, 28] on icon "undo" at bounding box center [85, 34] width 15 height 14
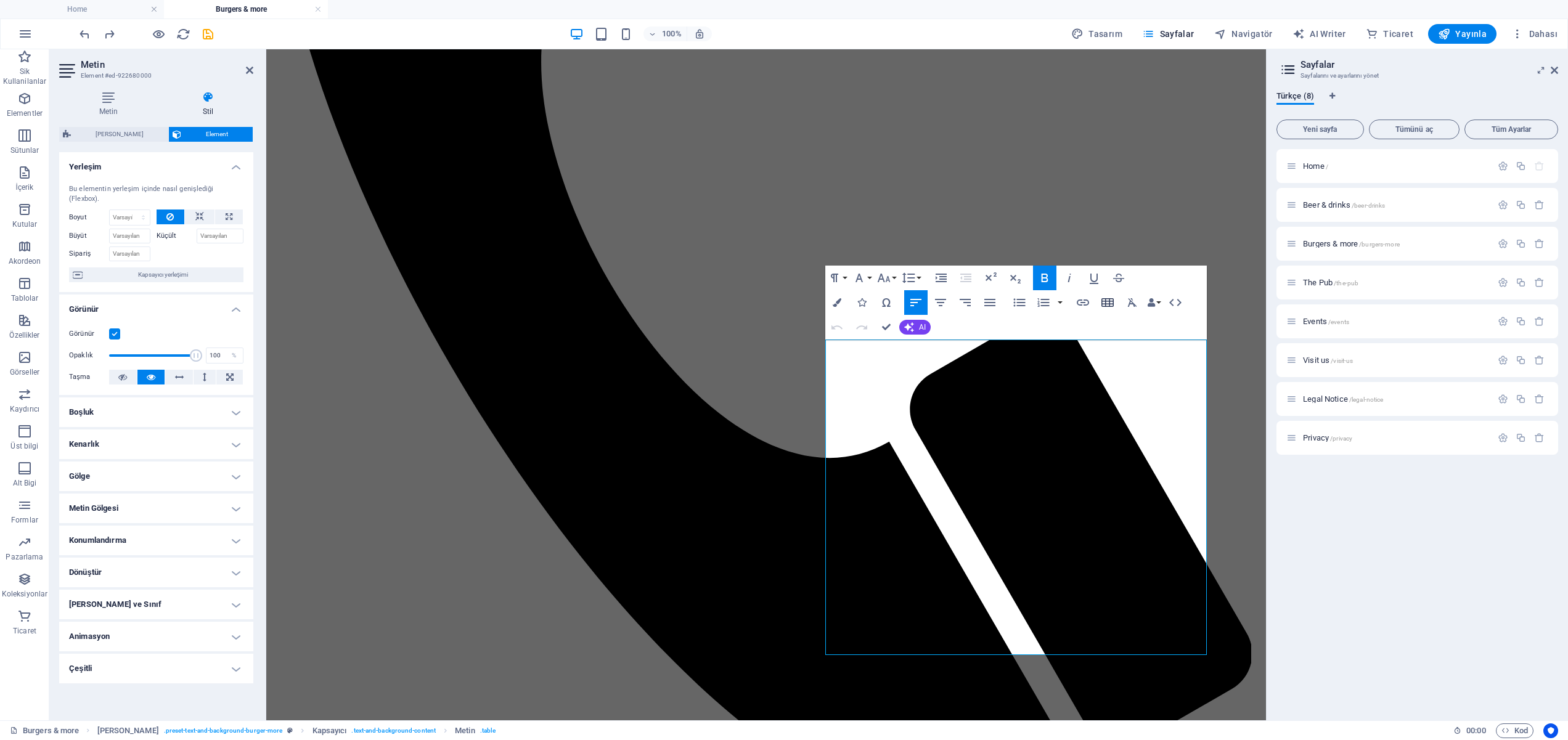
click at [1106, 302] on icon "button" at bounding box center [1107, 302] width 13 height 9
click at [1176, 280] on div "Paragraph Format Normal Heading 1 Heading 2 Heading 3 Heading 4 Heading 5 Headi…" at bounding box center [1016, 302] width 382 height 74
click at [1167, 270] on div "Paragraph Format Normal Heading 1 Heading 2 Heading 3 Heading 4 Heading 5 Headi…" at bounding box center [1016, 302] width 382 height 74
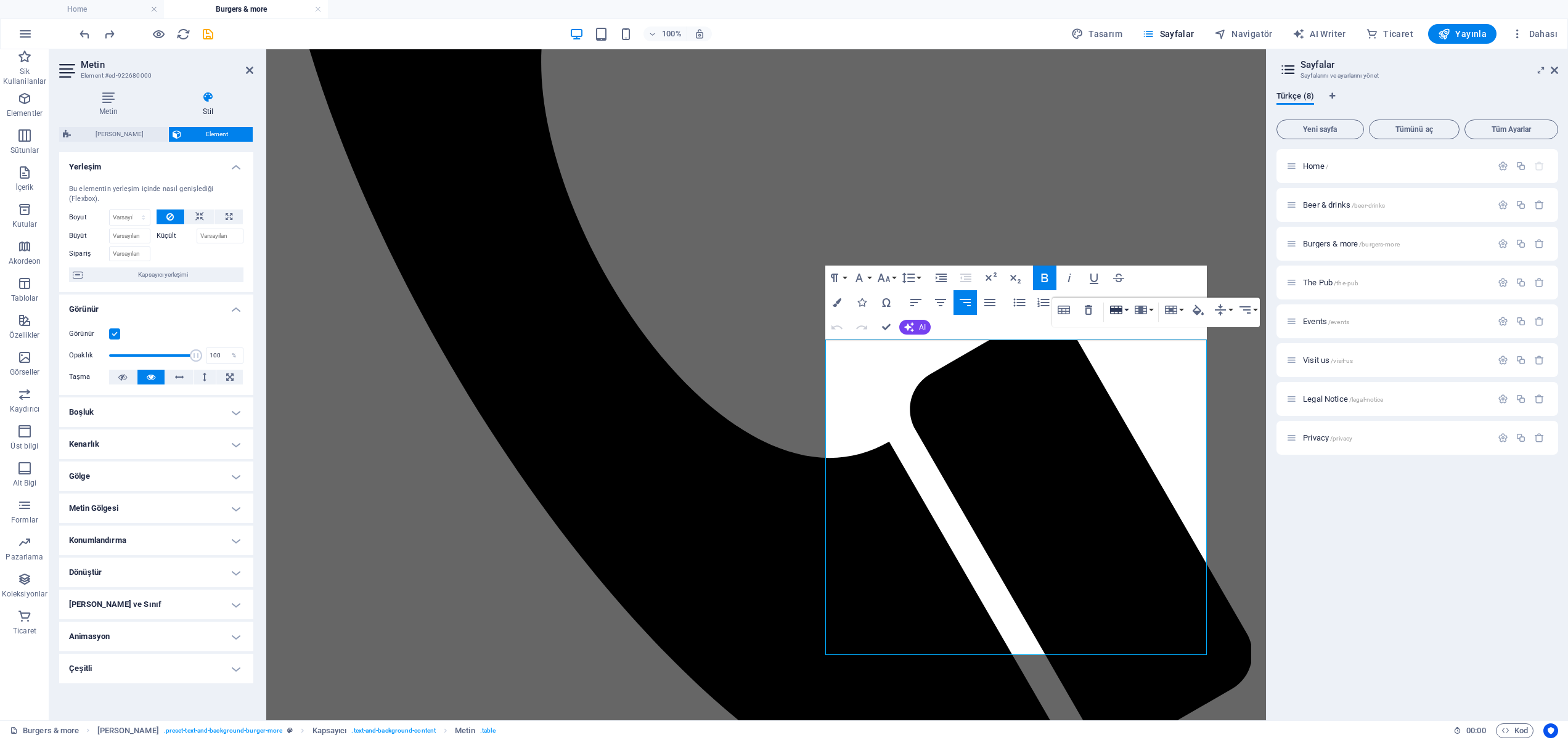
click at [1120, 310] on icon "button" at bounding box center [1116, 310] width 13 height 9
click at [1029, 328] on div "Paragraph Format Normal Heading 1 Heading 2 Heading 3 Heading 4 Heading 5 Headi…" at bounding box center [1016, 302] width 382 height 74
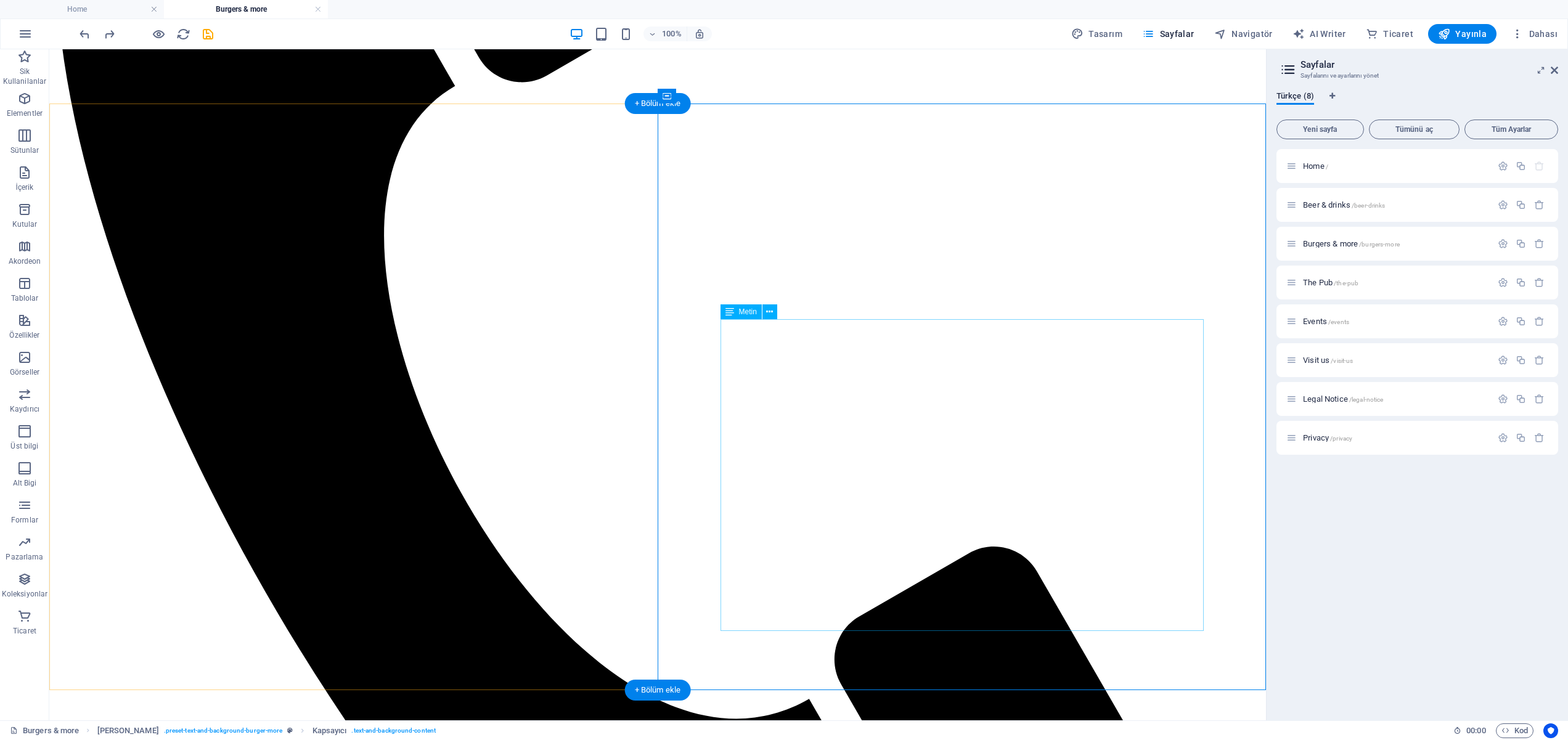
scroll to position [1327, 0]
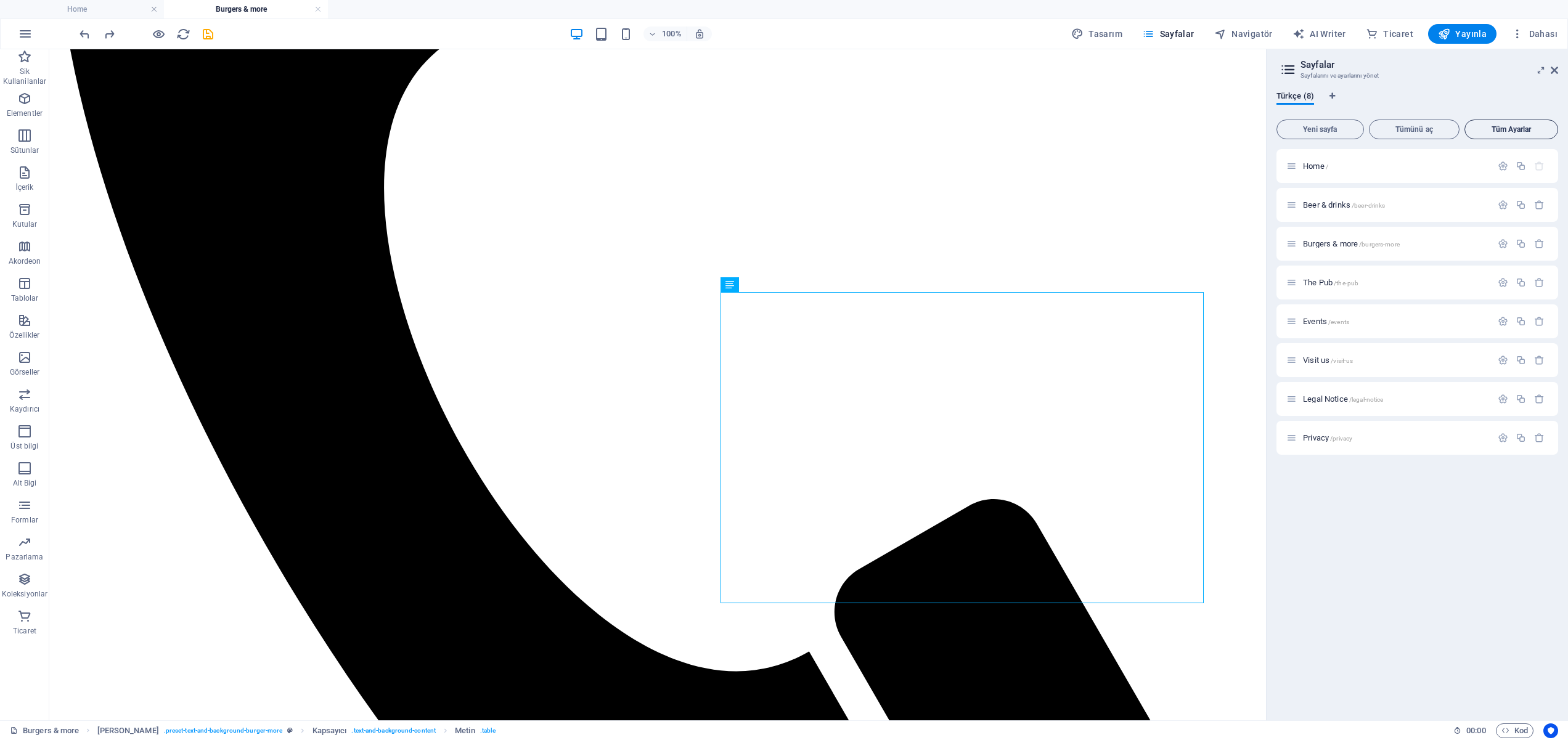
click at [1519, 129] on span "Tüm Ayarlar" at bounding box center [1511, 129] width 82 height 7
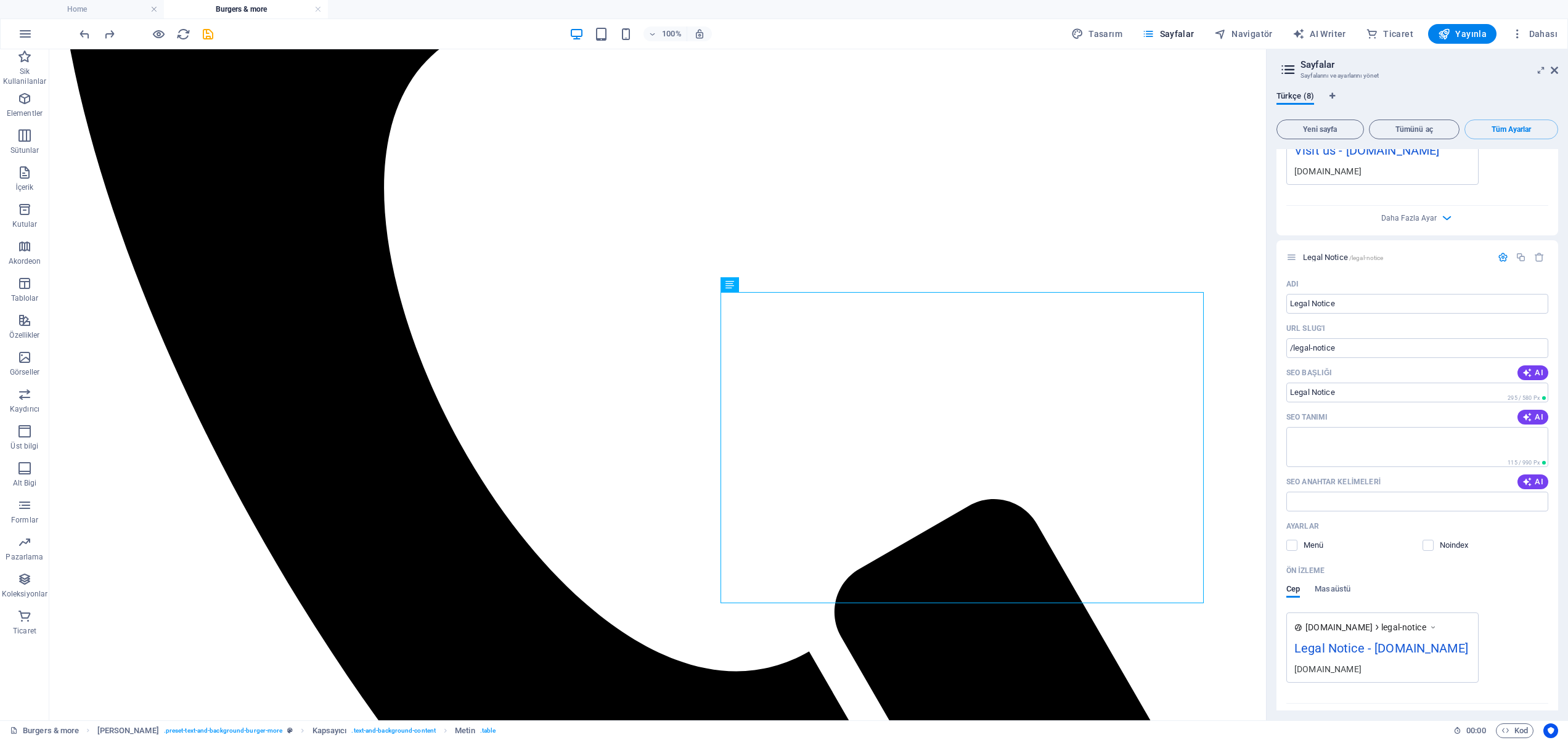
scroll to position [2939, 0]
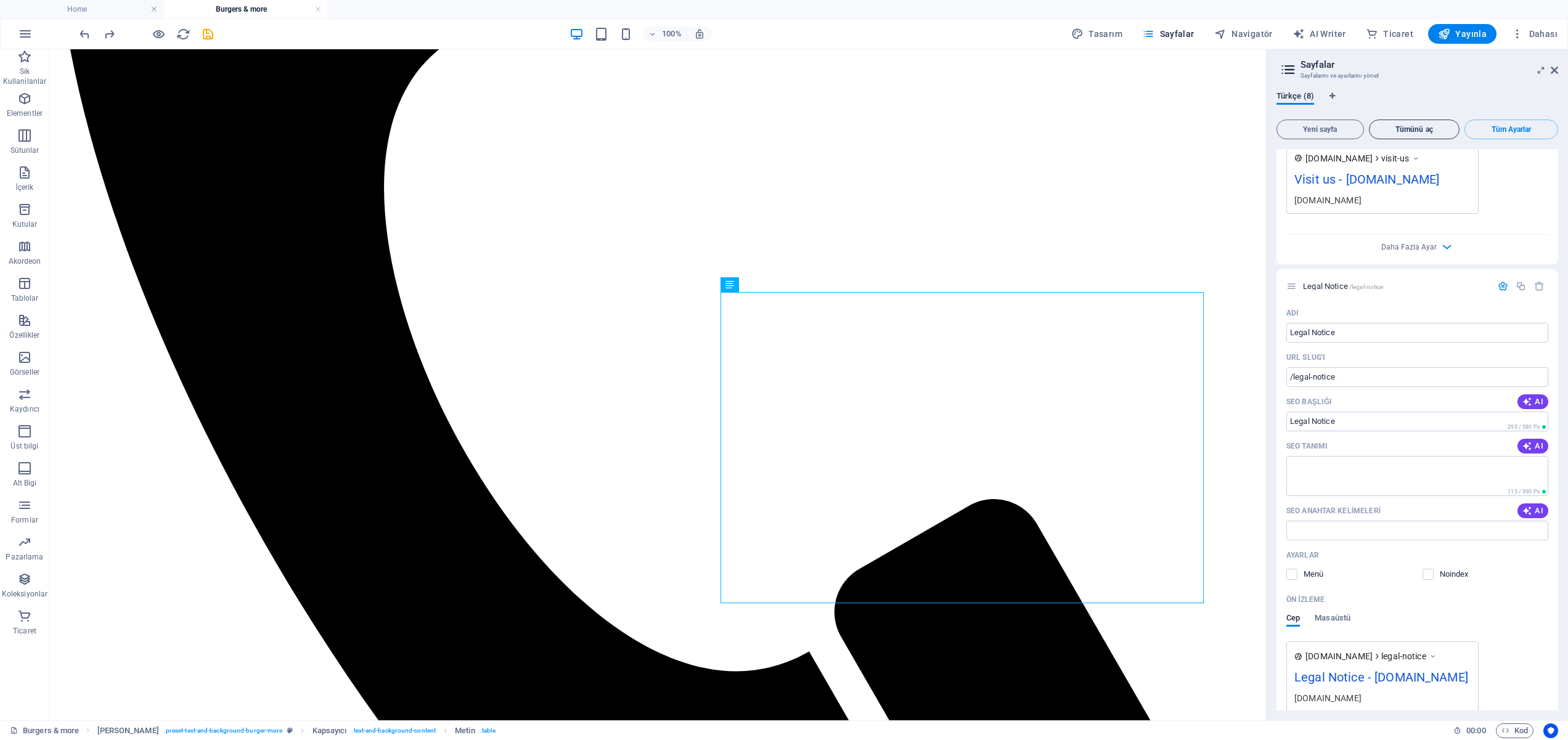
click at [1428, 130] on span "Tümünü aç" at bounding box center [1415, 129] width 80 height 7
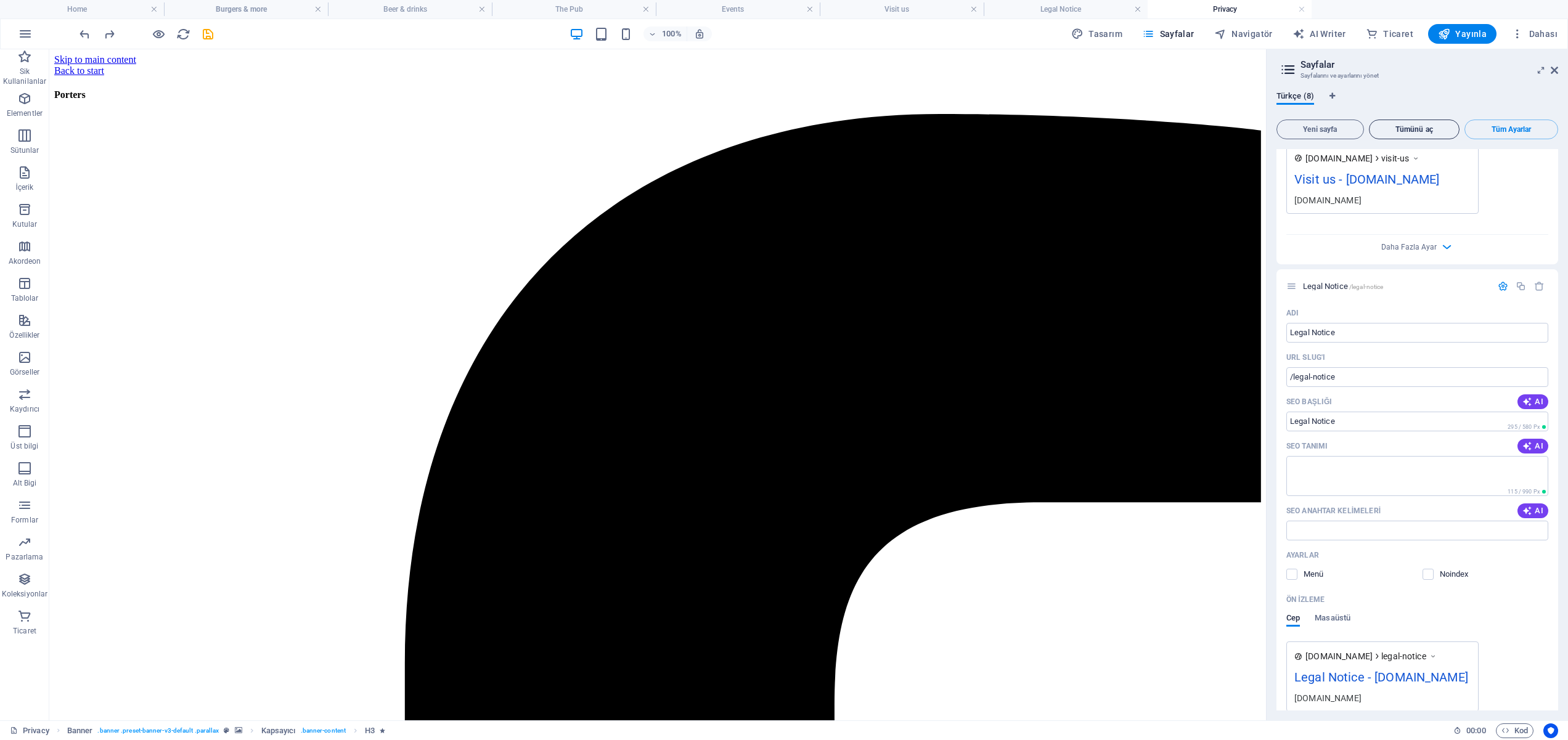
scroll to position [0, 0]
click at [1325, 129] on span "Yeni sayfa" at bounding box center [1320, 129] width 76 height 7
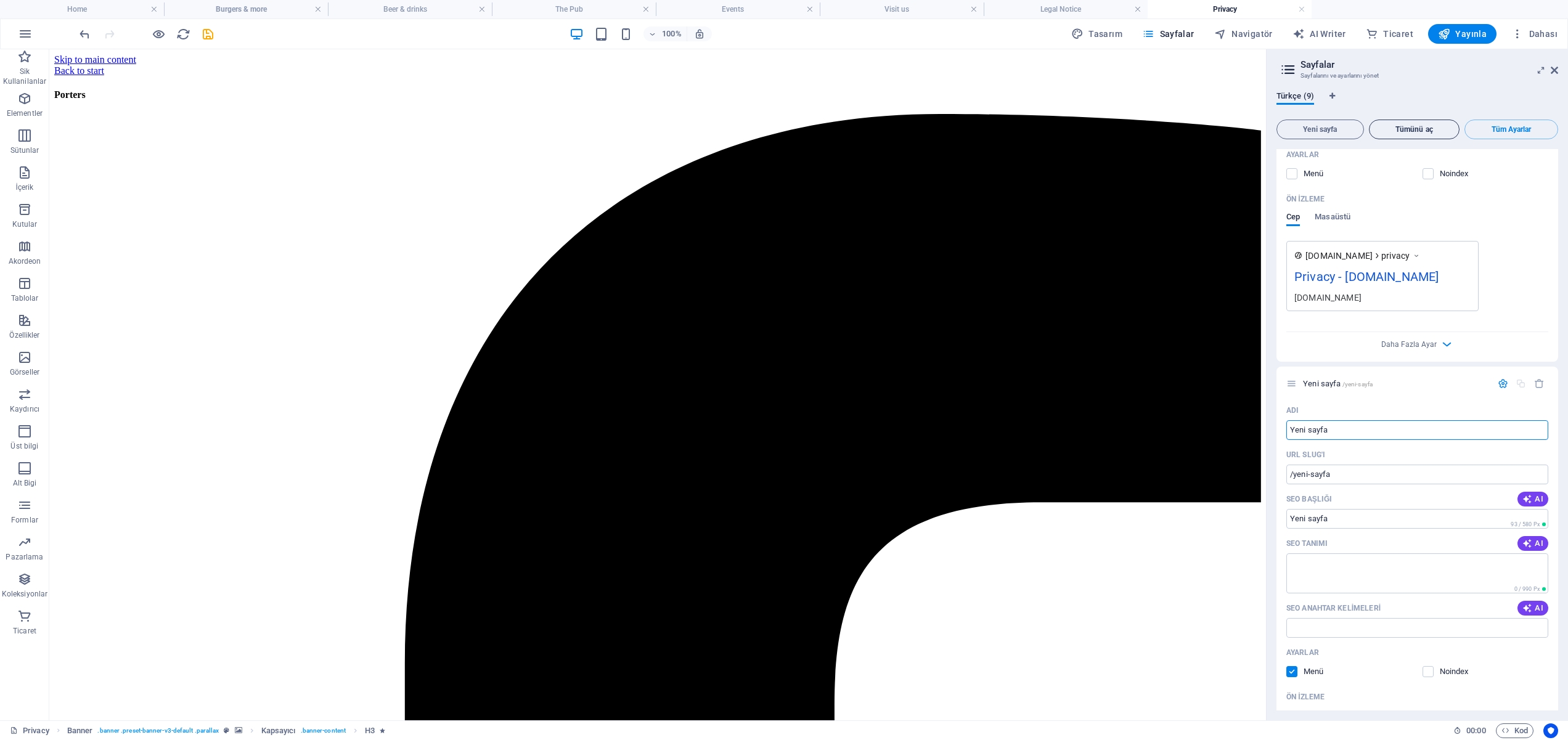
click at [1399, 125] on button "Tümünü aç" at bounding box center [1414, 129] width 91 height 20
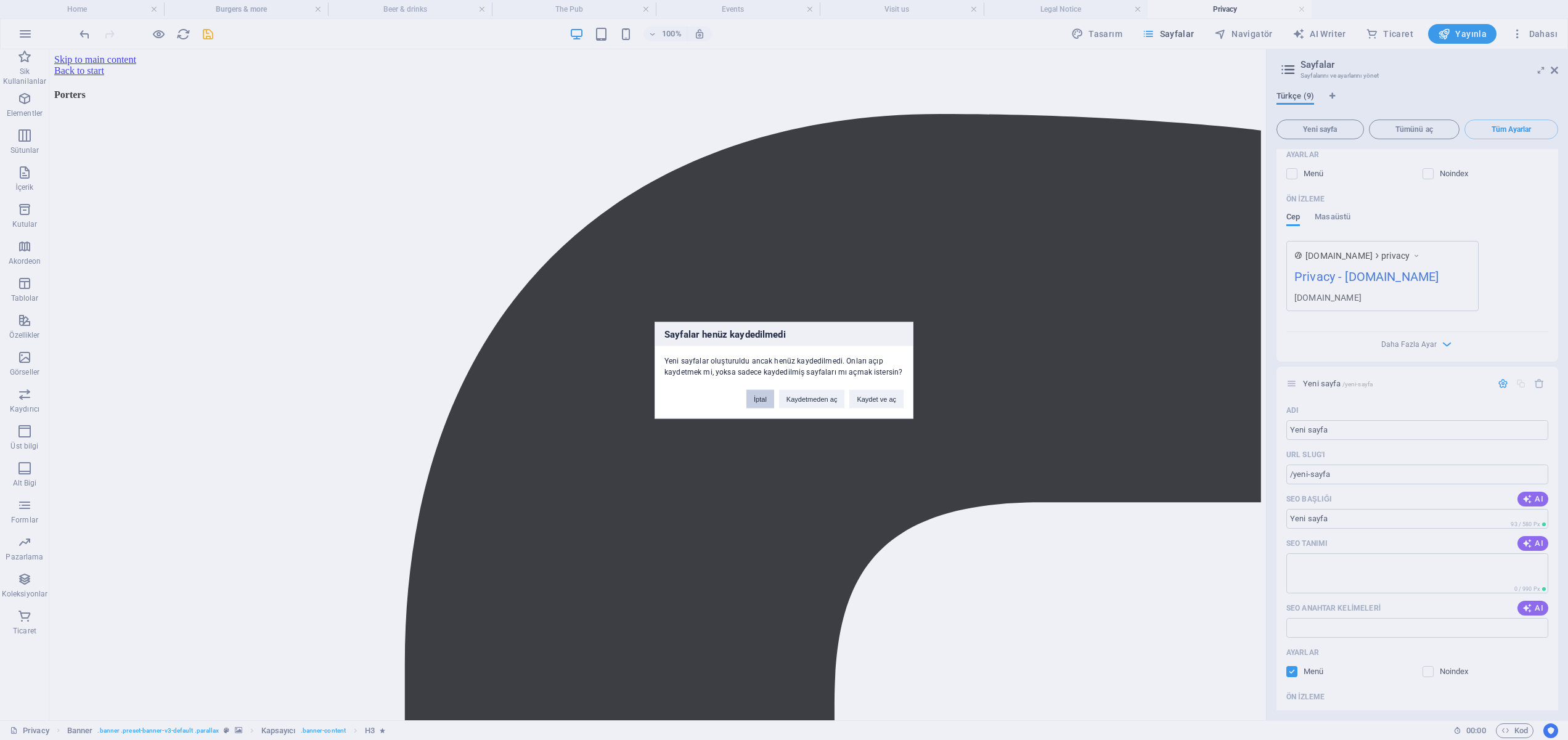
drag, startPoint x: 758, startPoint y: 397, endPoint x: 709, endPoint y: 348, distance: 69.3
click at [758, 397] on button "İptal" at bounding box center [761, 399] width 28 height 18
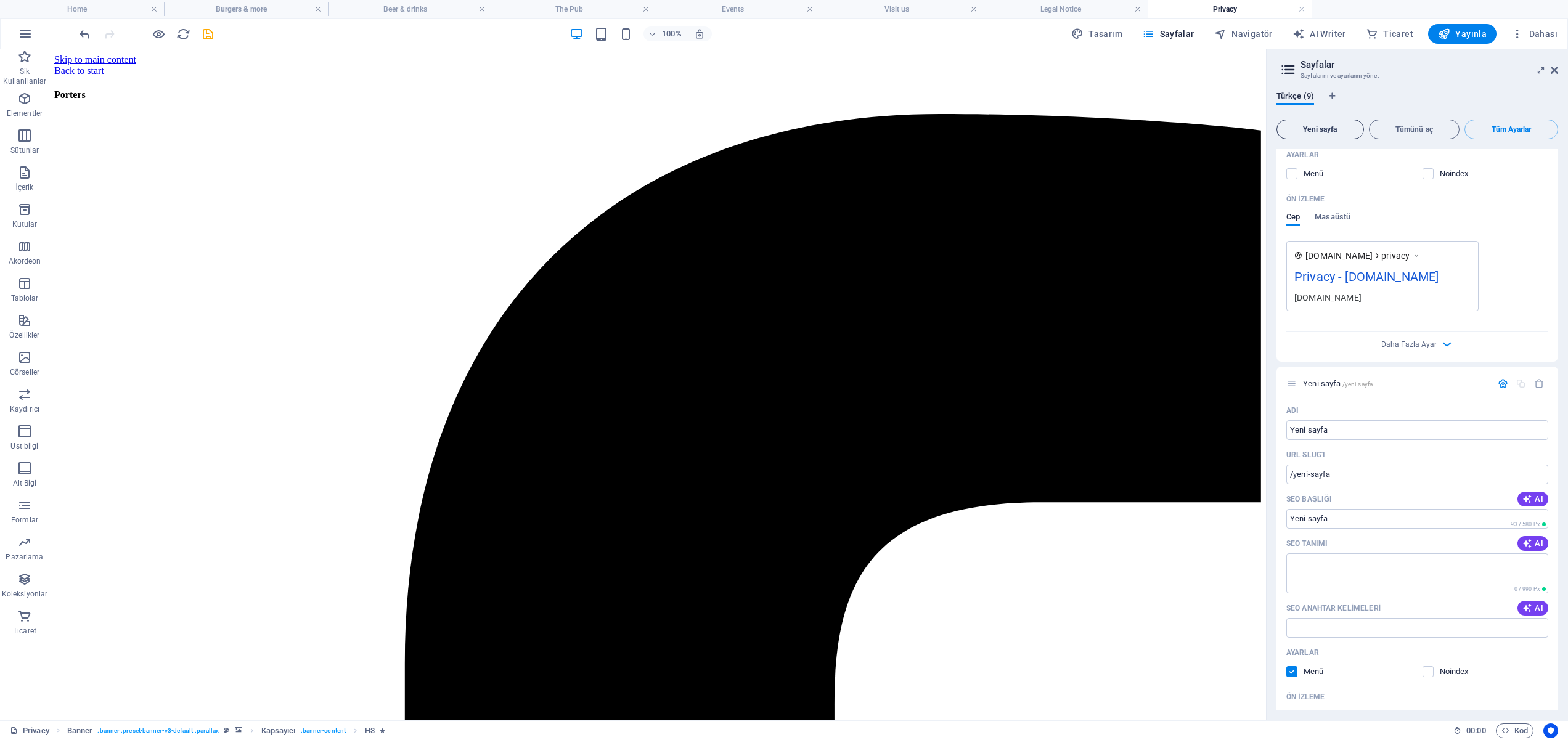
click at [1321, 132] on span "Yeni sayfa" at bounding box center [1320, 129] width 76 height 7
click at [1107, 31] on span "Tasarım" at bounding box center [1097, 34] width 51 height 13
select select "px"
select select "400"
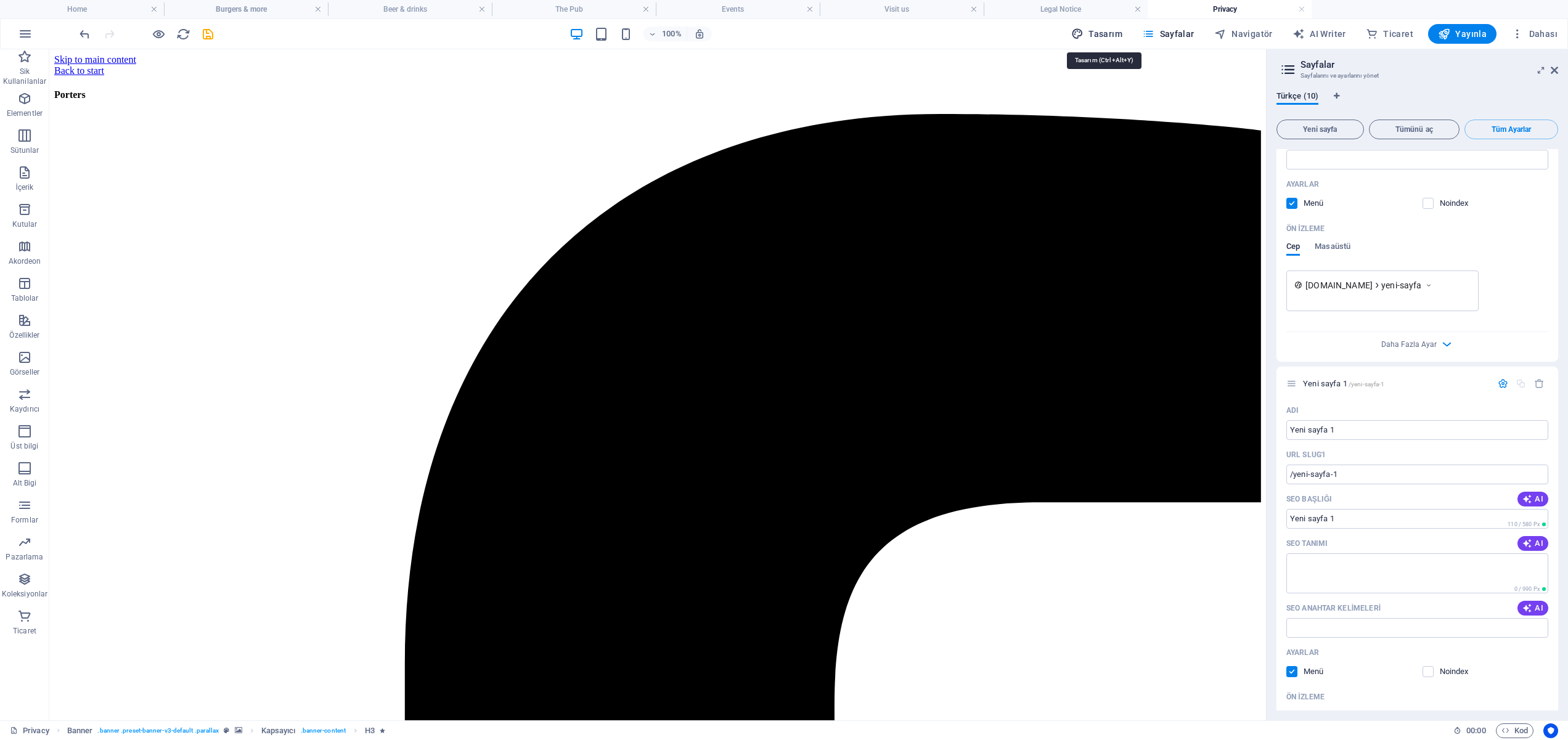
select select "px"
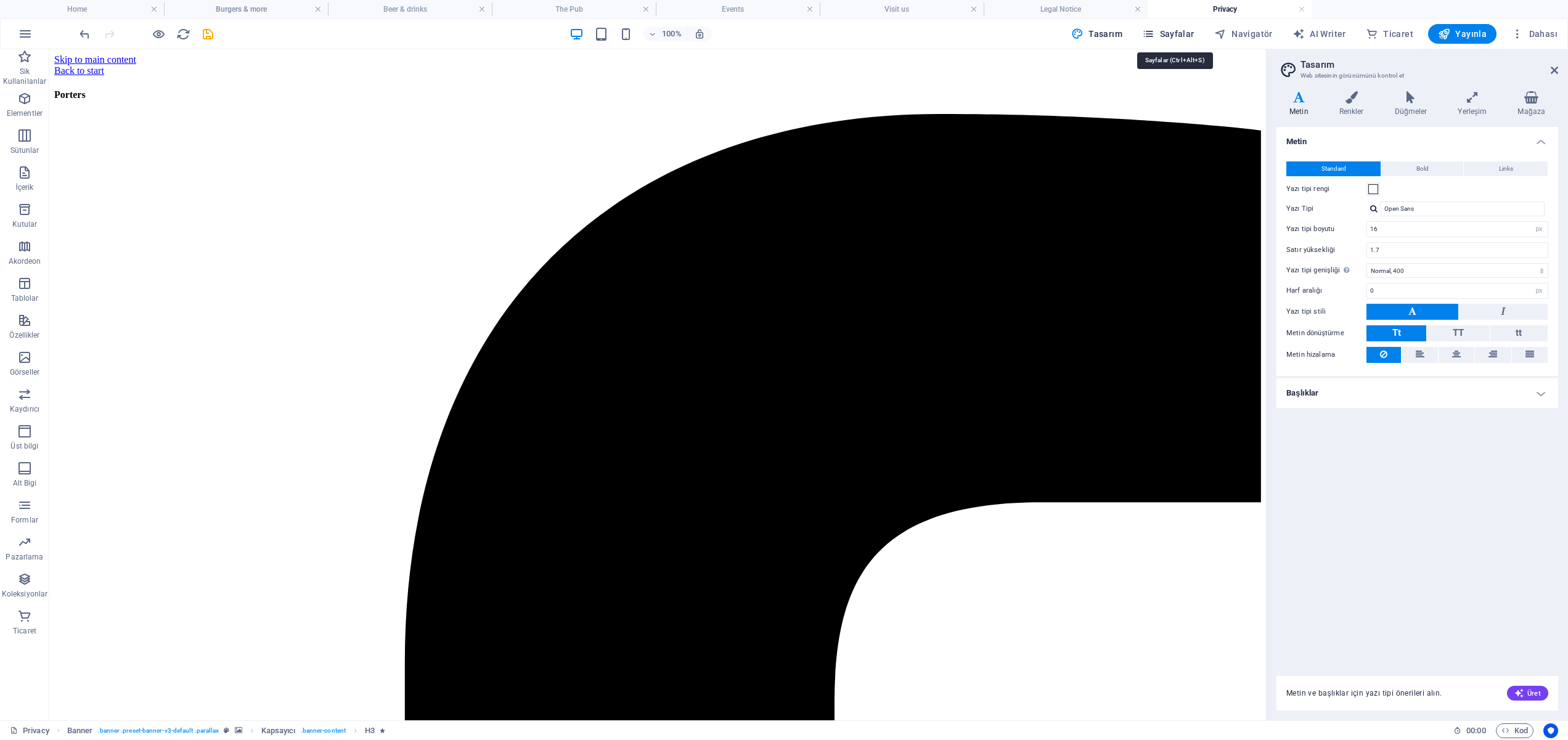
drag, startPoint x: 1170, startPoint y: 32, endPoint x: 342, endPoint y: 31, distance: 828.0
click at [1170, 32] on span "Sayfalar" at bounding box center [1169, 34] width 53 height 13
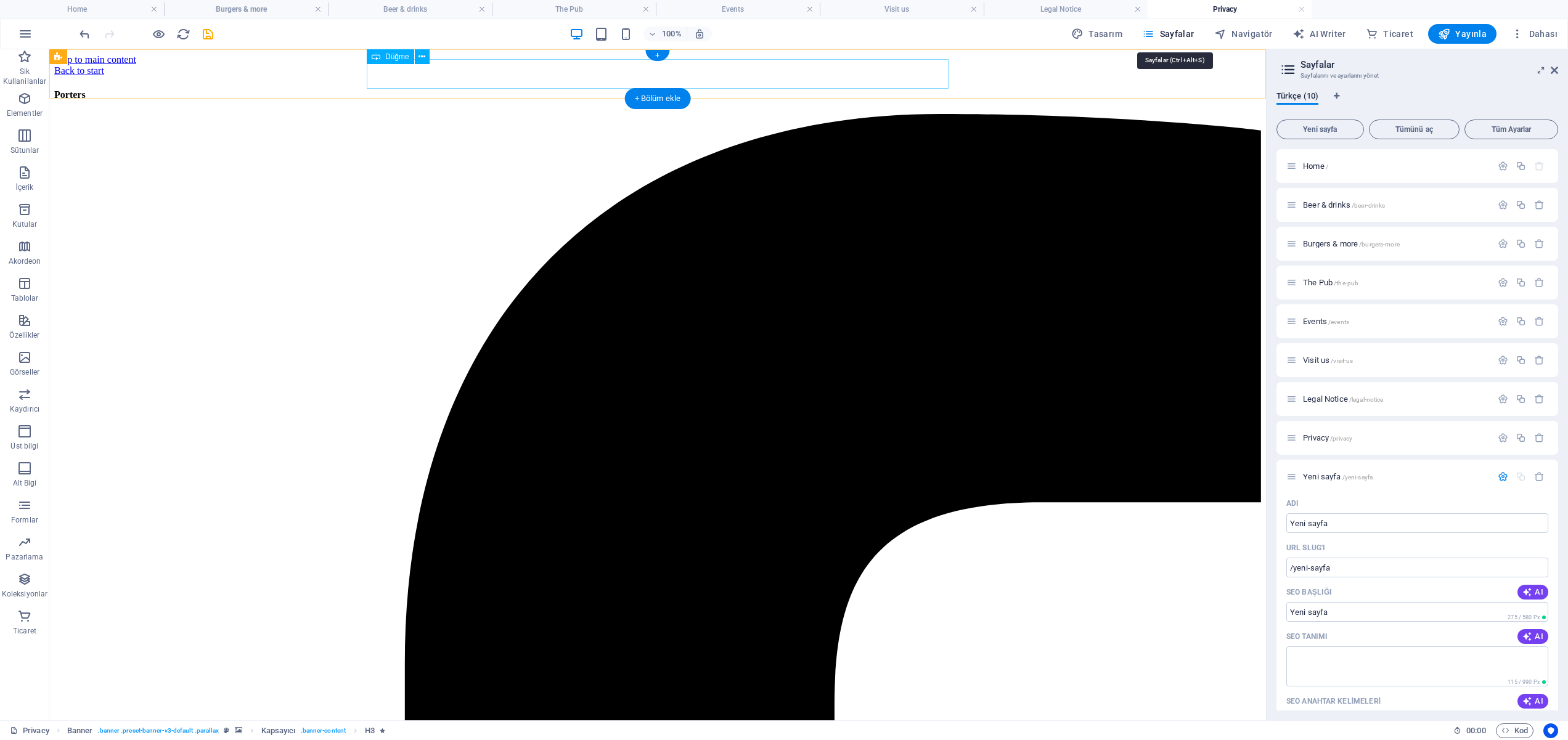
scroll to position [592, 0]
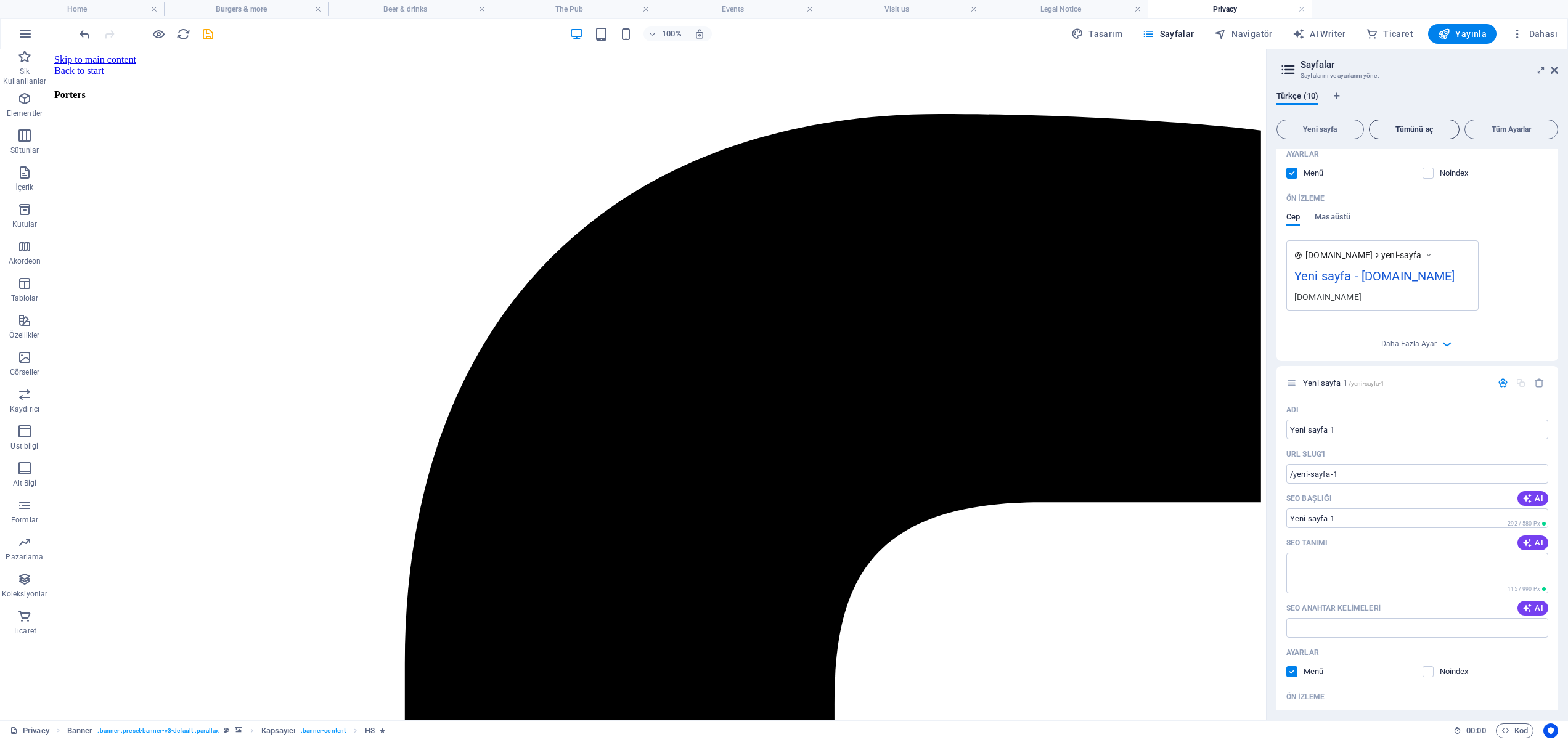
click at [1436, 128] on span "Tümünü aç" at bounding box center [1415, 129] width 80 height 7
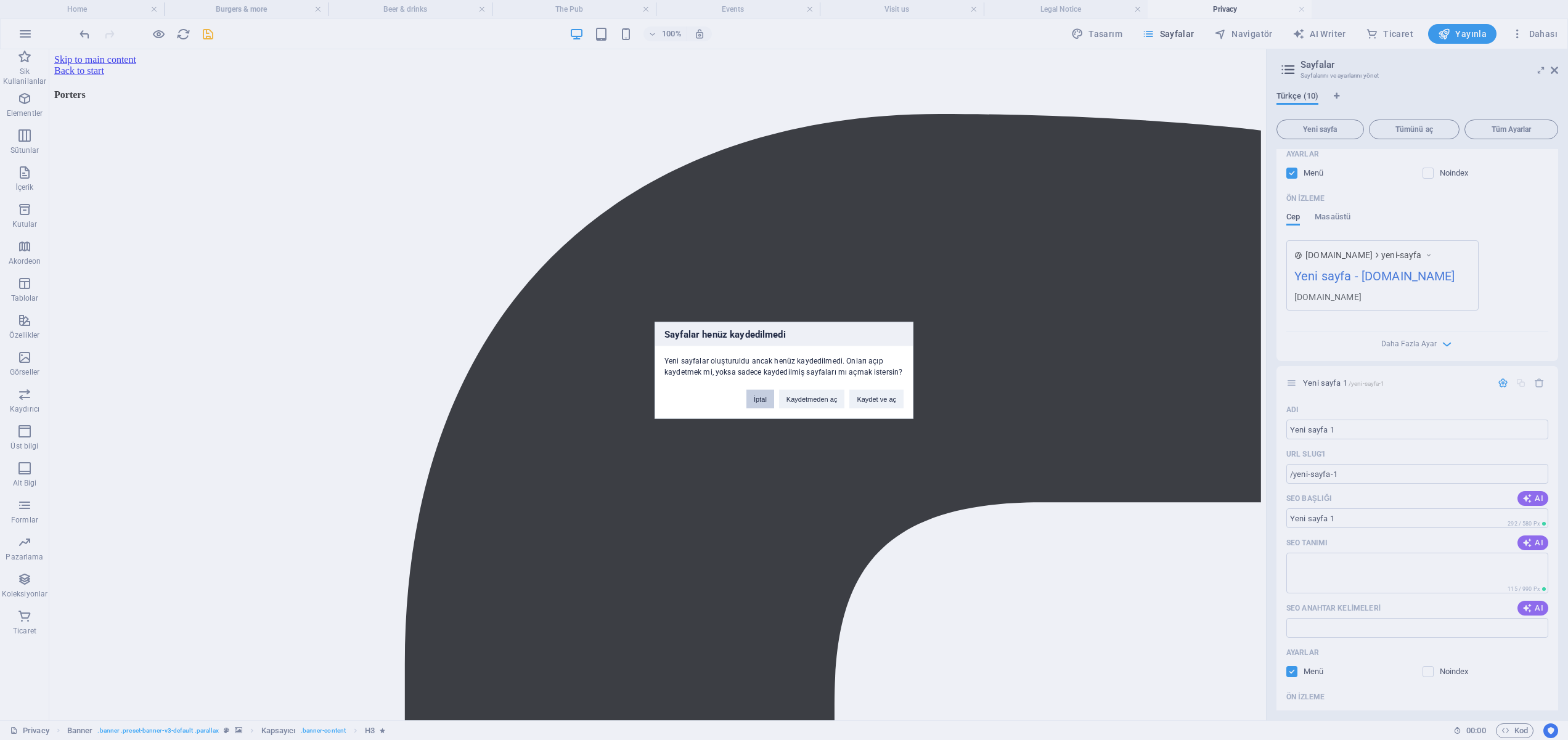
click at [753, 399] on button "İptal" at bounding box center [761, 399] width 28 height 18
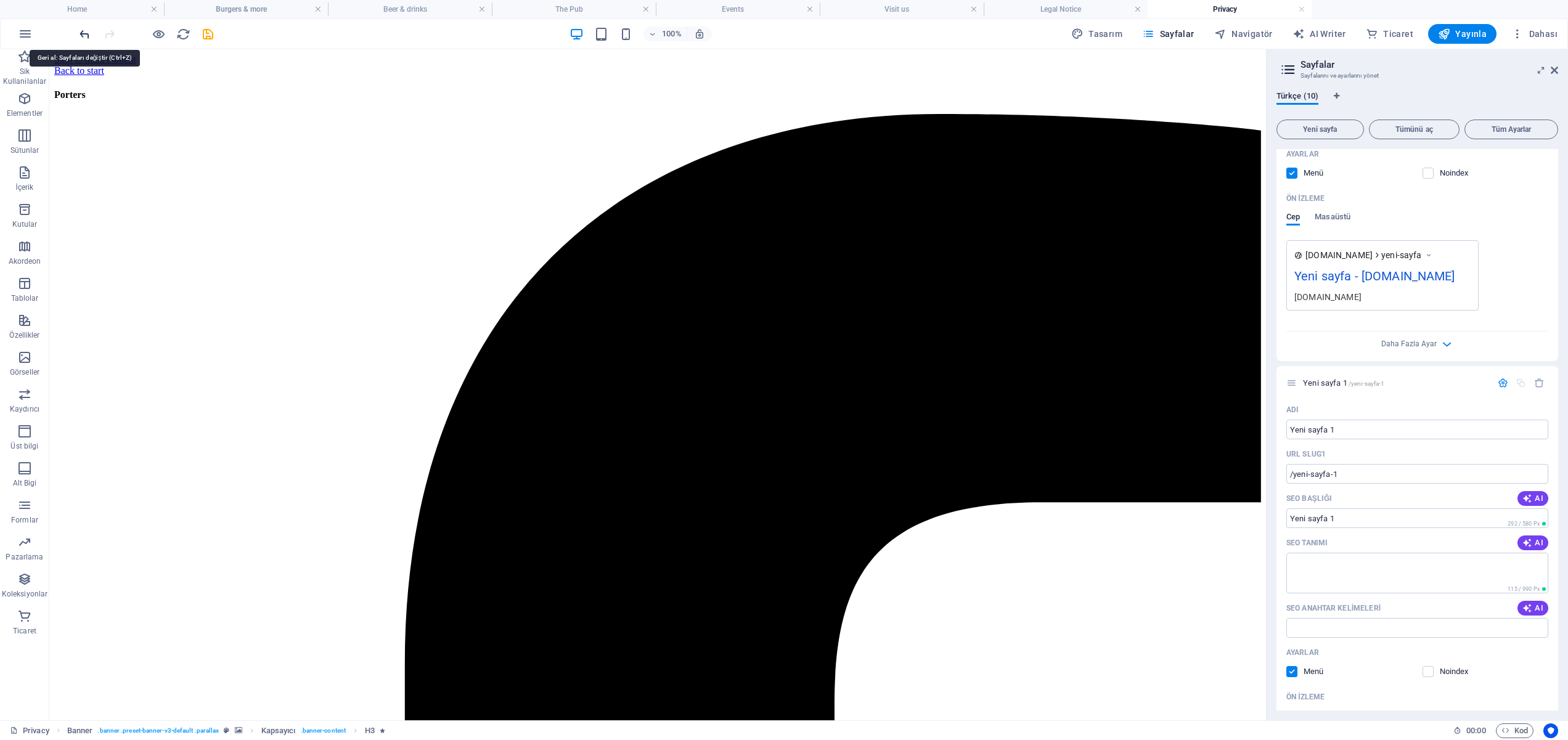
click at [86, 34] on icon "undo" at bounding box center [85, 34] width 15 height 14
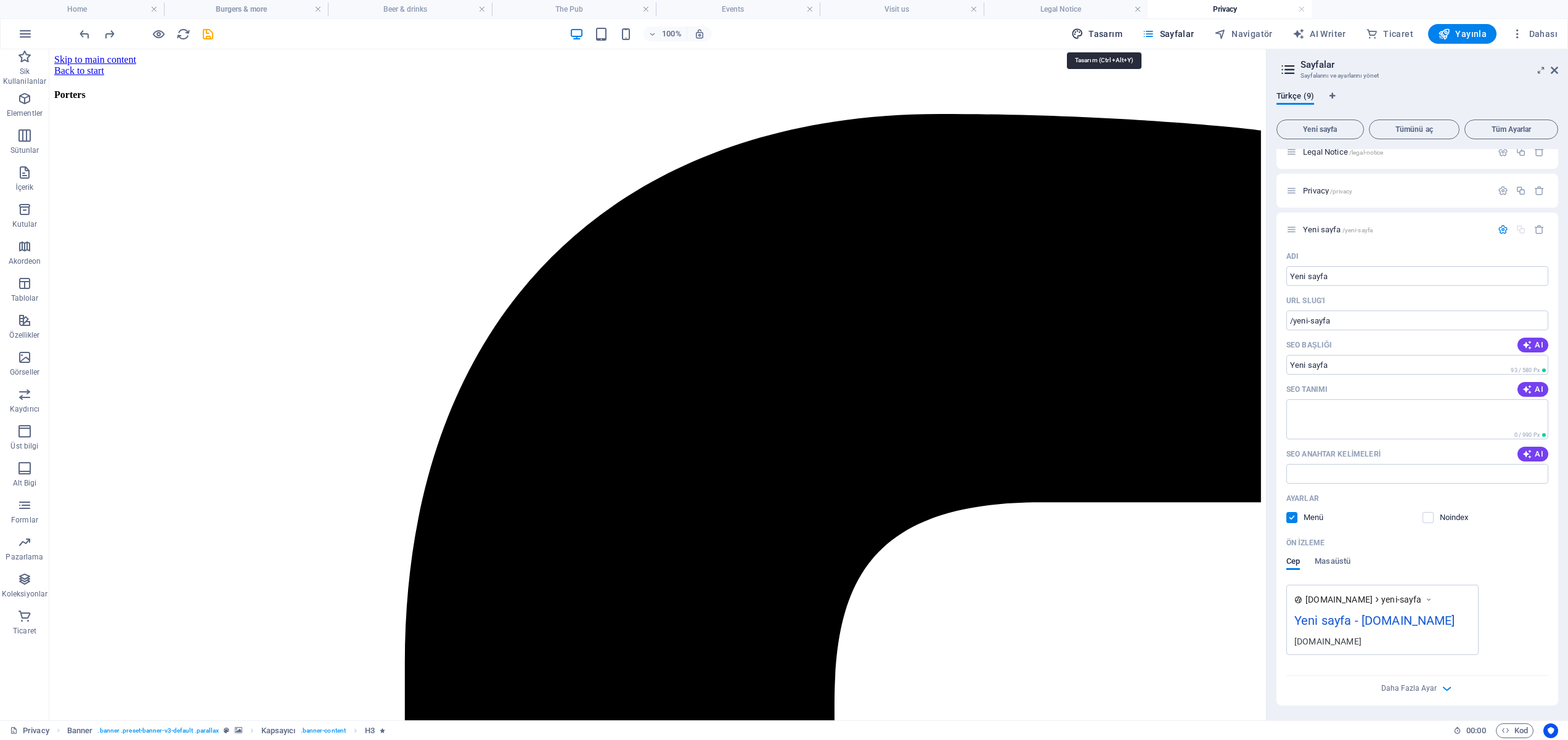
click at [1103, 34] on span "Tasarım" at bounding box center [1097, 34] width 51 height 13
select select "px"
select select "400"
select select "px"
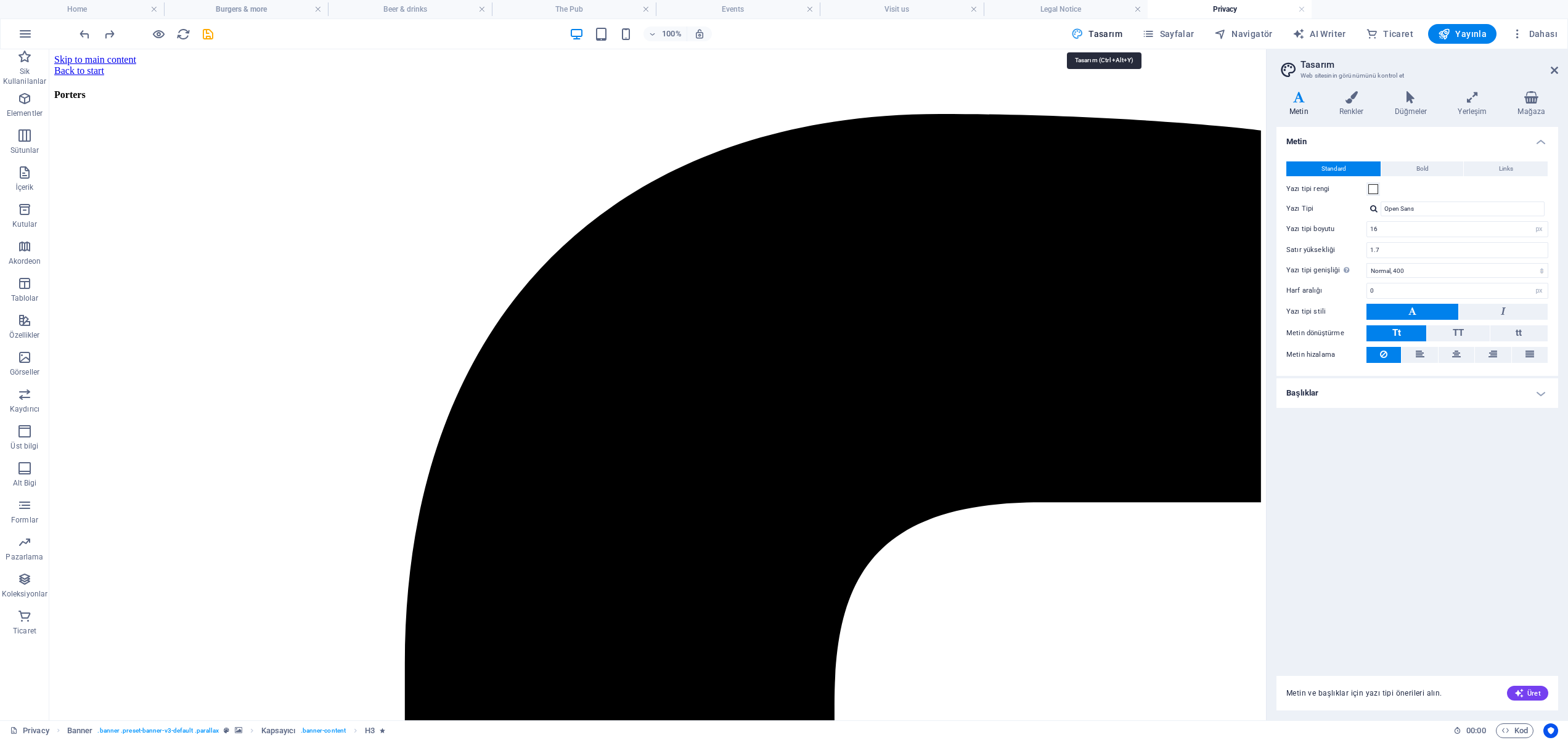
click at [1101, 34] on span "Tasarım" at bounding box center [1097, 34] width 51 height 13
click at [1302, 10] on link at bounding box center [1302, 10] width 7 height 12
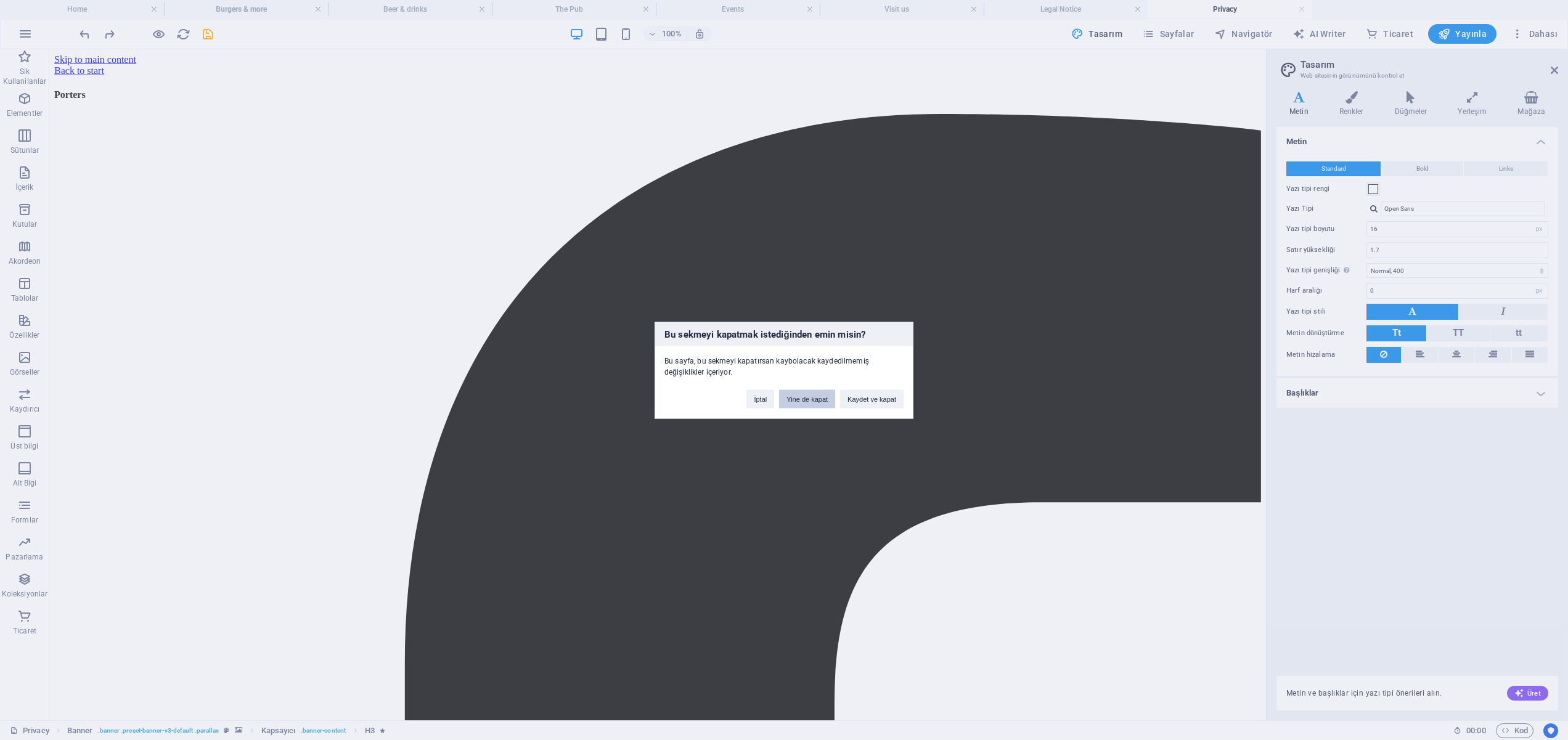
click at [809, 399] on button "Yine de kapat" at bounding box center [807, 399] width 56 height 18
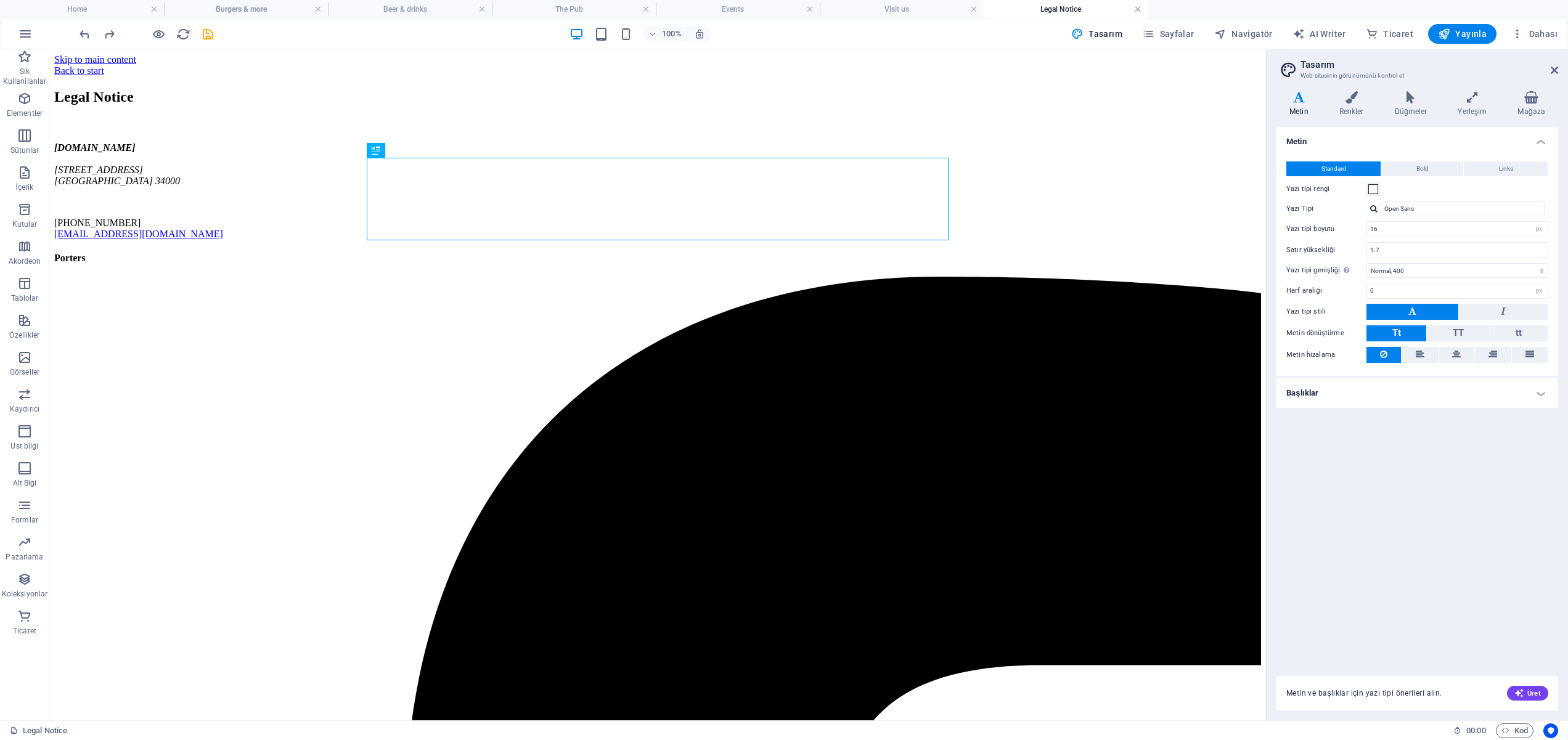
click at [1140, 8] on link at bounding box center [1138, 10] width 7 height 12
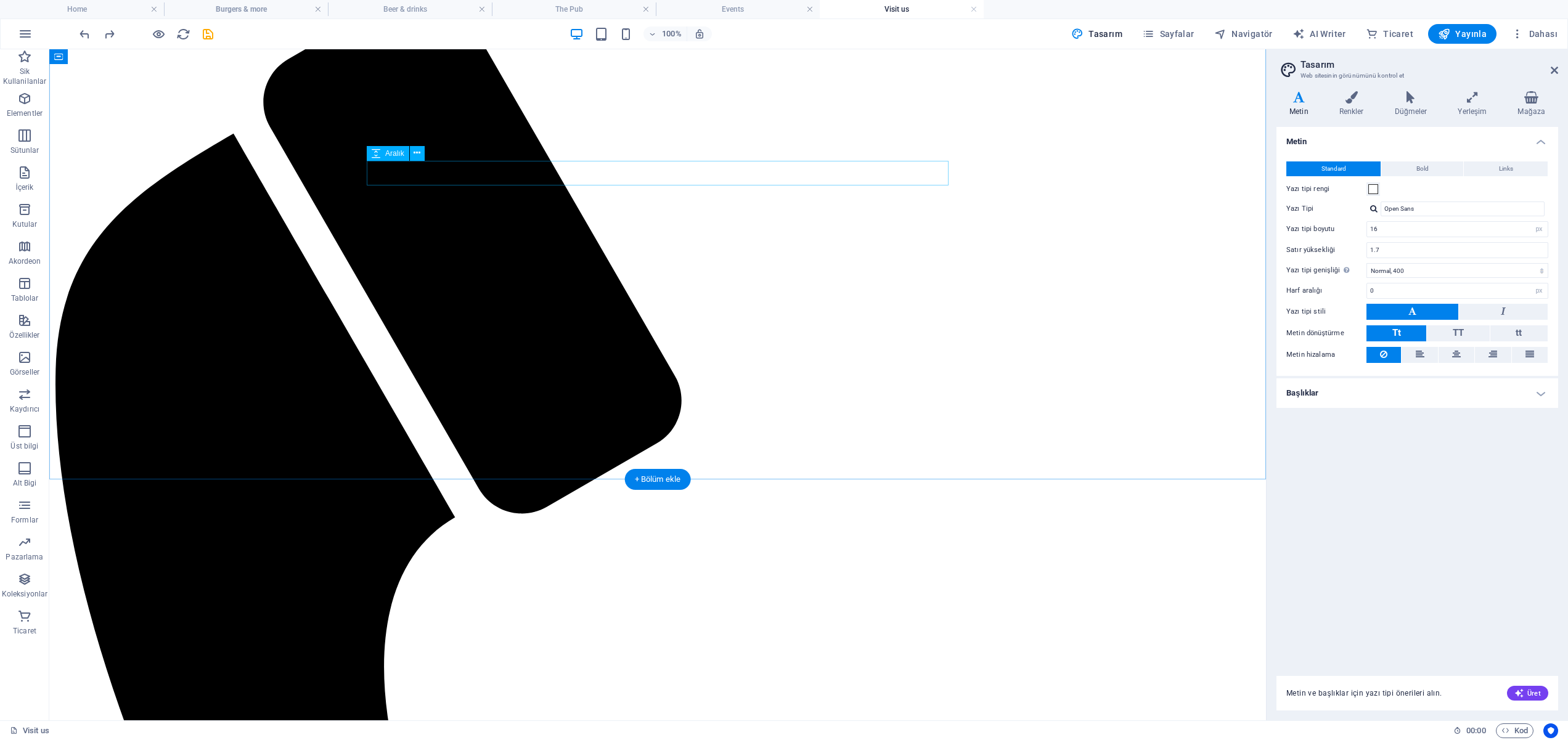
scroll to position [846, 0]
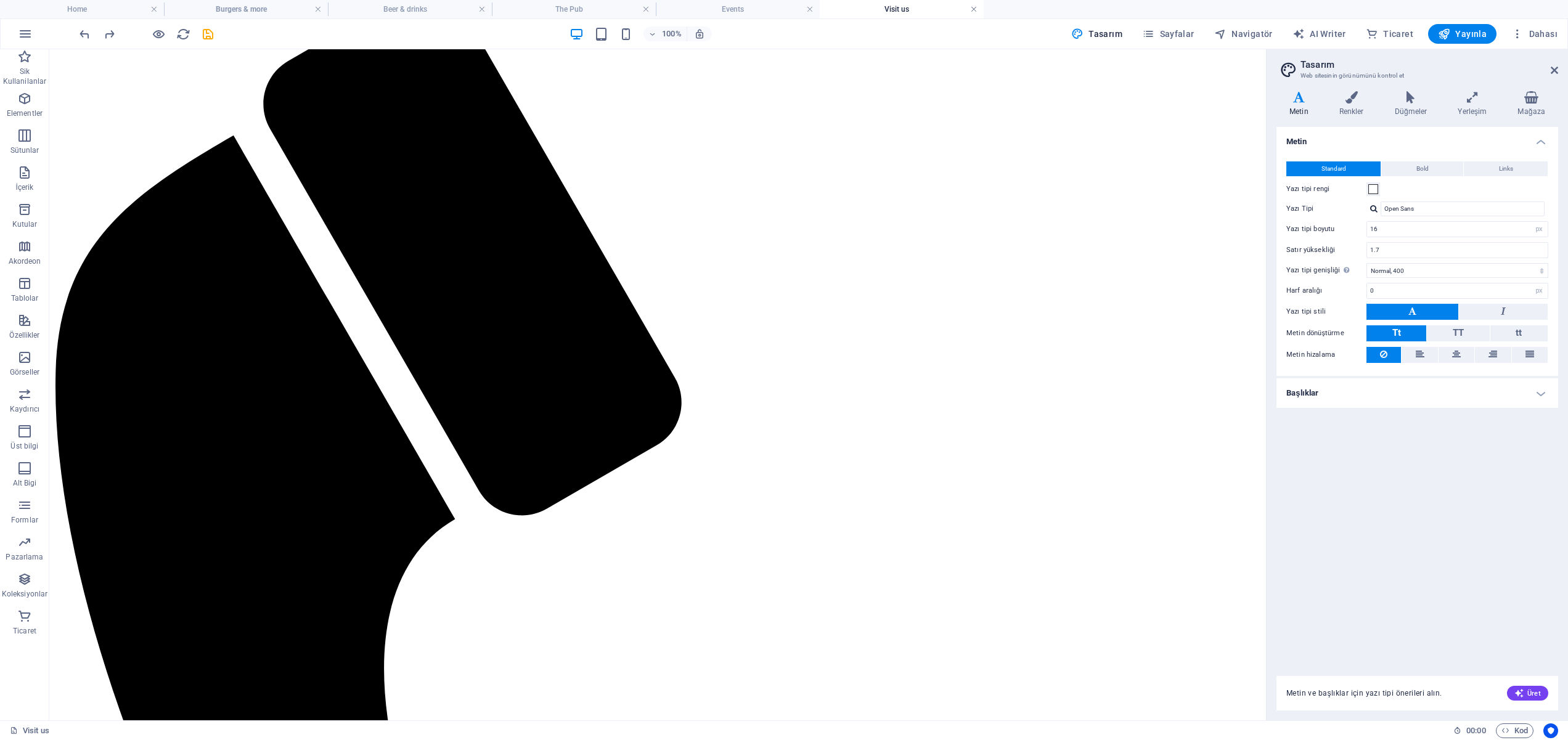
click at [975, 11] on link at bounding box center [973, 10] width 7 height 12
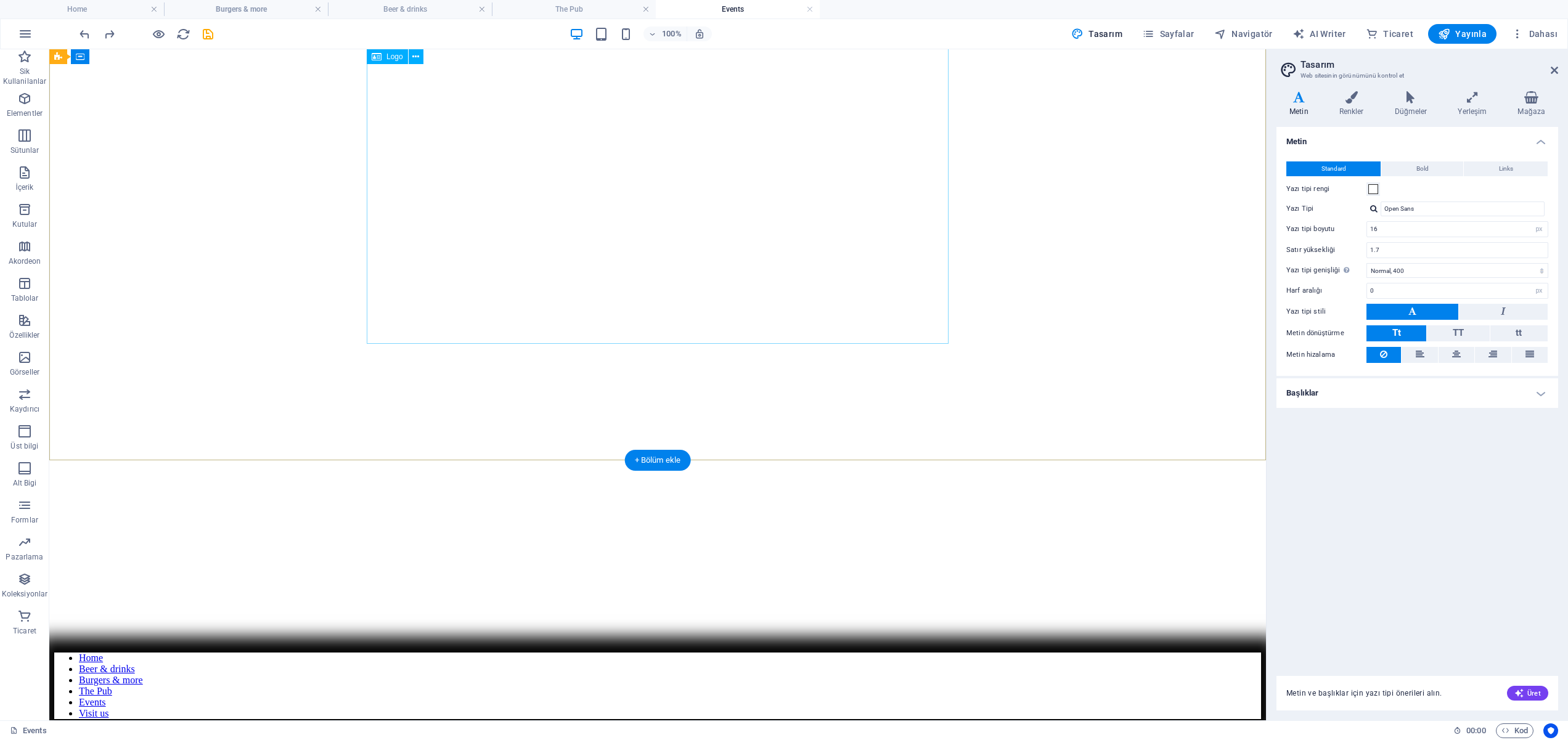
scroll to position [0, 0]
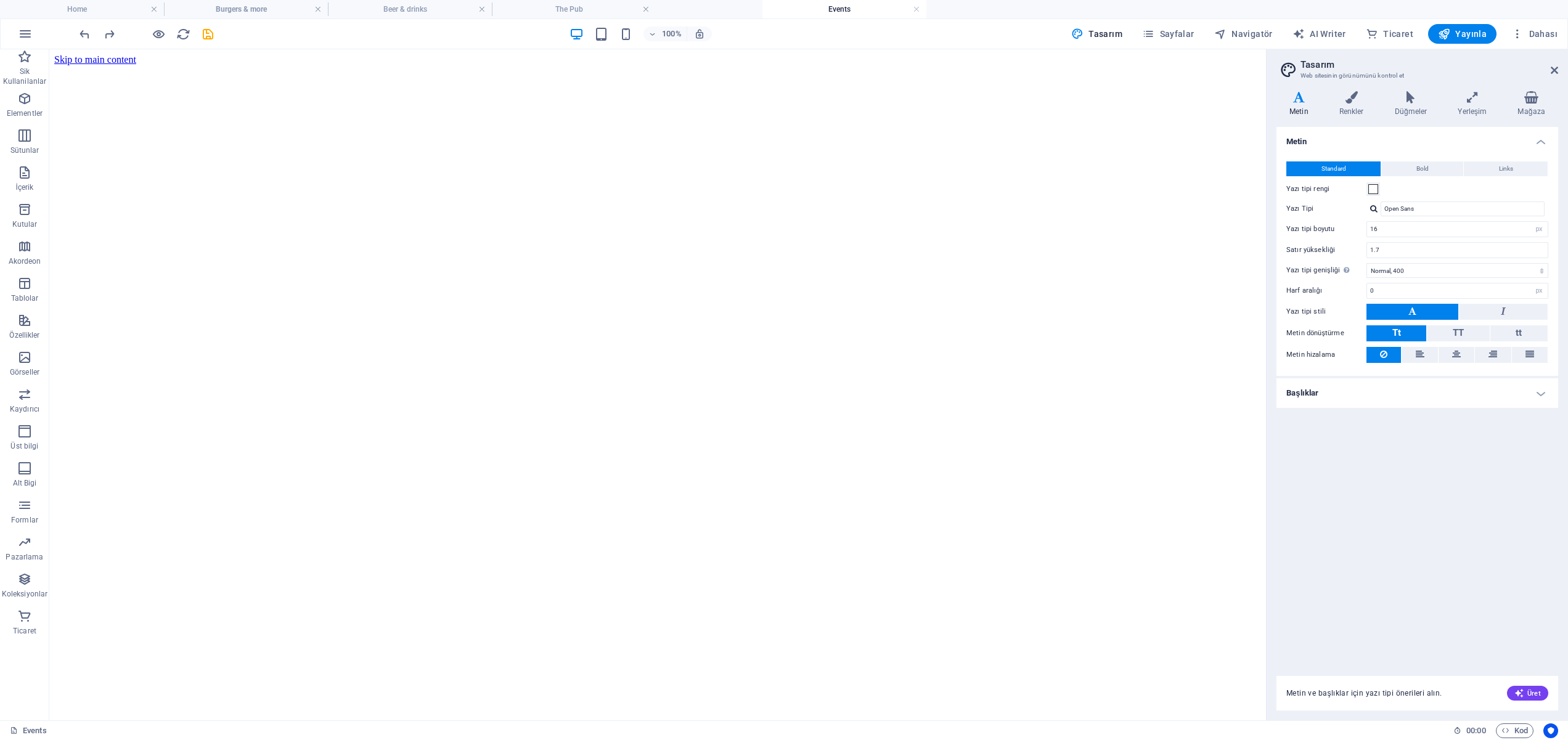
drag, startPoint x: 803, startPoint y: 56, endPoint x: 1034, endPoint y: 186, distance: 265.1
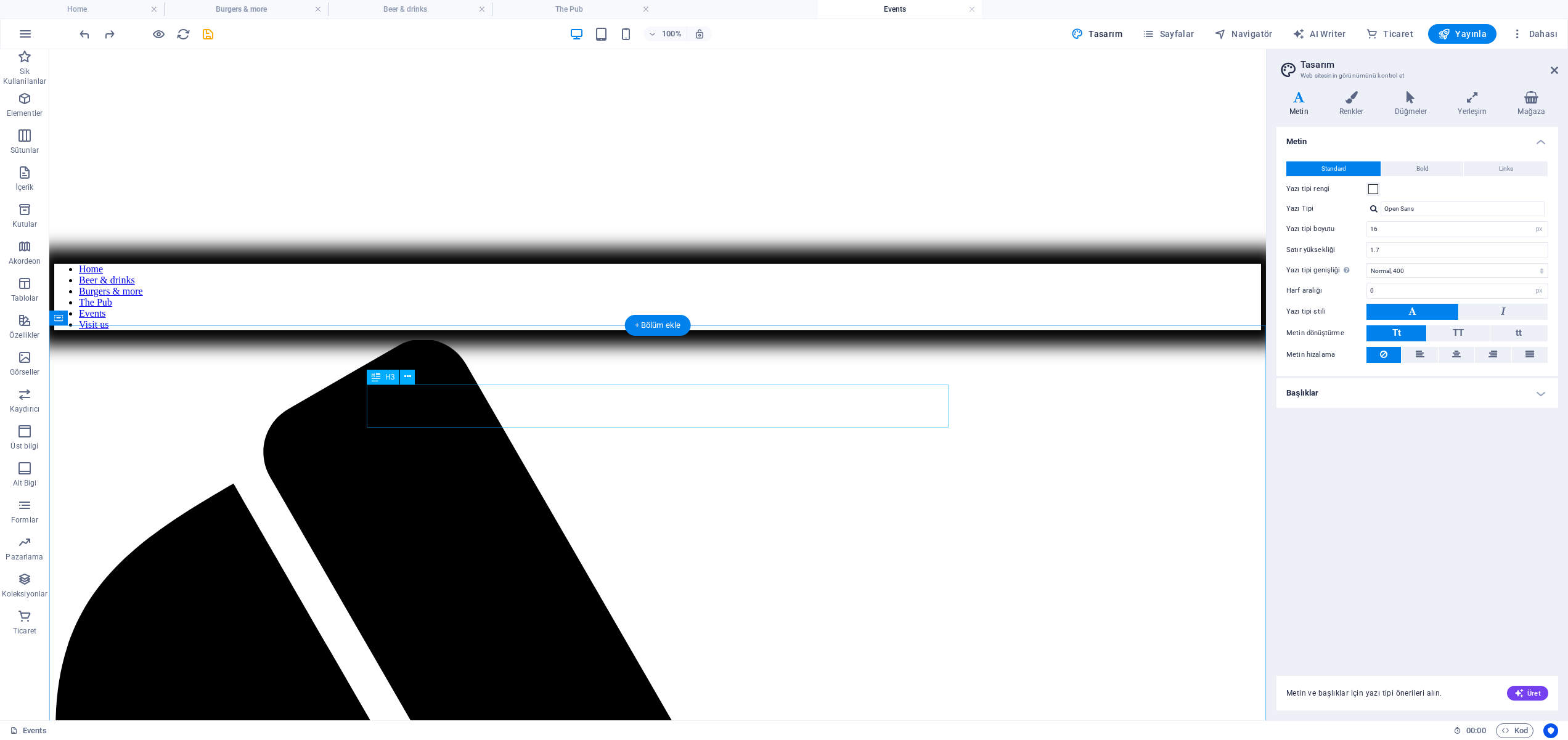
scroll to position [499, 0]
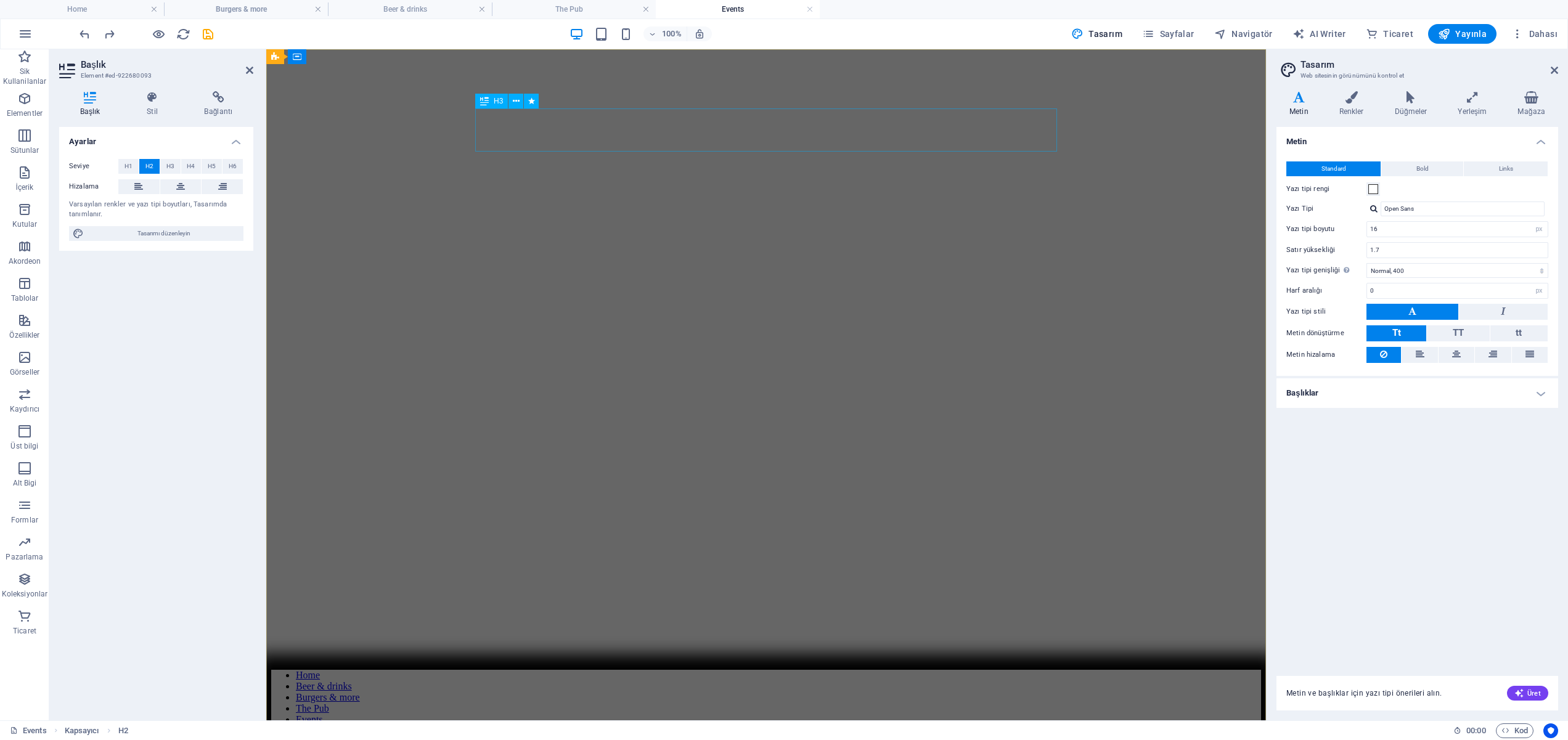
scroll to position [0, 0]
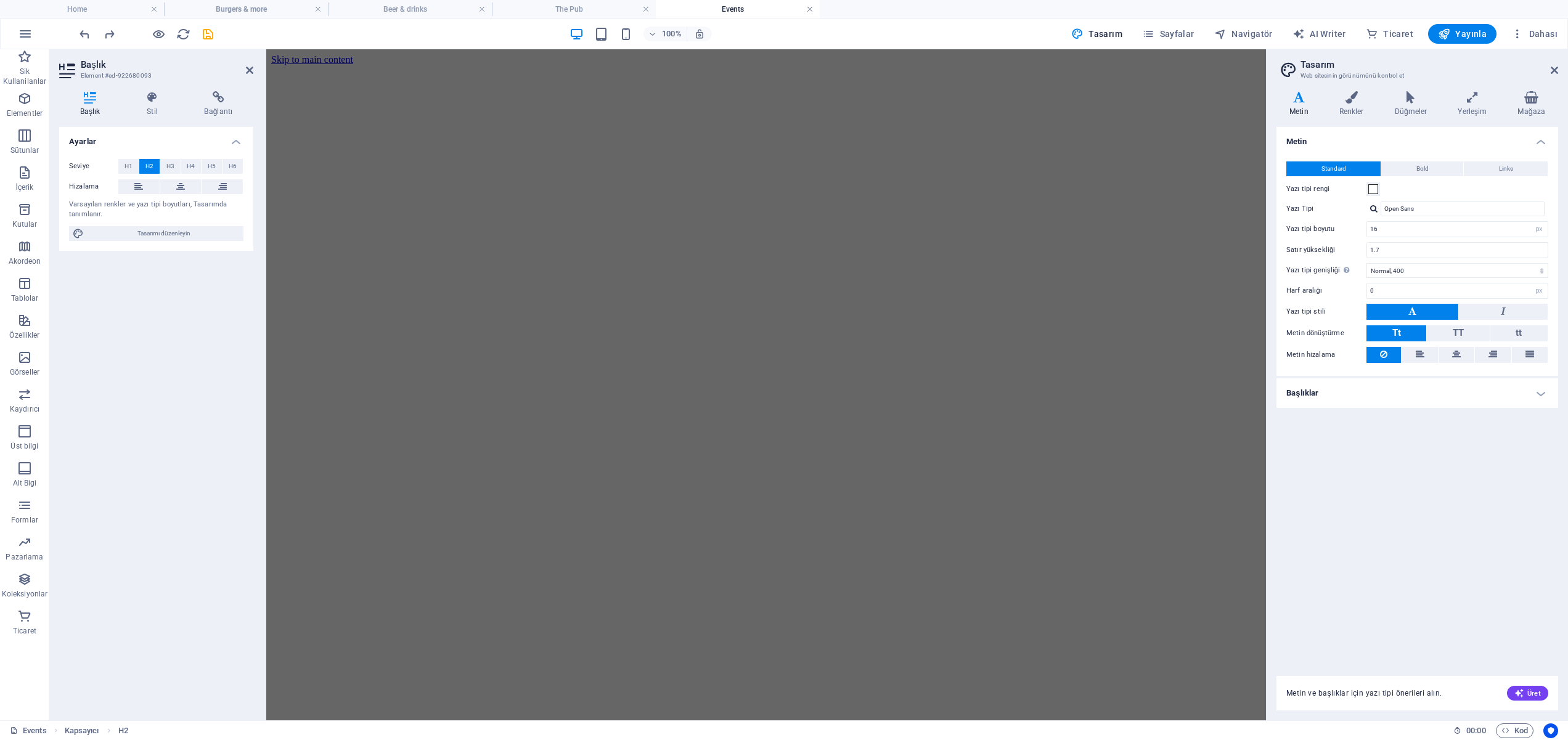
click at [807, 9] on link at bounding box center [809, 10] width 7 height 12
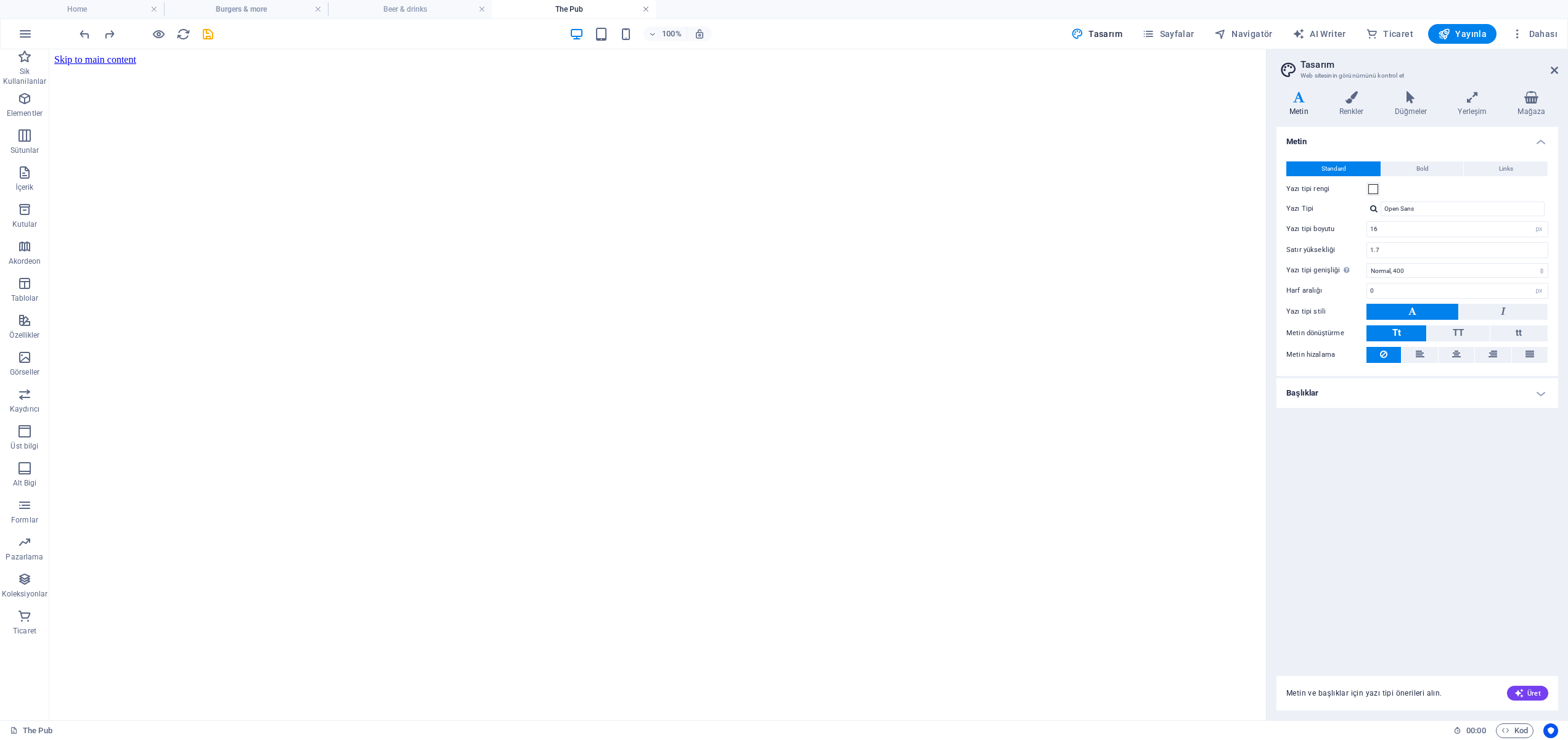
click at [645, 8] on link at bounding box center [646, 10] width 7 height 12
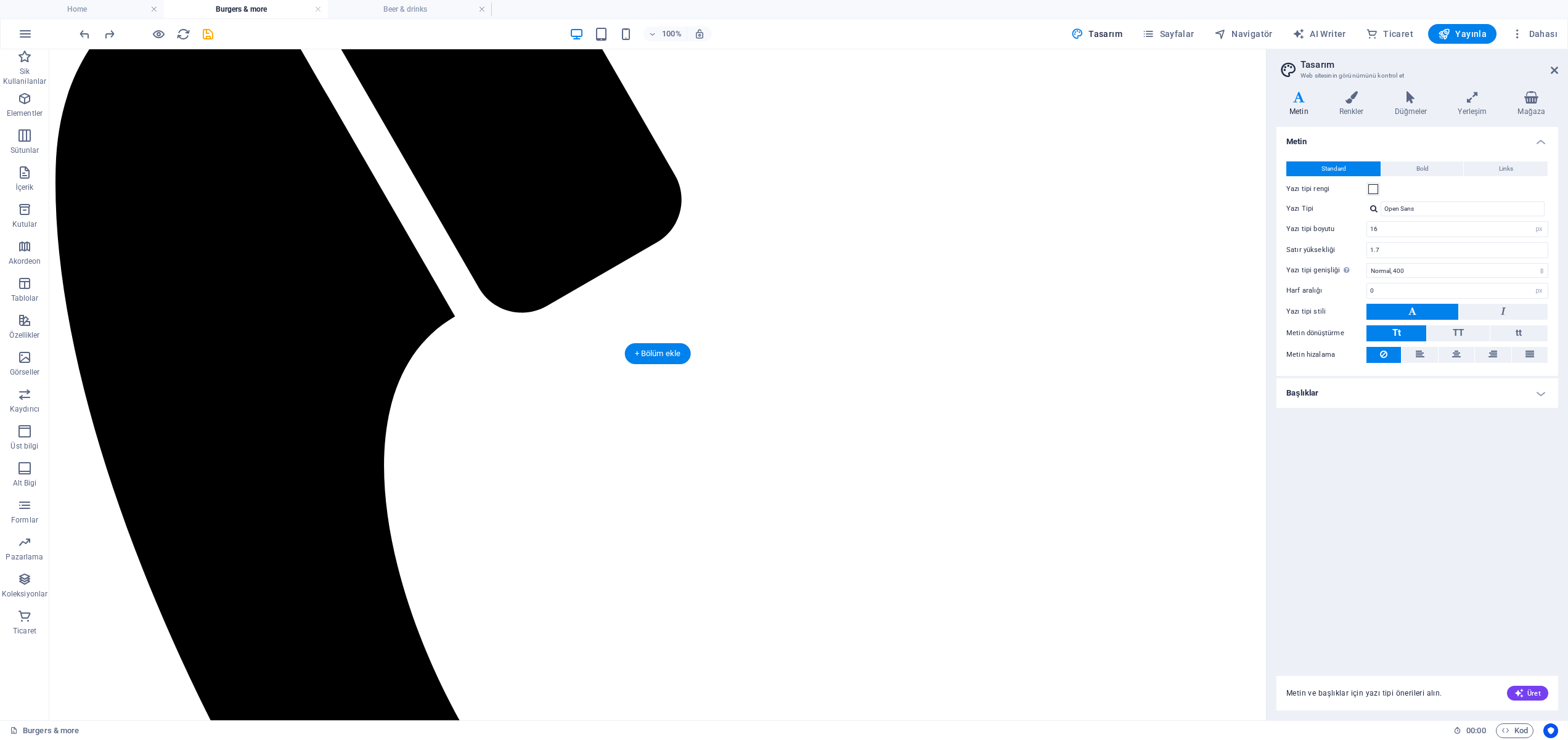
scroll to position [1044, 0]
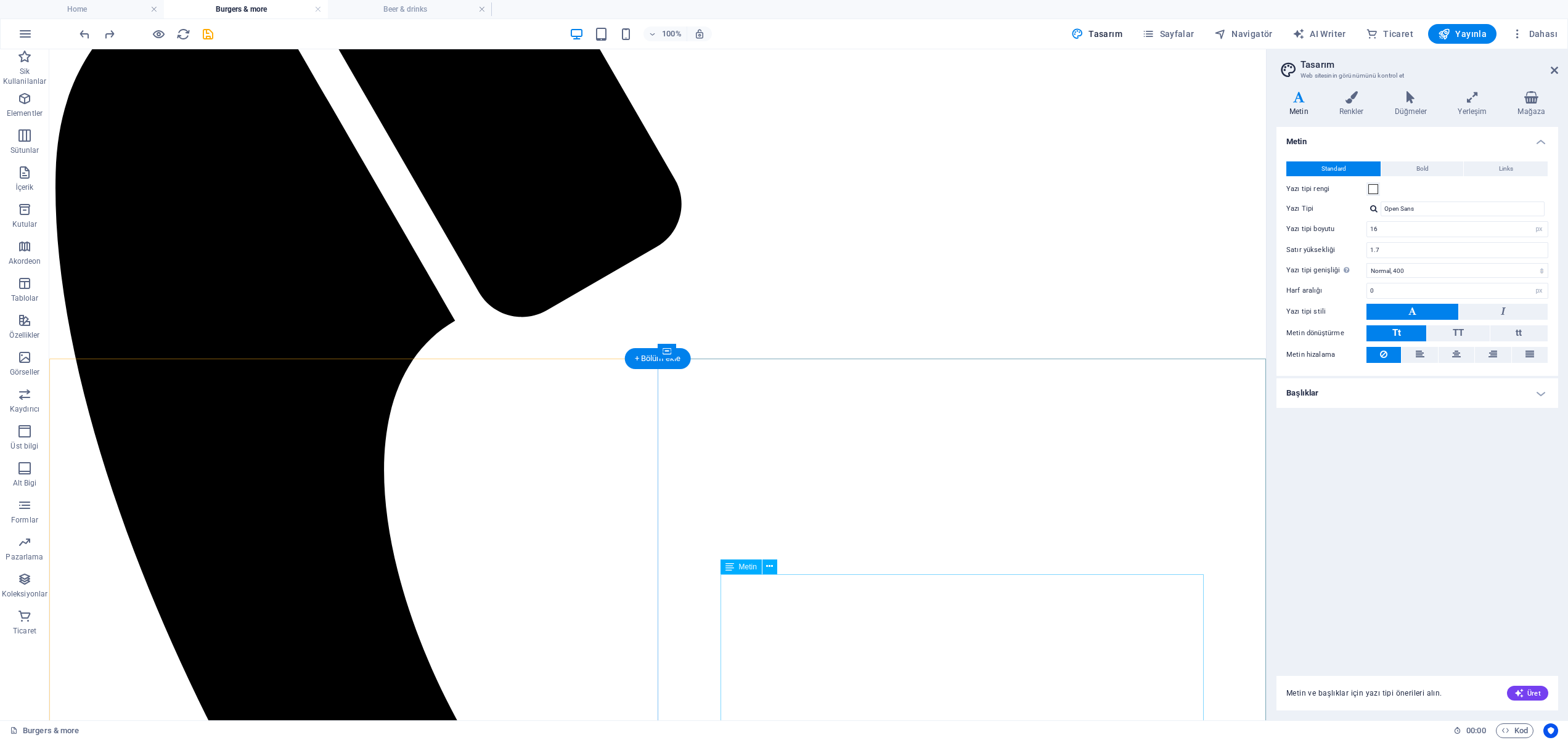
drag, startPoint x: 1013, startPoint y: 586, endPoint x: 1041, endPoint y: 588, distance: 28.1
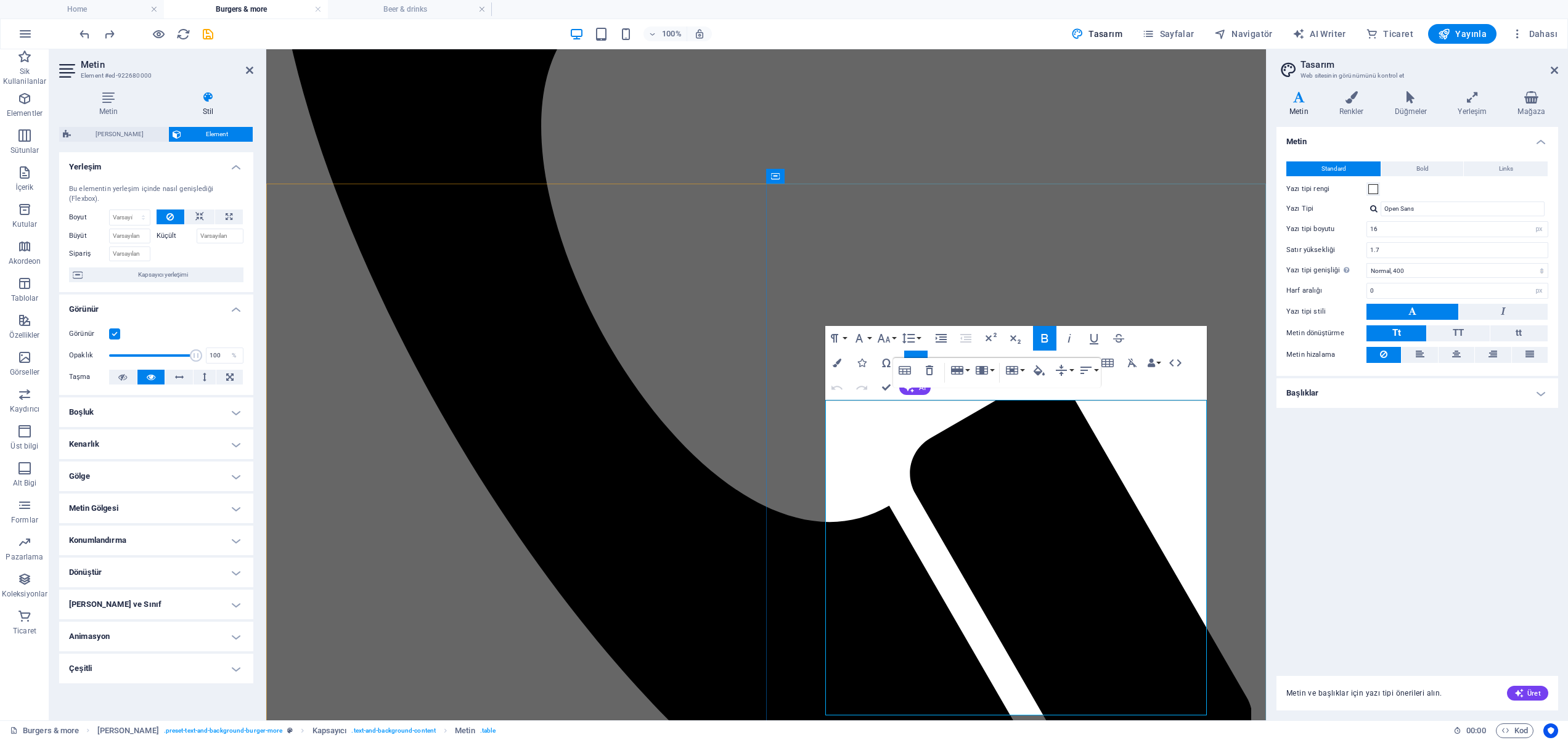
scroll to position [1270, 0]
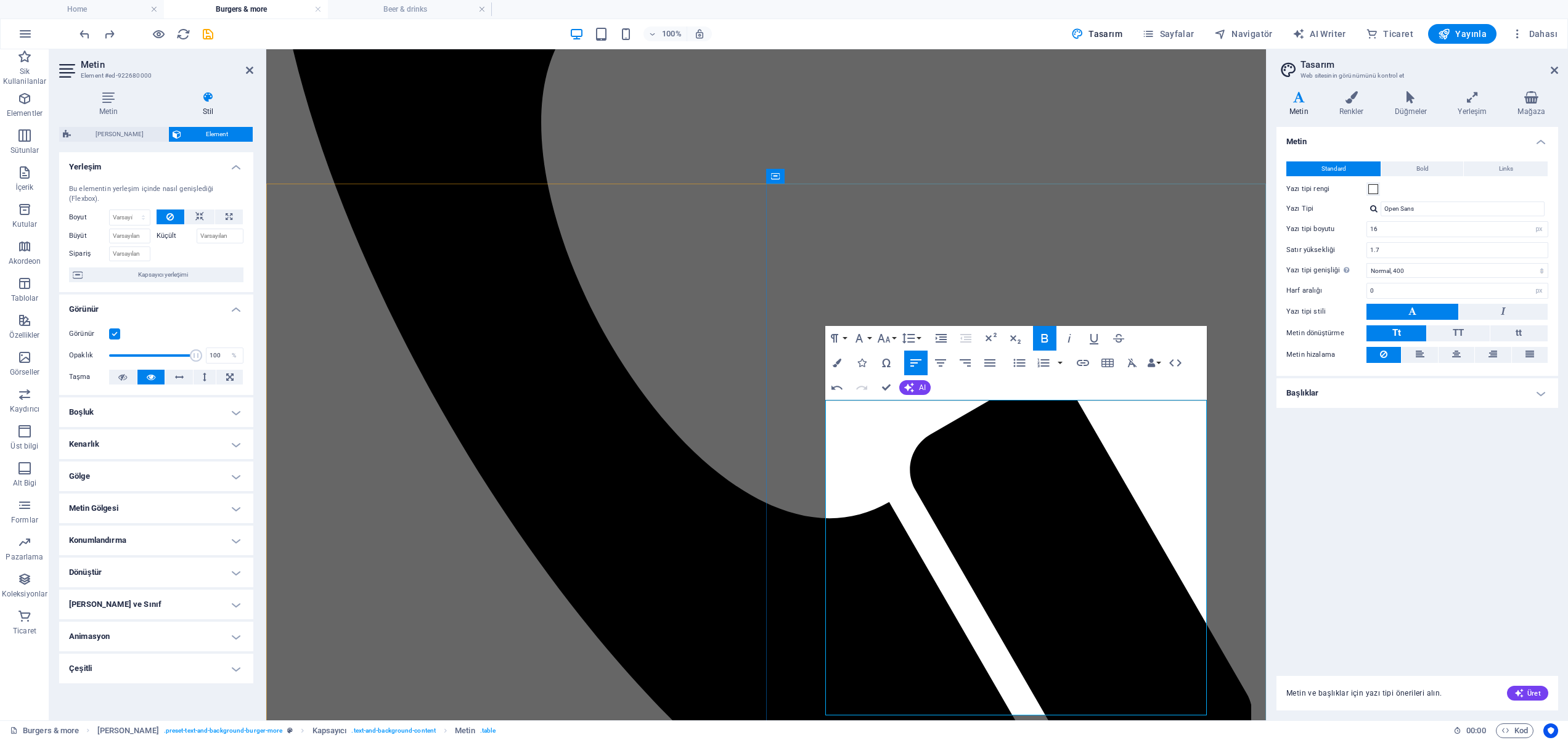
drag, startPoint x: 1205, startPoint y: 413, endPoint x: 1199, endPoint y: 441, distance: 28.6
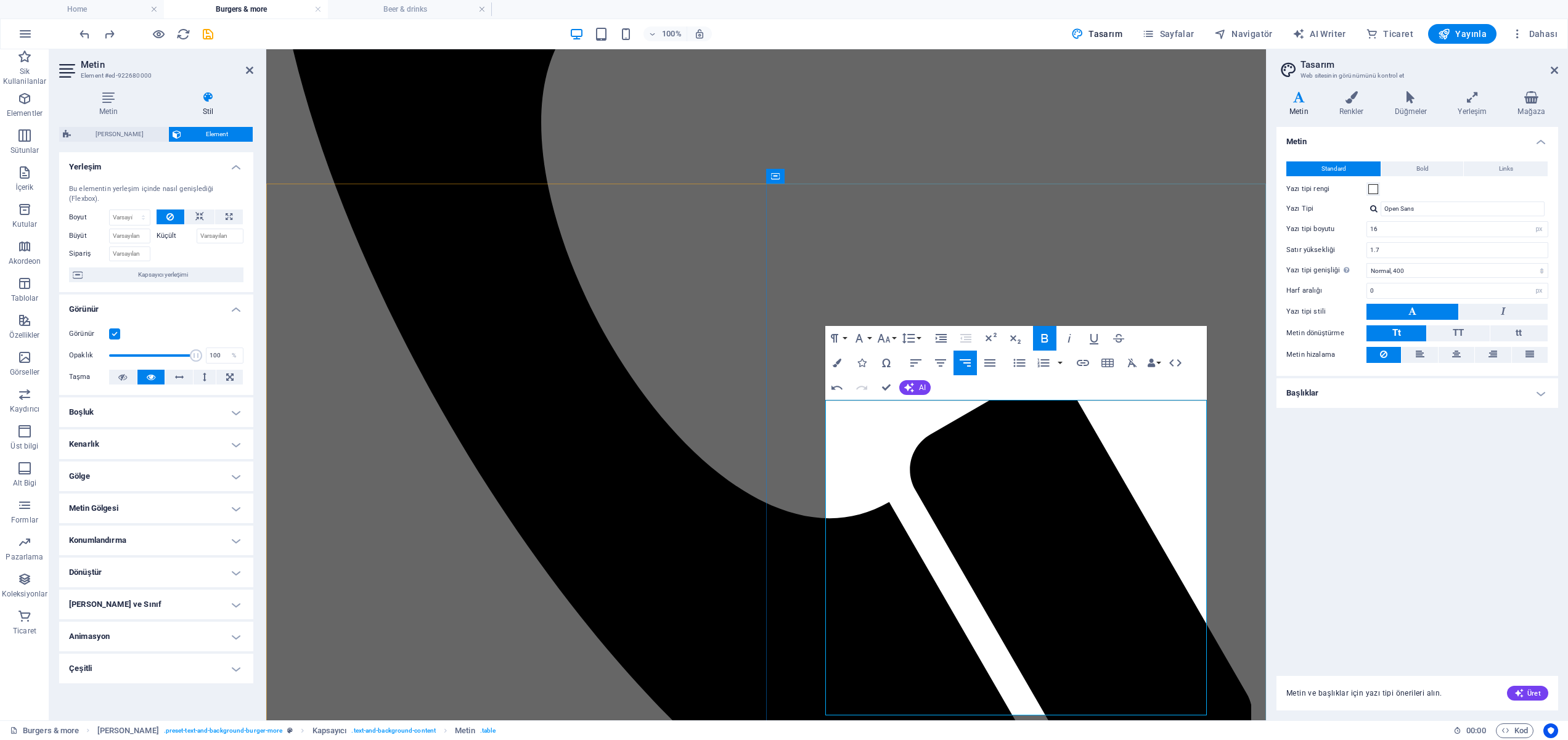
drag, startPoint x: 1184, startPoint y: 413, endPoint x: 1181, endPoint y: 418, distance: 5.8
click at [915, 362] on icon "button" at bounding box center [915, 362] width 11 height 7
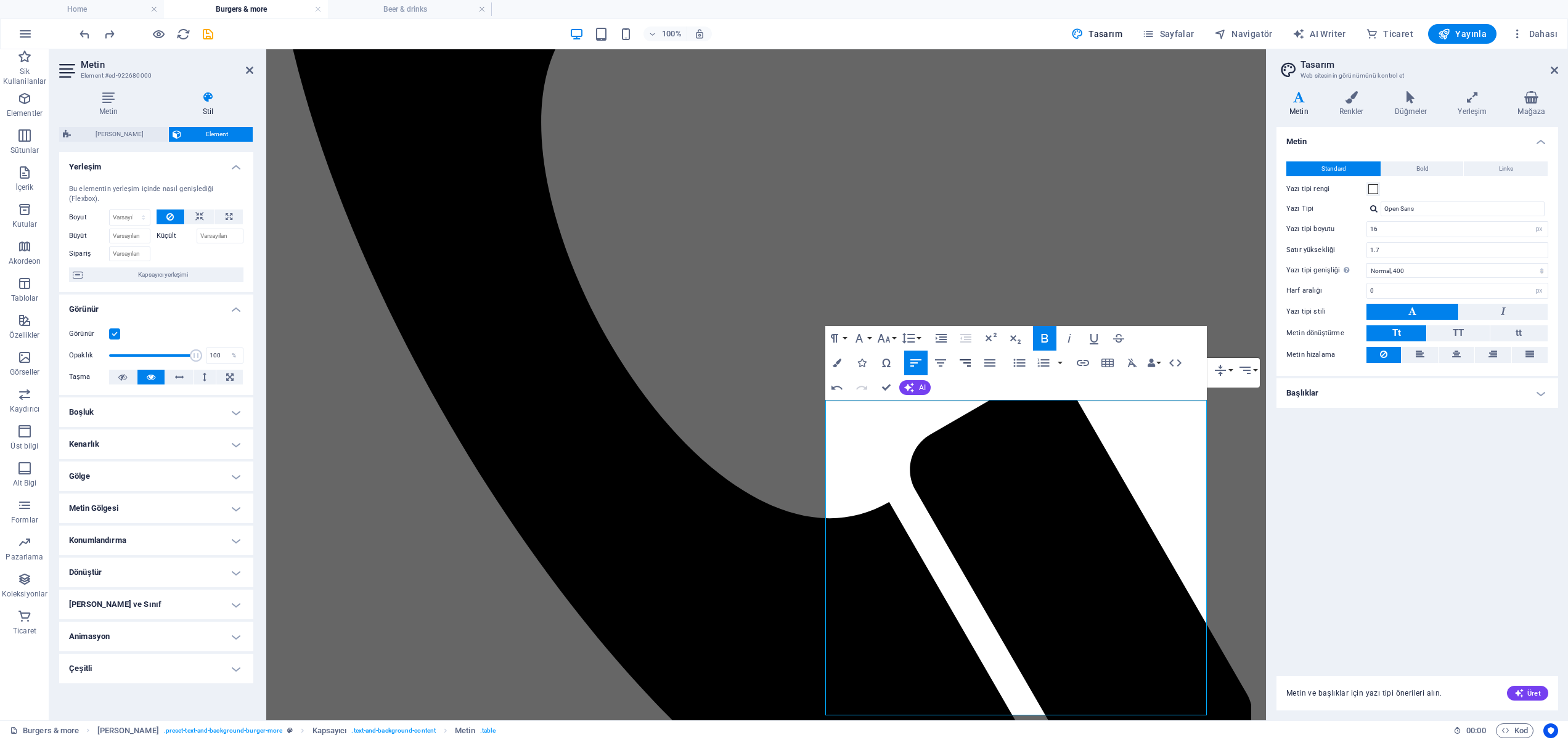
click at [972, 360] on icon "button" at bounding box center [965, 363] width 15 height 14
click at [1427, 531] on div "Metin Standard Bold Links Yazı tipi rengi Yazı Tipi Open Sans Yazı tipi boyutu …" at bounding box center [1417, 394] width 281 height 534
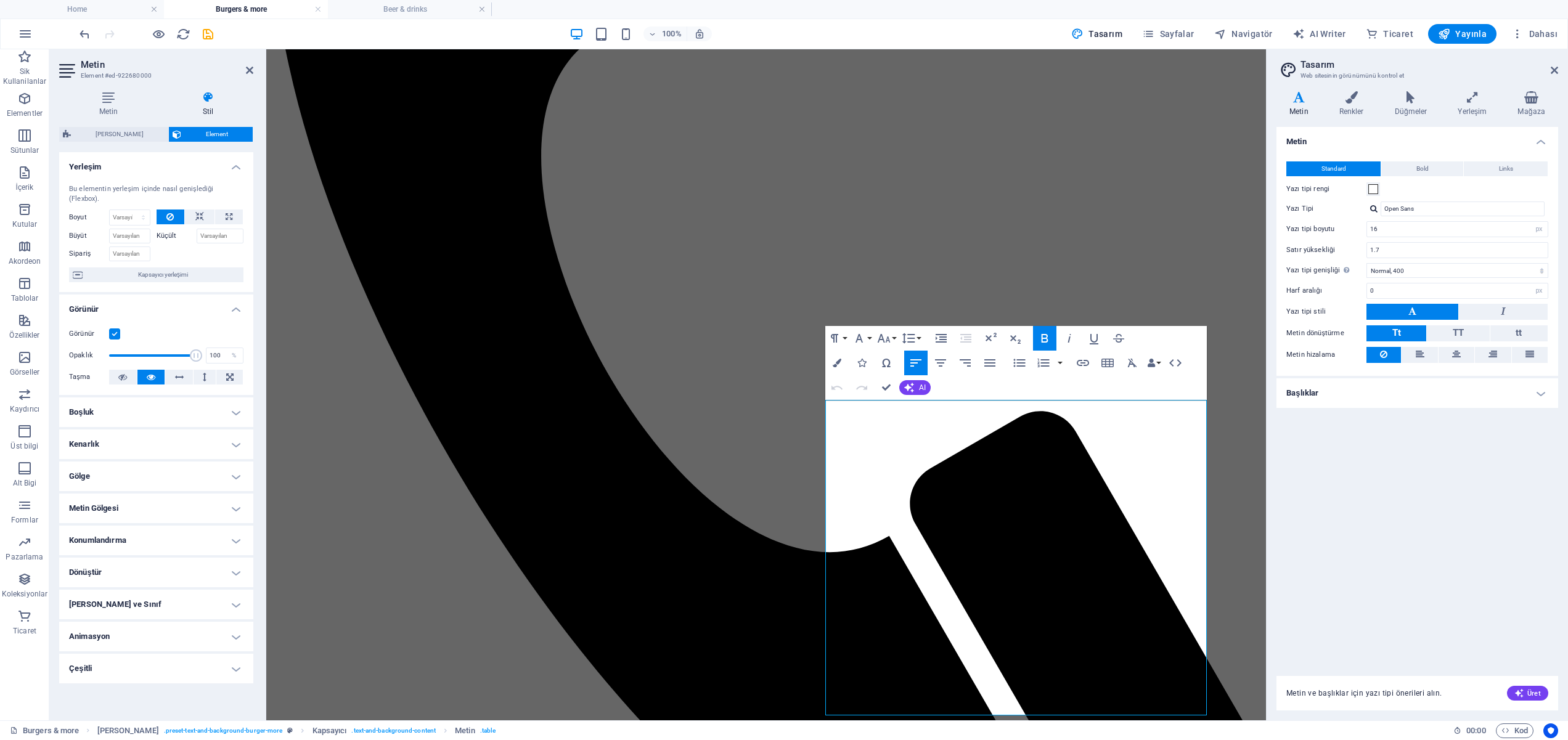
scroll to position [1270, 0]
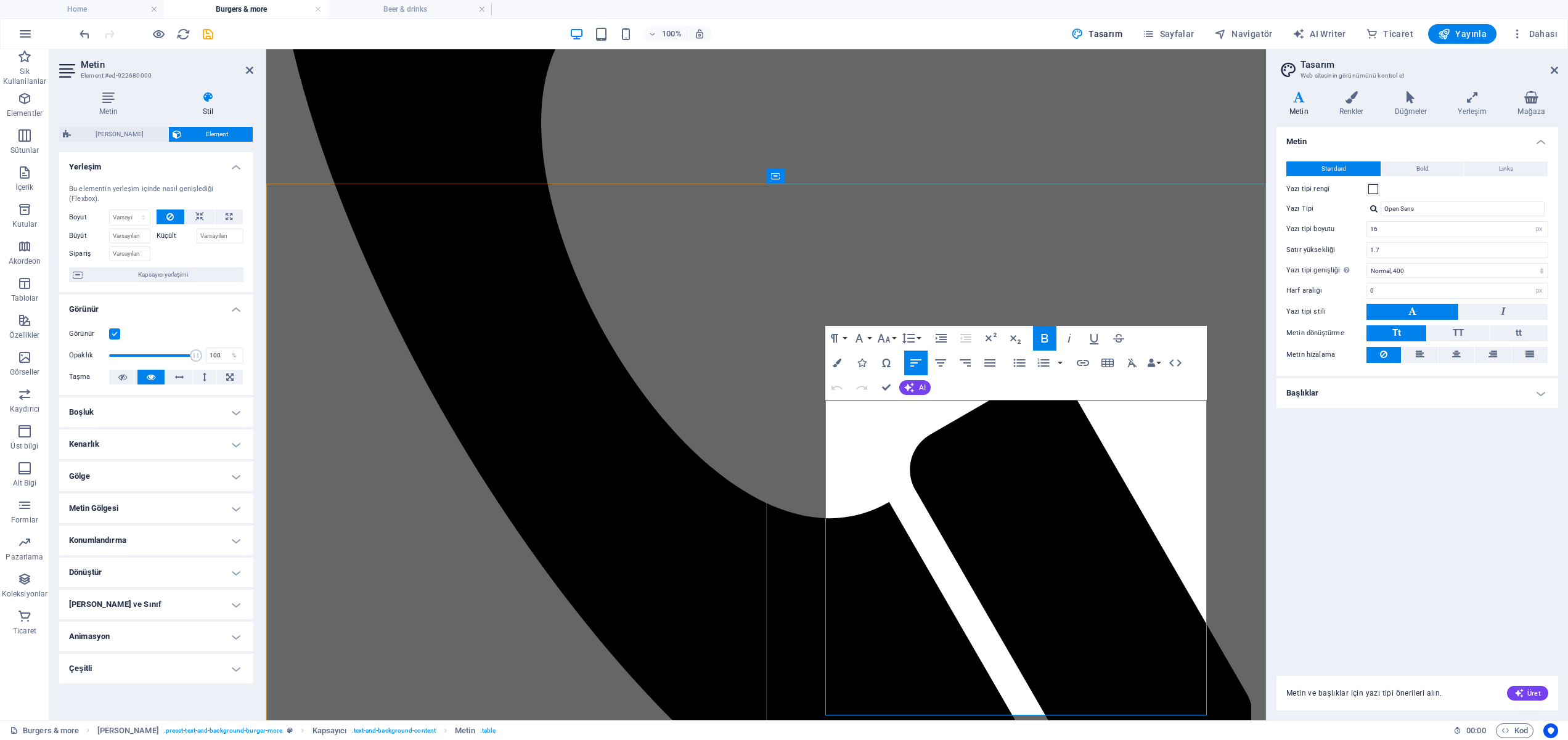
drag, startPoint x: 1170, startPoint y: 411, endPoint x: 1084, endPoint y: 407, distance: 86.1
drag, startPoint x: 813, startPoint y: 436, endPoint x: 832, endPoint y: 435, distance: 19.0
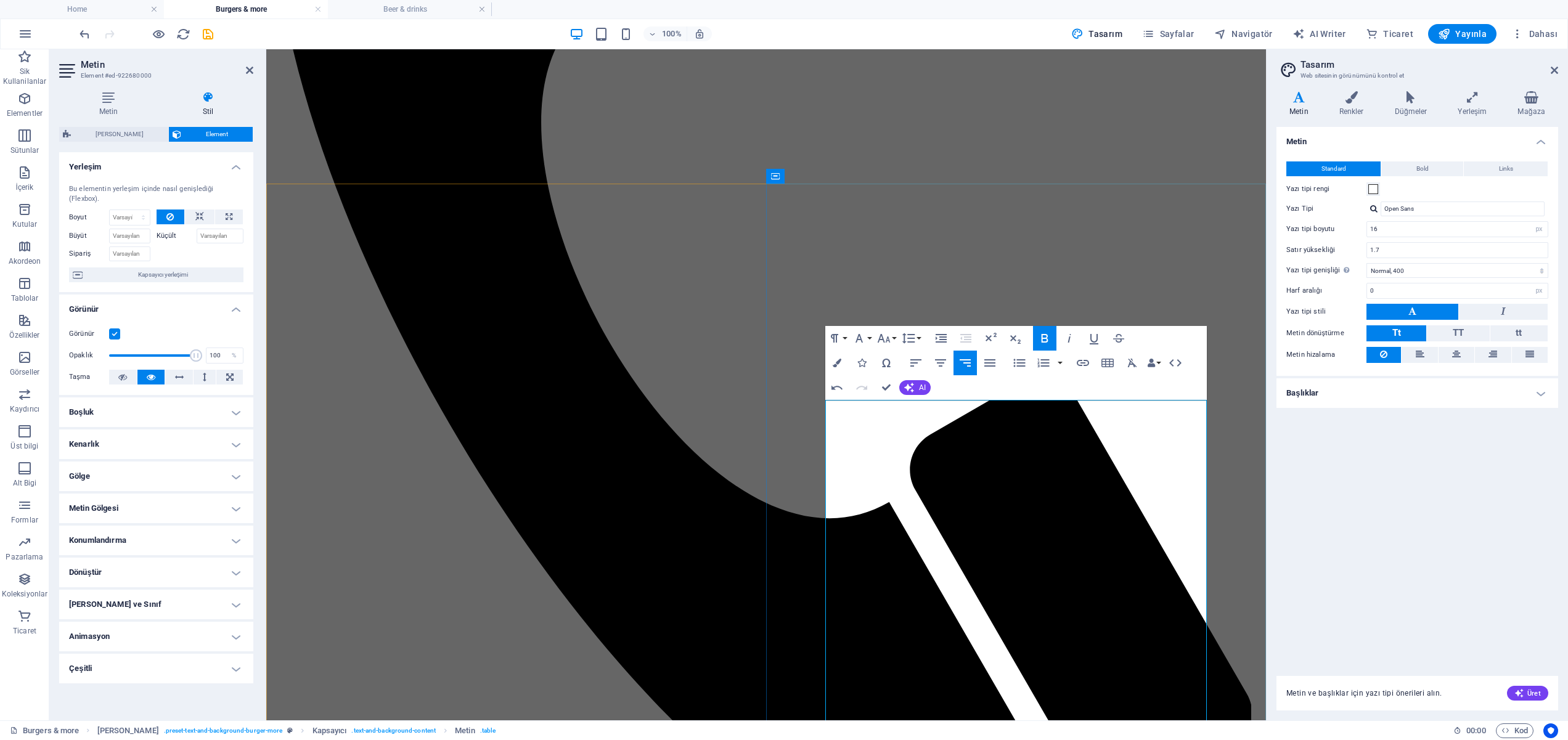
click at [911, 360] on icon "button" at bounding box center [916, 363] width 15 height 14
click at [939, 360] on icon "button" at bounding box center [941, 363] width 15 height 14
click at [993, 360] on icon "button" at bounding box center [990, 362] width 11 height 7
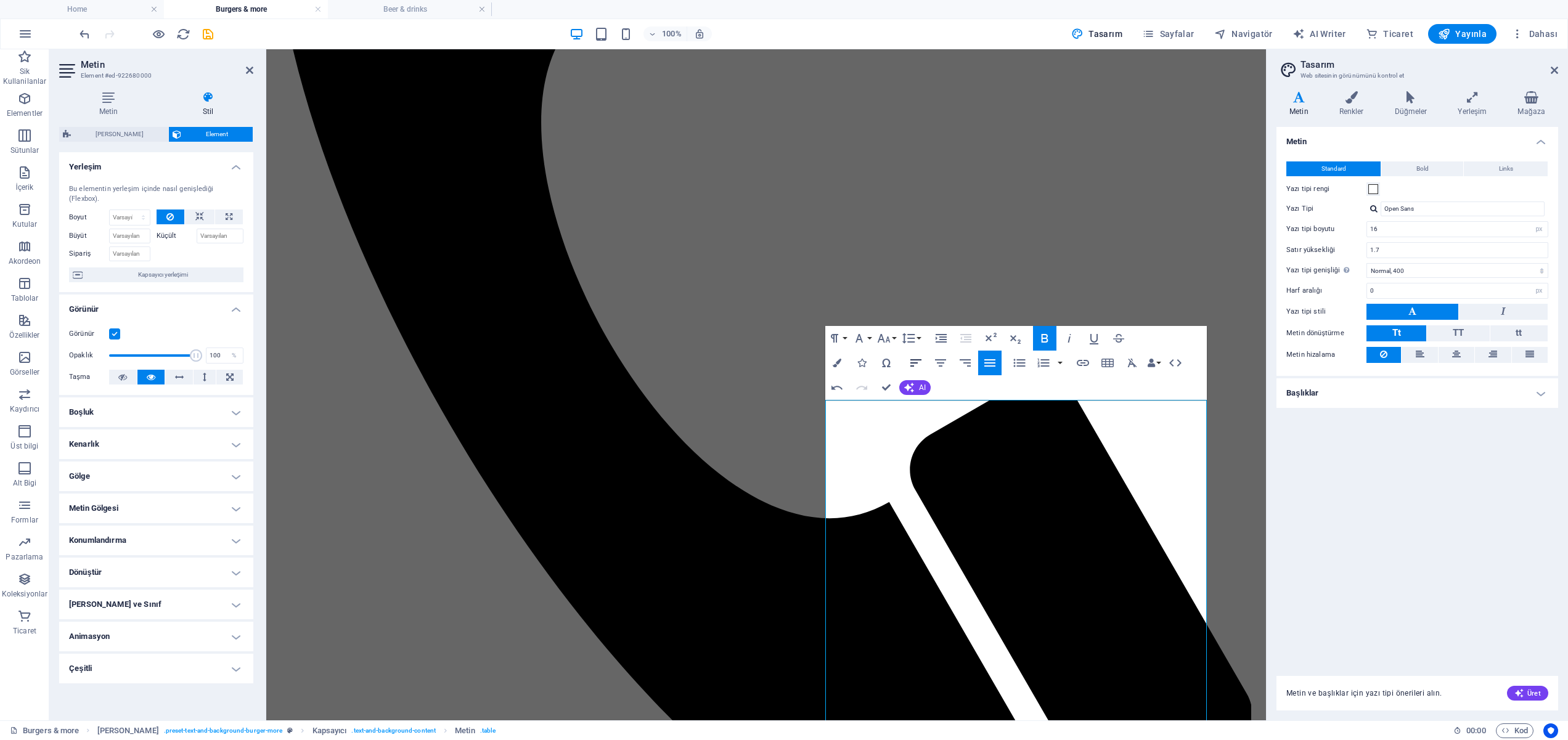
click at [912, 360] on icon "button" at bounding box center [916, 363] width 15 height 14
drag, startPoint x: 1149, startPoint y: 433, endPoint x: 1136, endPoint y: 414, distance: 23.0
drag, startPoint x: 1143, startPoint y: 433, endPoint x: 1120, endPoint y: 414, distance: 29.8
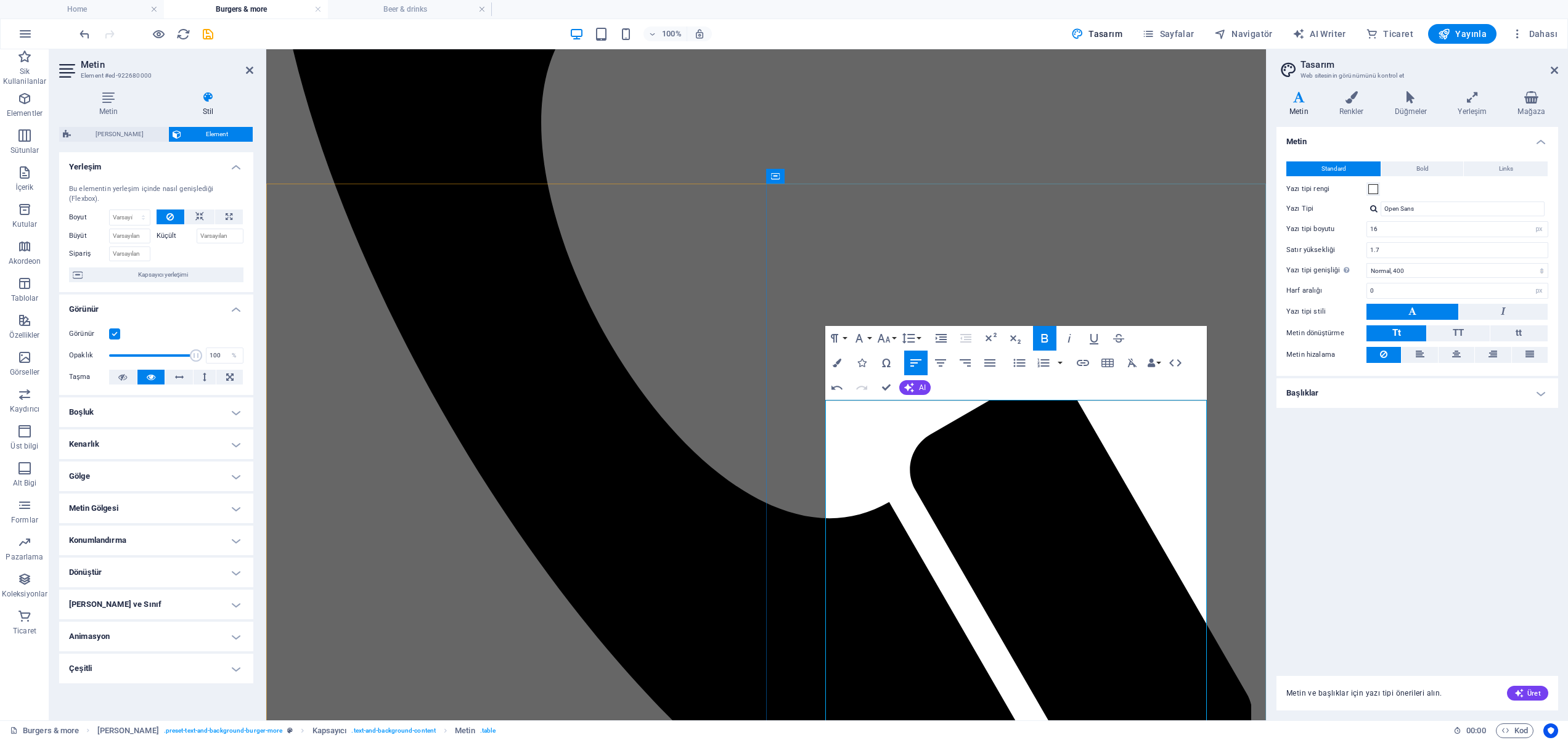
click at [894, 337] on button "Font Size" at bounding box center [886, 338] width 24 height 24
click at [894, 418] on link "11" at bounding box center [896, 418] width 44 height 18
click at [893, 337] on button "Font Size" at bounding box center [886, 338] width 24 height 24
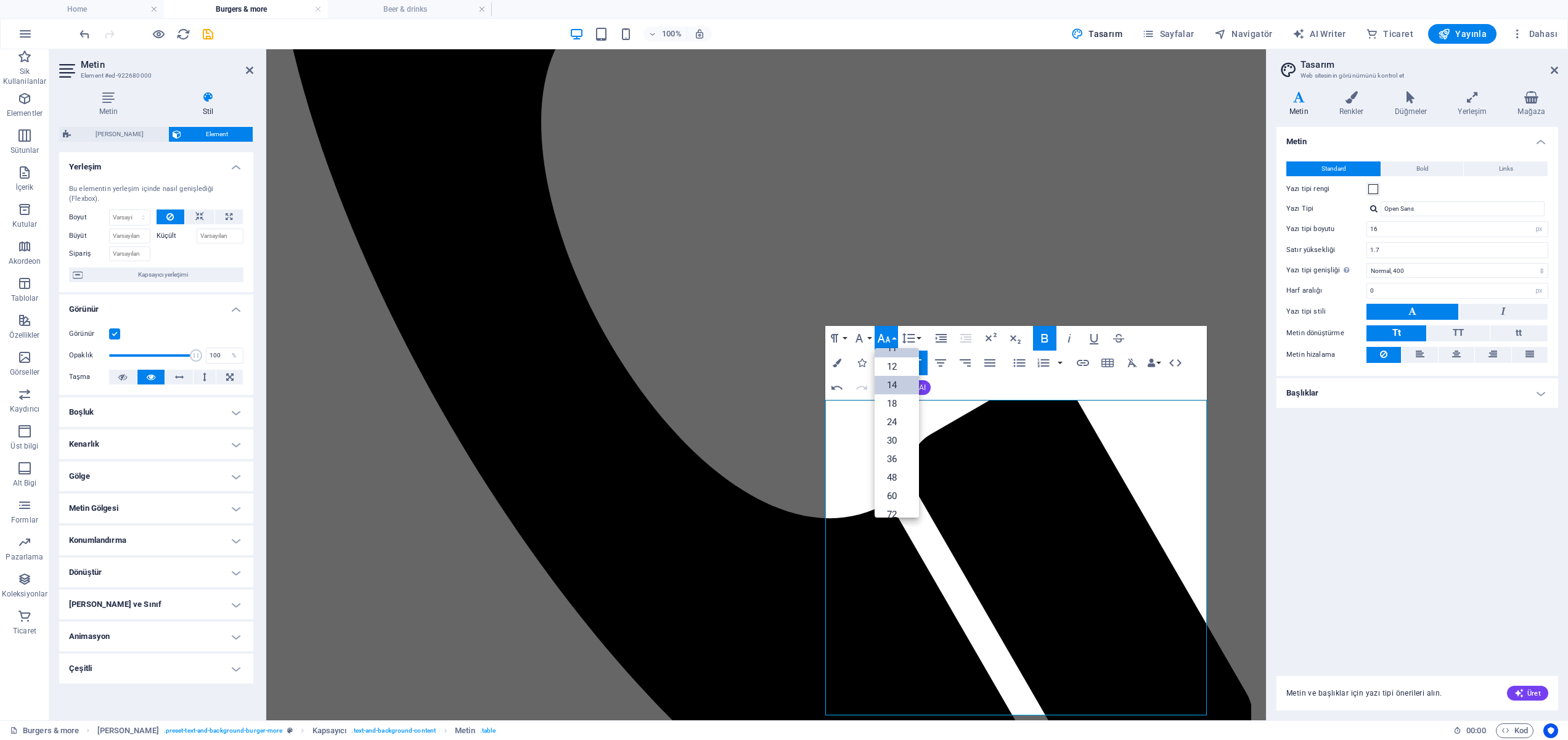
click at [893, 382] on link "14" at bounding box center [896, 385] width 44 height 18
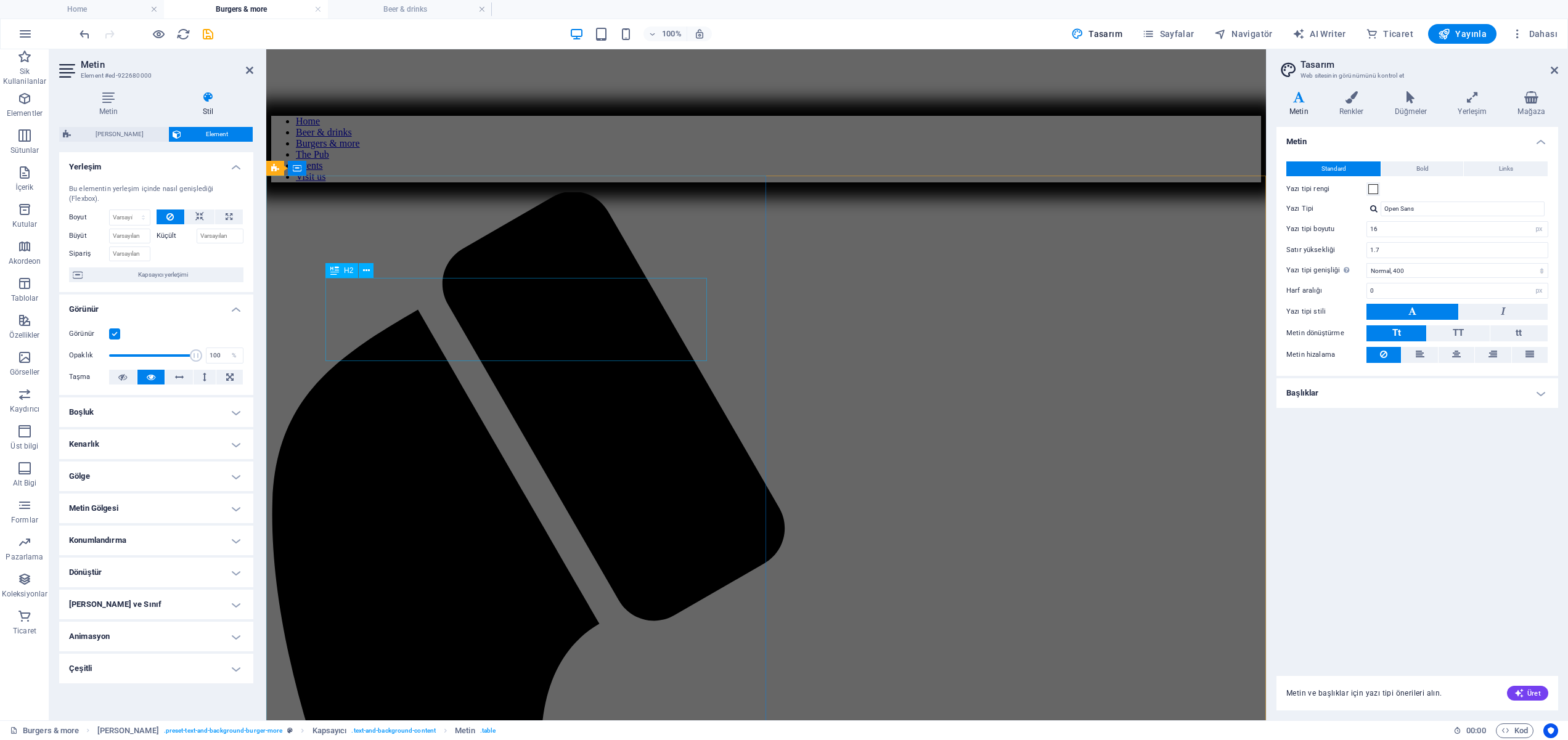
scroll to position [651, 0]
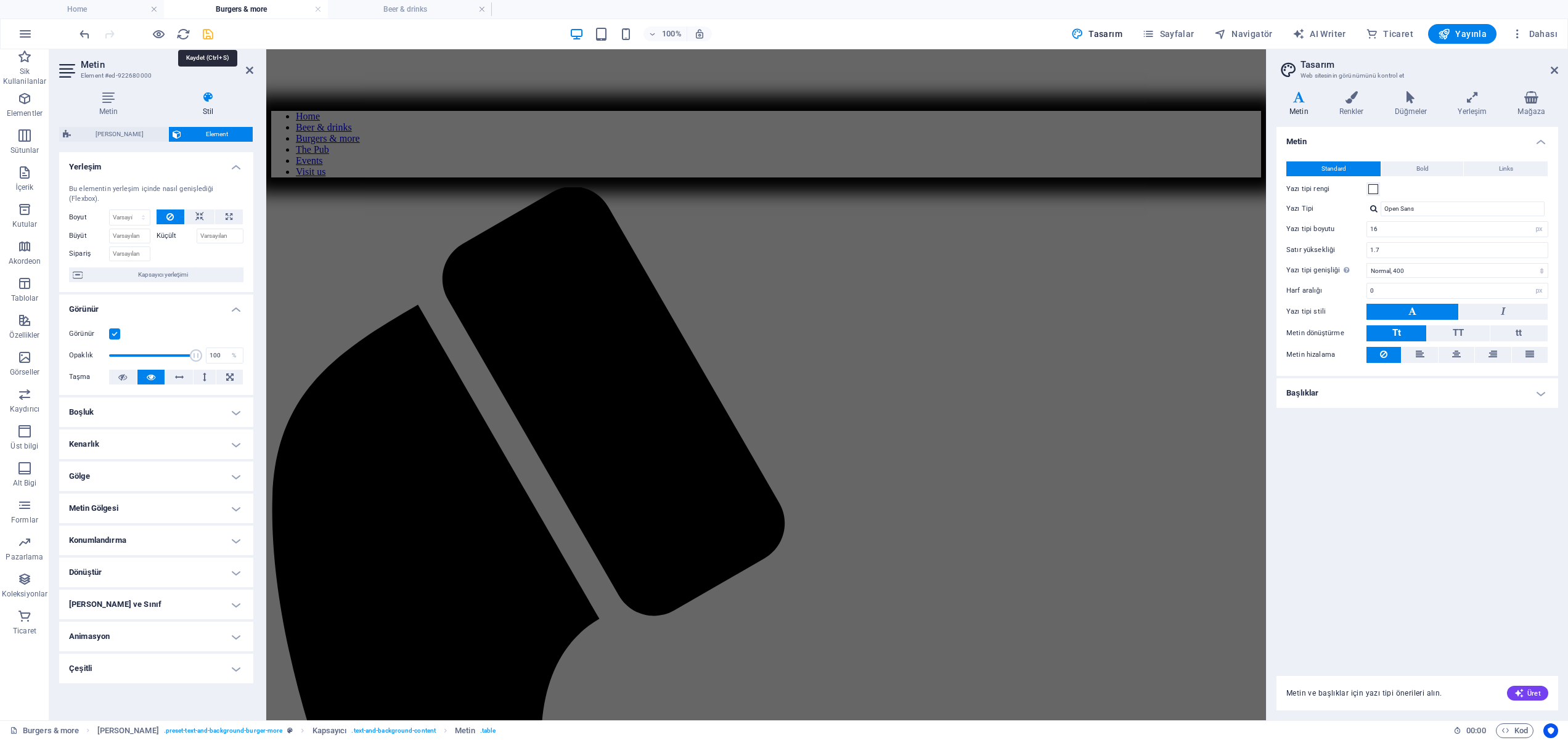
click at [210, 34] on icon "save" at bounding box center [208, 34] width 15 height 14
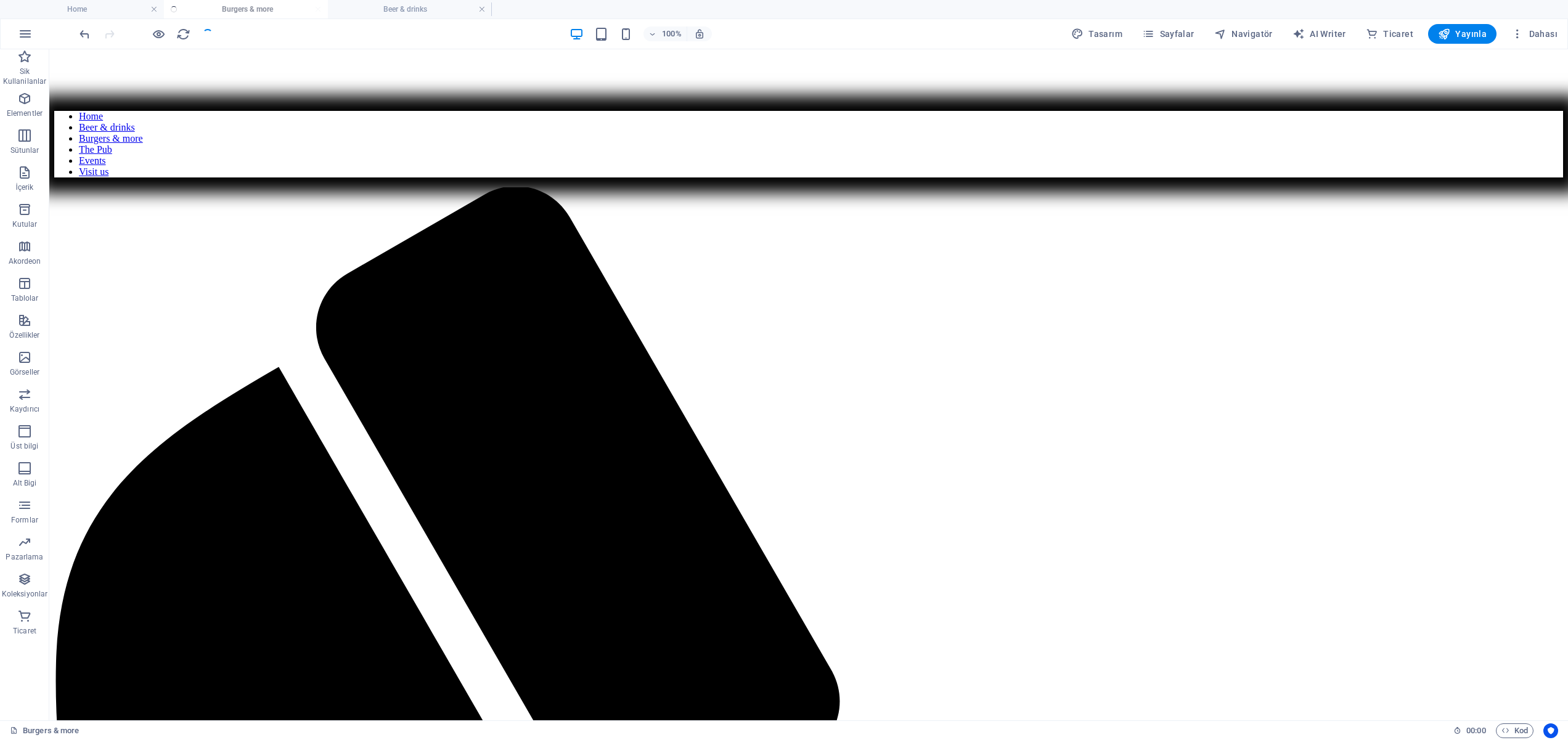
scroll to position [1327, 0]
